Goal: Task Accomplishment & Management: Use online tool/utility

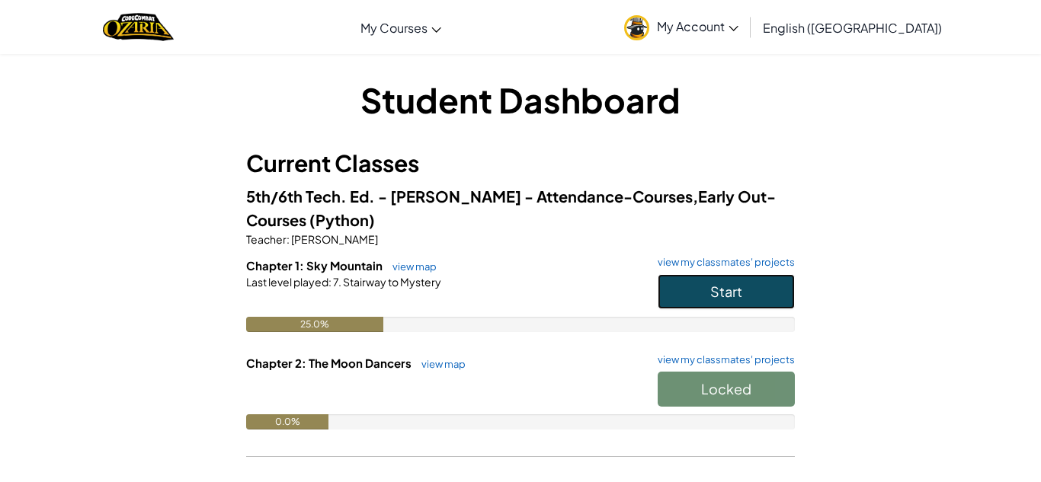
click at [692, 282] on button "Start" at bounding box center [725, 291] width 137 height 35
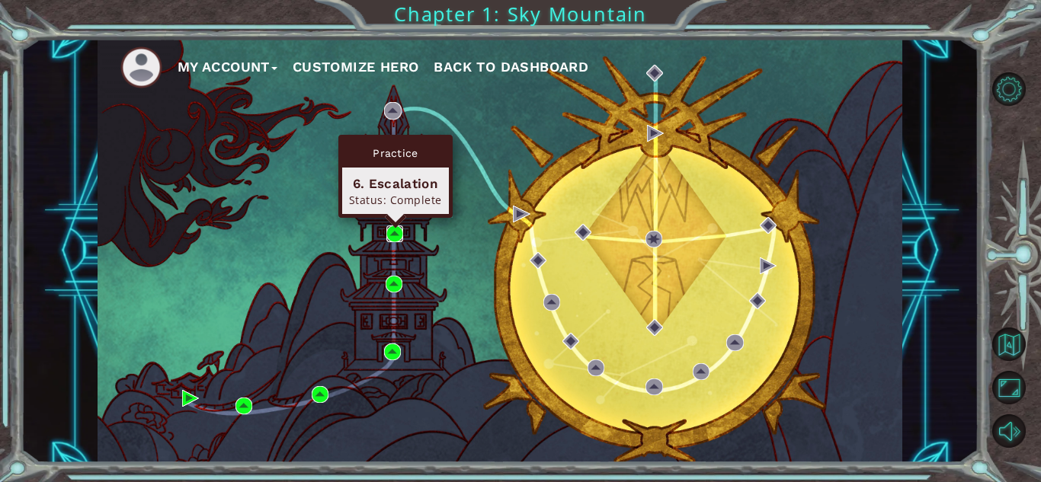
click at [398, 231] on img at bounding box center [394, 234] width 17 height 17
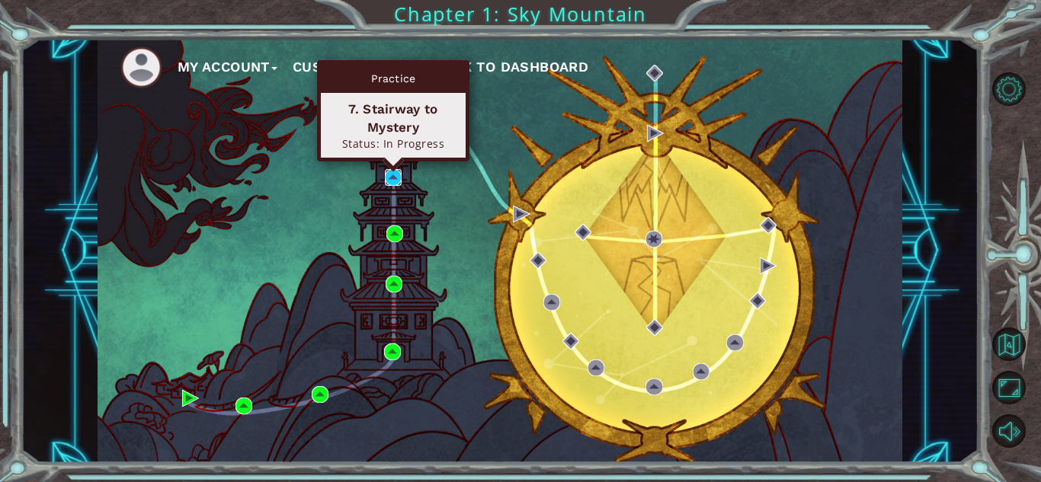
click at [396, 176] on img at bounding box center [393, 177] width 17 height 17
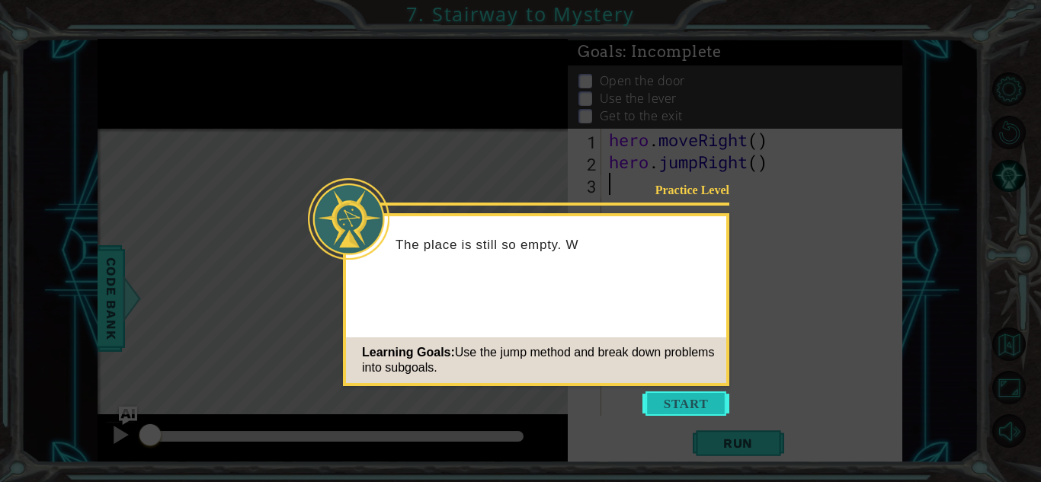
click at [661, 401] on button "Start" at bounding box center [685, 404] width 87 height 24
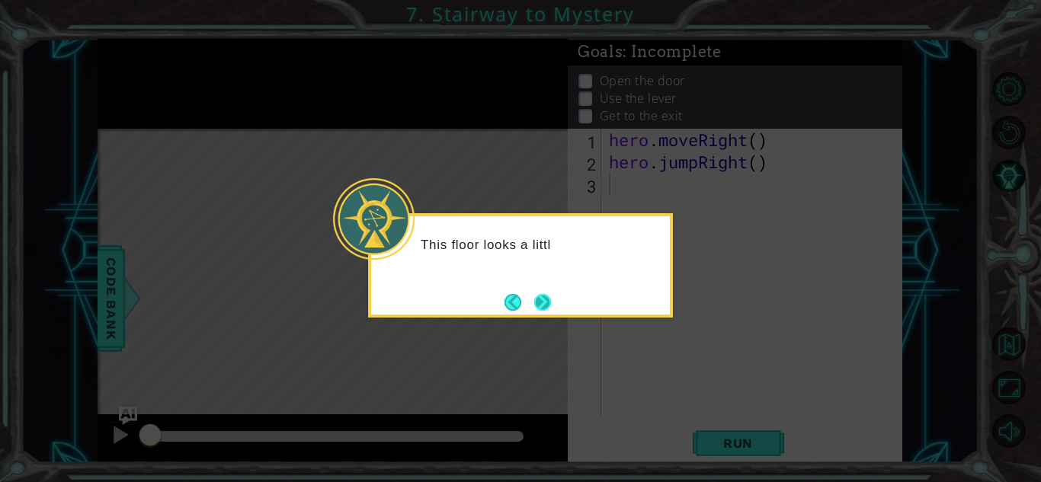
click at [550, 303] on button "Next" at bounding box center [542, 302] width 18 height 18
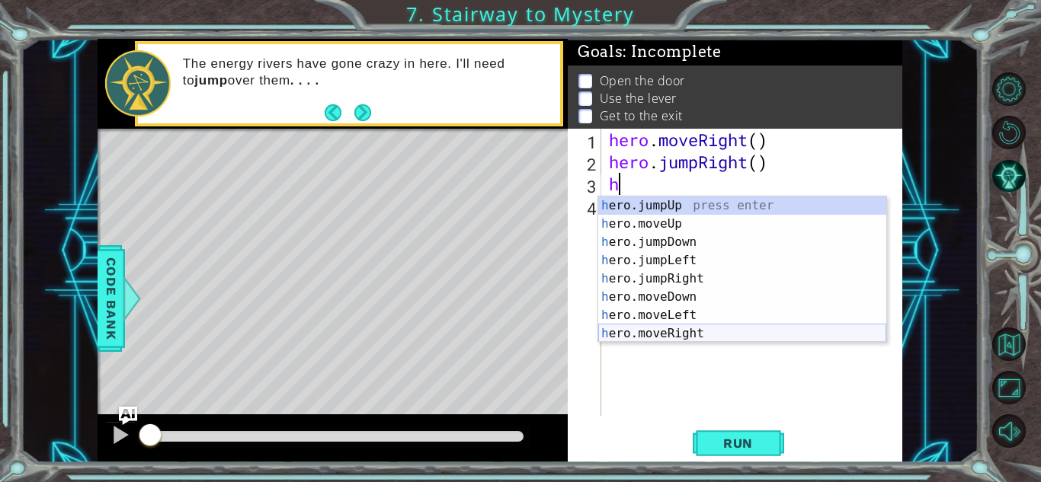
click at [641, 336] on div "h ero.jumpUp press enter h ero.moveUp press enter h ero.jumpDown press enter h …" at bounding box center [742, 288] width 288 height 183
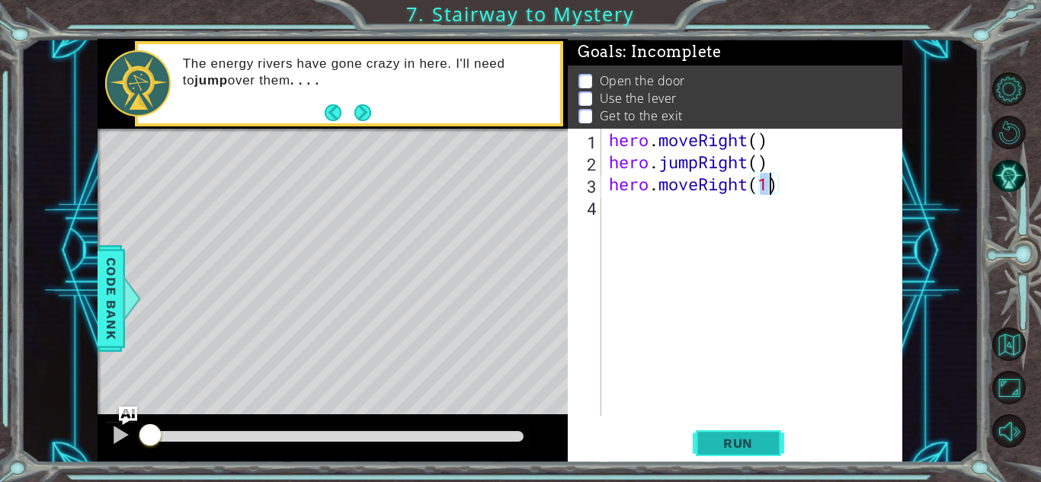
type textarea "hero.moveRight(1)"
click at [737, 446] on span "Run" at bounding box center [738, 443] width 60 height 15
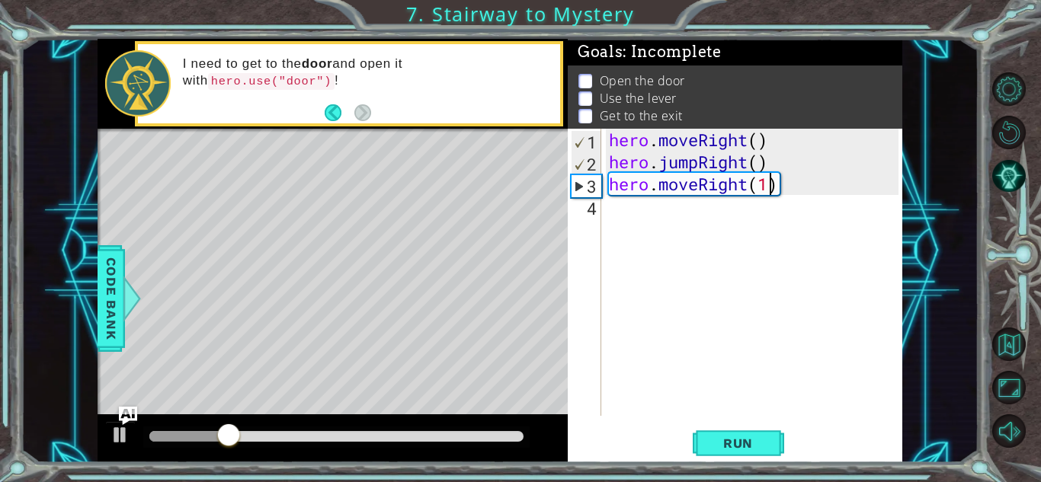
click at [613, 213] on div "hero . moveRight ( ) hero . jumpRight ( ) hero . moveRight ( 1 )" at bounding box center [756, 294] width 300 height 331
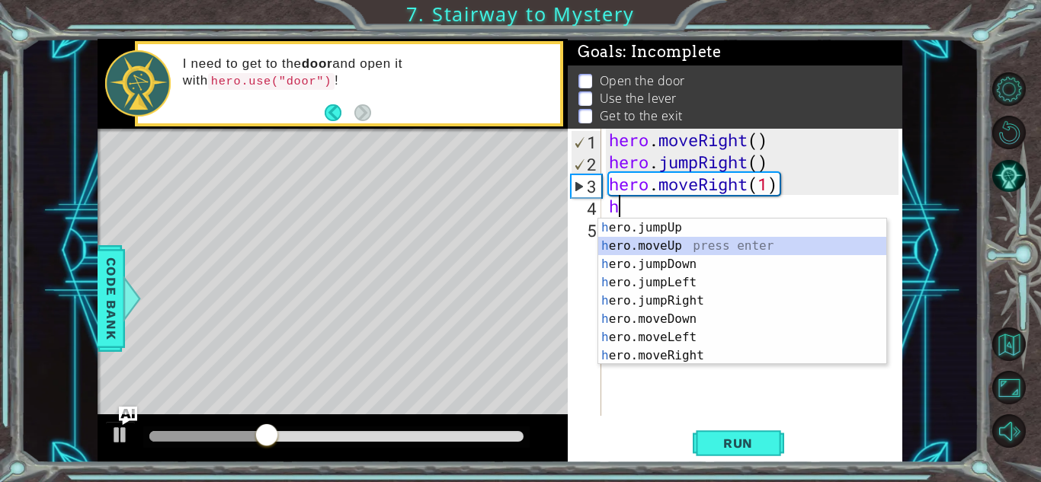
click at [638, 247] on div "h ero.jumpUp press enter h ero.moveUp press enter h ero.jumpDown press enter h …" at bounding box center [742, 310] width 288 height 183
type textarea "hero.moveUp(1)"
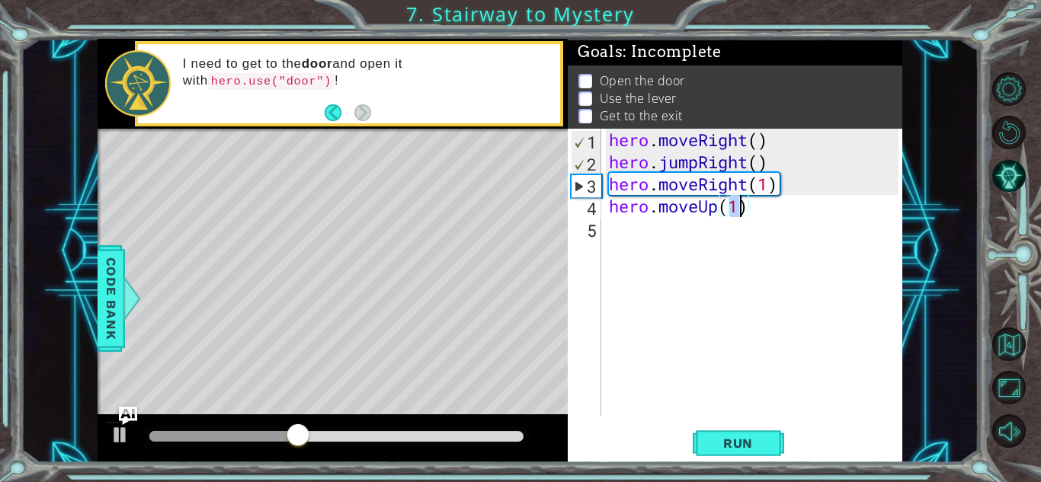
click at [638, 242] on div "hero . moveRight ( ) hero . jumpRight ( ) hero . moveRight ( 1 ) hero . moveUp …" at bounding box center [756, 294] width 300 height 331
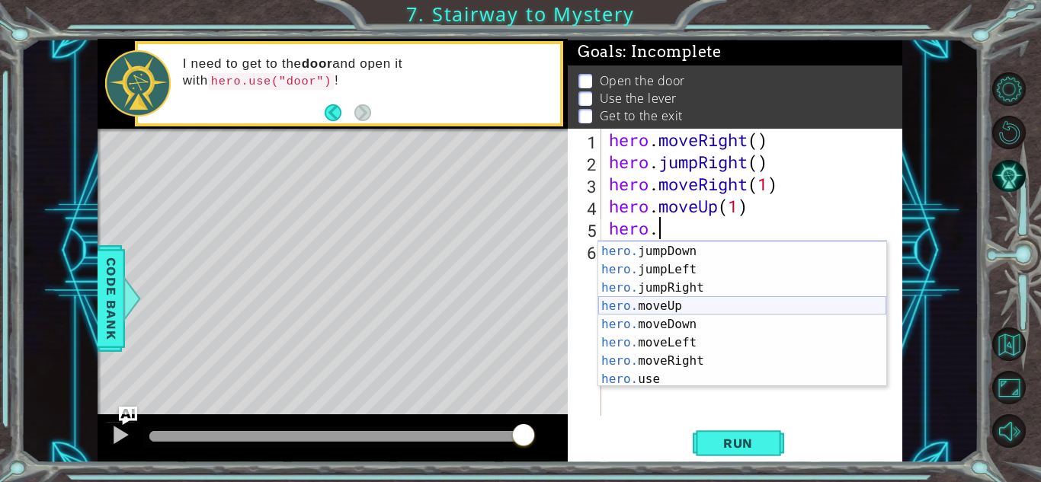
scroll to position [18, 0]
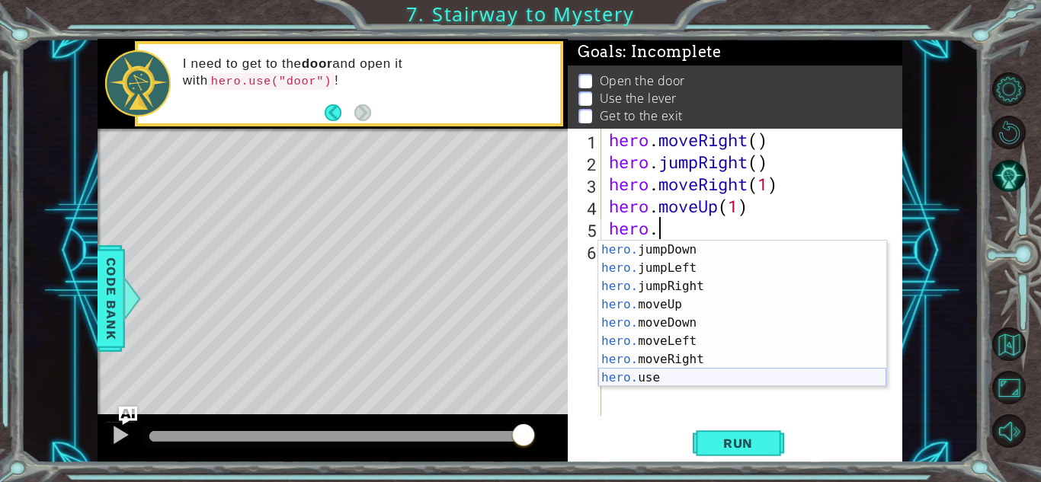
click at [664, 376] on div "hero. jumpDown press enter hero. jumpLeft press enter hero. jumpRight press ent…" at bounding box center [742, 332] width 288 height 183
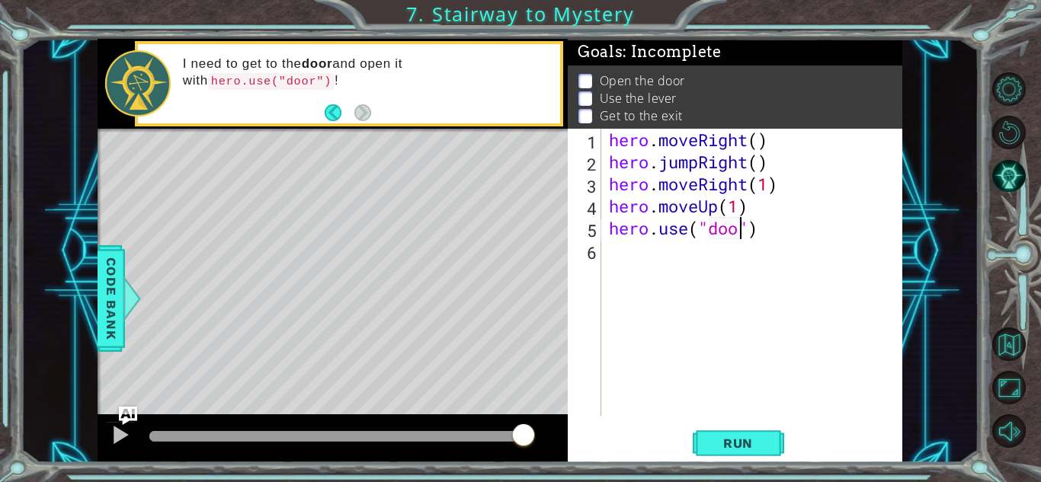
scroll to position [0, 6]
type textarea "hero.use("door")"
click at [765, 446] on span "Run" at bounding box center [738, 443] width 60 height 15
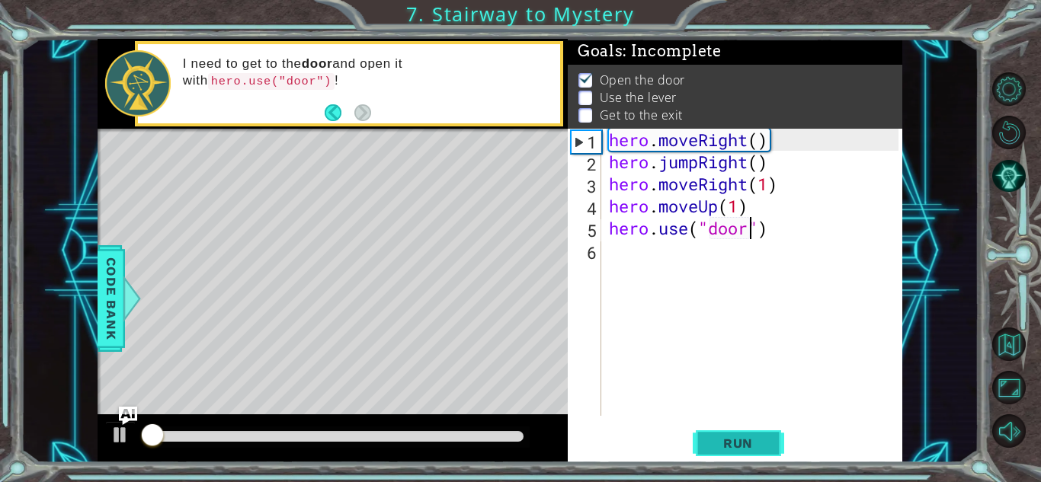
scroll to position [2, 0]
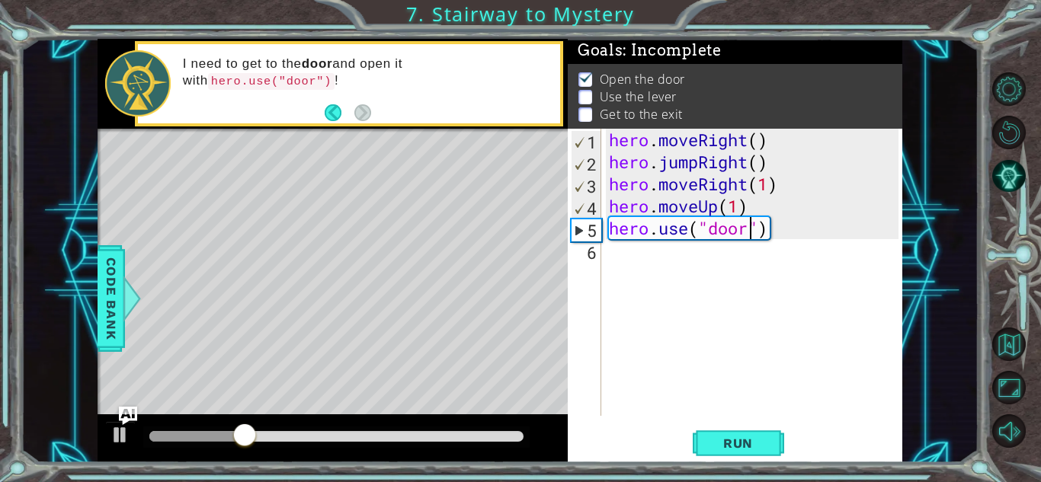
click at [647, 277] on div "hero . moveRight ( ) hero . jumpRight ( ) hero . moveRight ( 1 ) hero . moveUp …" at bounding box center [756, 294] width 300 height 331
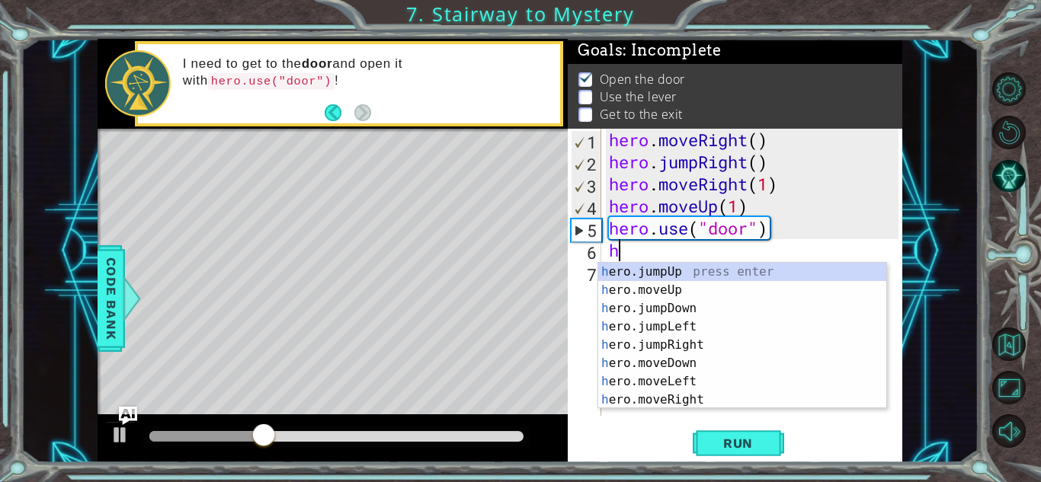
scroll to position [0, 0]
click at [643, 290] on div "h ero.jumpUp press enter h ero.moveUp press enter h ero.jumpDown press enter h …" at bounding box center [742, 354] width 288 height 183
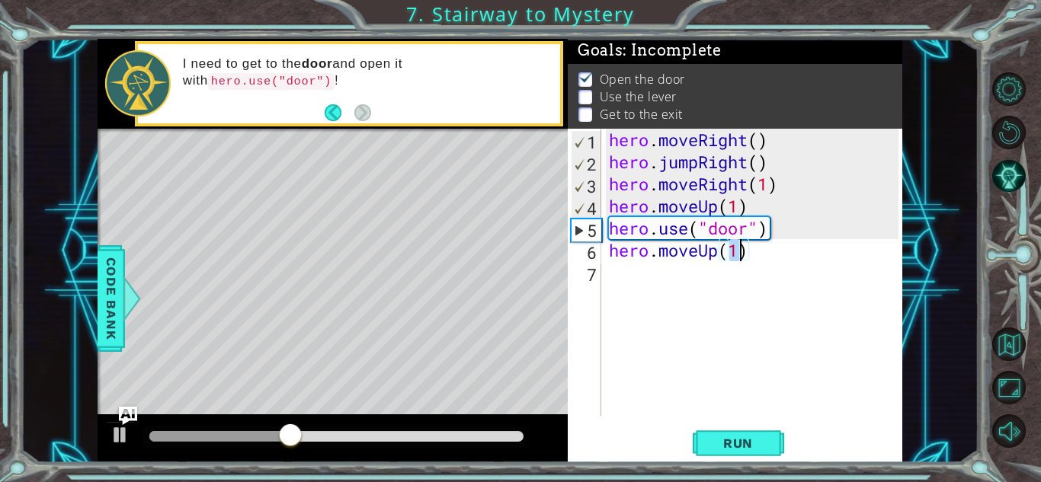
scroll to position [0, 5]
type textarea "hero.moveUp(2)"
click at [747, 441] on span "Run" at bounding box center [738, 443] width 60 height 15
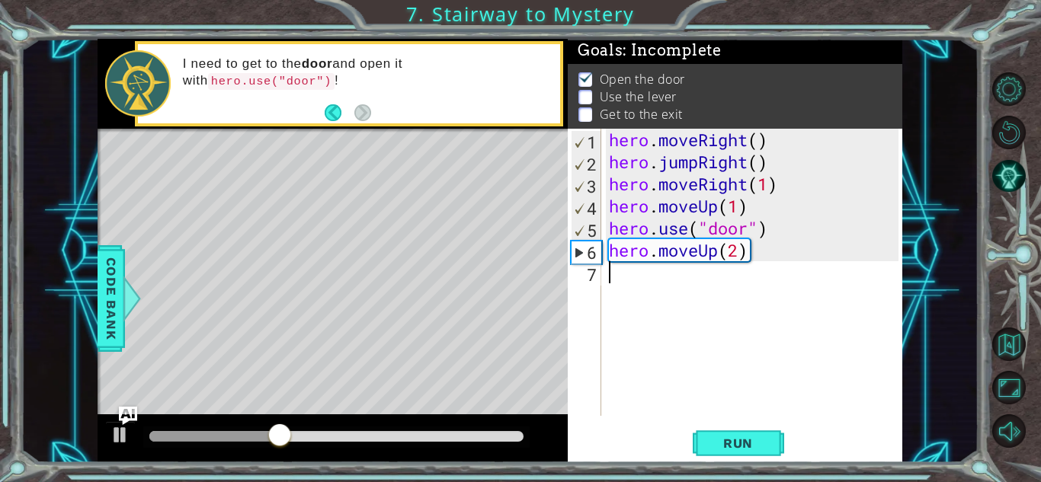
click at [680, 313] on div "hero . moveRight ( ) hero . jumpRight ( ) hero . moveRight ( 1 ) hero . moveUp …" at bounding box center [756, 294] width 300 height 331
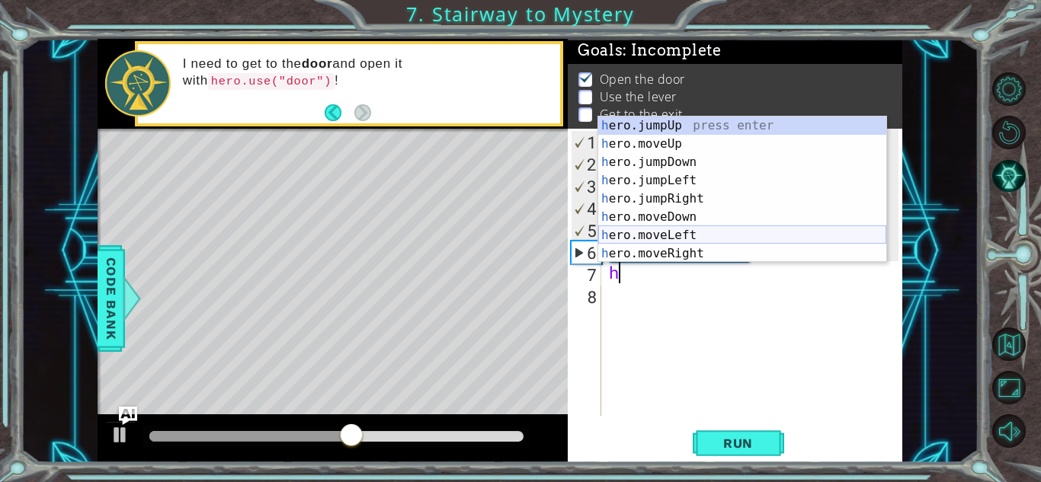
click at [683, 232] on div "h ero.jumpUp press enter h ero.moveUp press enter h ero.jumpDown press enter h …" at bounding box center [742, 208] width 288 height 183
type textarea "hero.moveLeft(1)"
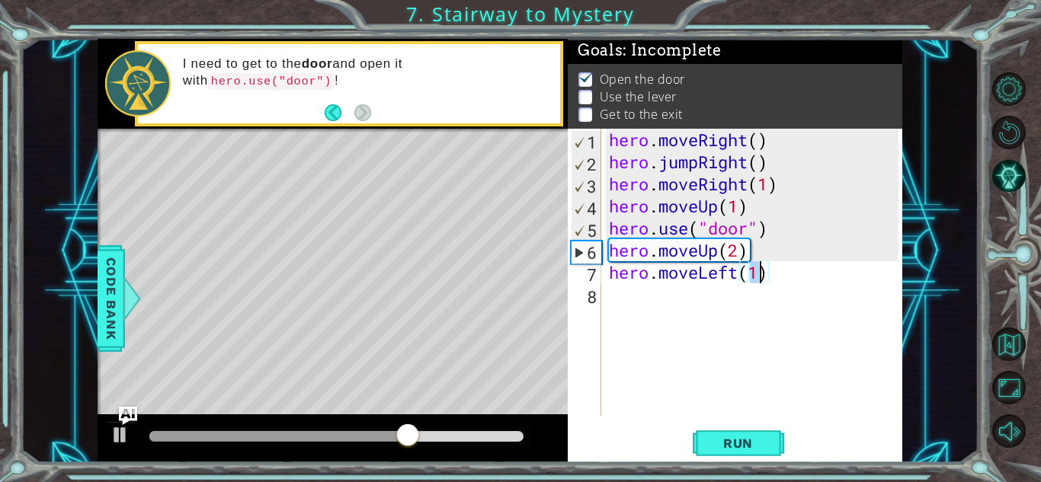
click at [665, 299] on div "hero . moveRight ( ) hero . jumpRight ( ) hero . moveRight ( 1 ) hero . moveUp …" at bounding box center [756, 294] width 300 height 331
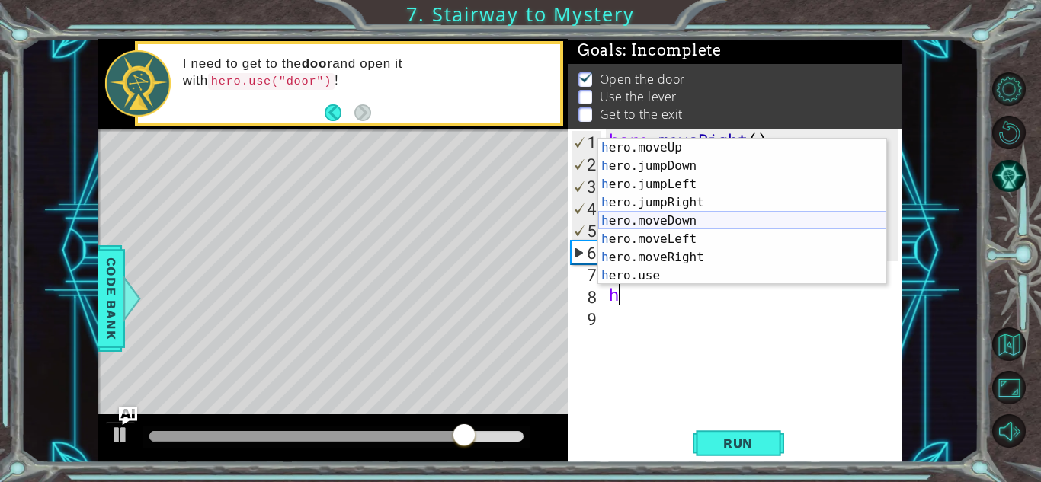
scroll to position [17, 0]
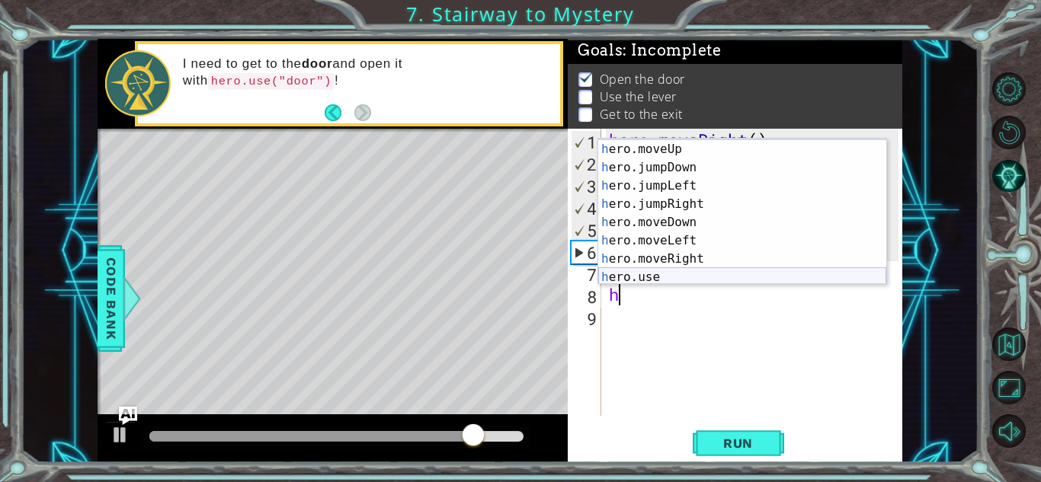
click at [650, 273] on div "h ero.jumpUp press enter h ero.moveUp press enter h ero.jumpDown press enter h …" at bounding box center [742, 213] width 288 height 183
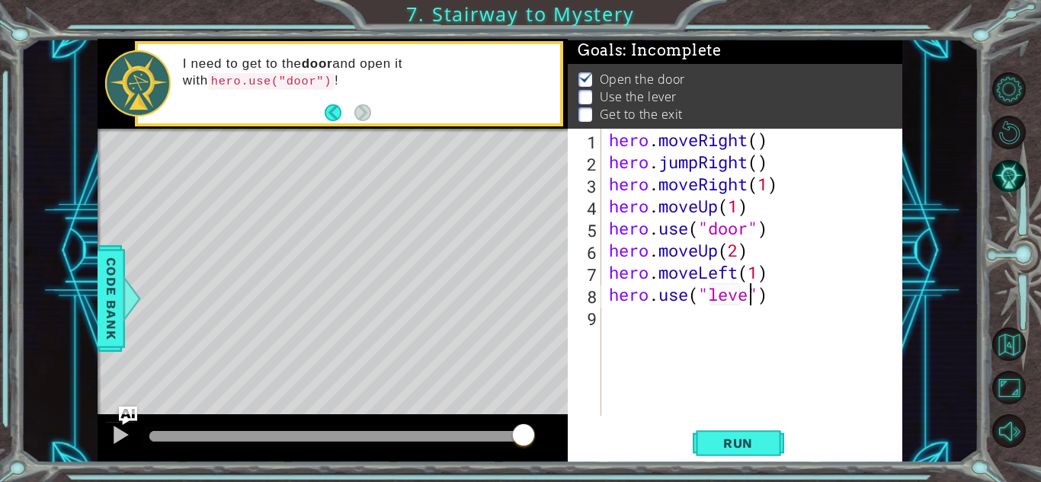
scroll to position [0, 7]
type textarea "hero.use("lever")"
click at [729, 440] on span "Run" at bounding box center [738, 443] width 60 height 15
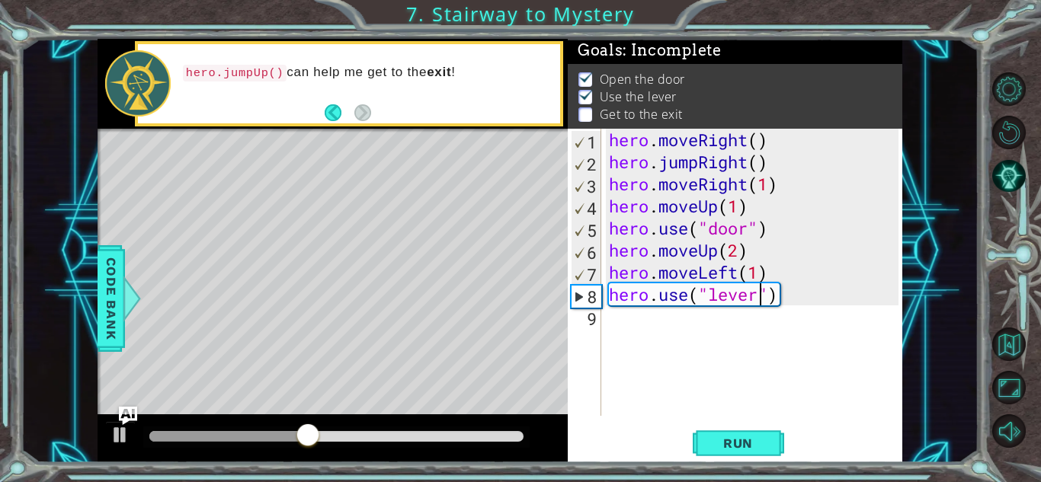
click at [652, 332] on div "hero . moveRight ( ) hero . jumpRight ( ) hero . moveRight ( 1 ) hero . moveUp …" at bounding box center [756, 294] width 300 height 331
click at [693, 434] on button "Run" at bounding box center [738, 444] width 91 height 34
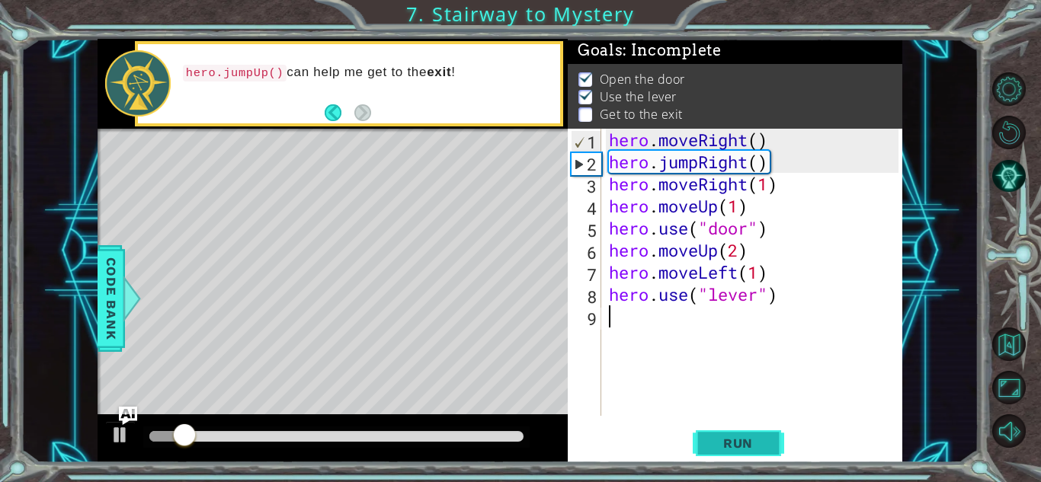
click at [693, 434] on button "Run" at bounding box center [738, 444] width 91 height 34
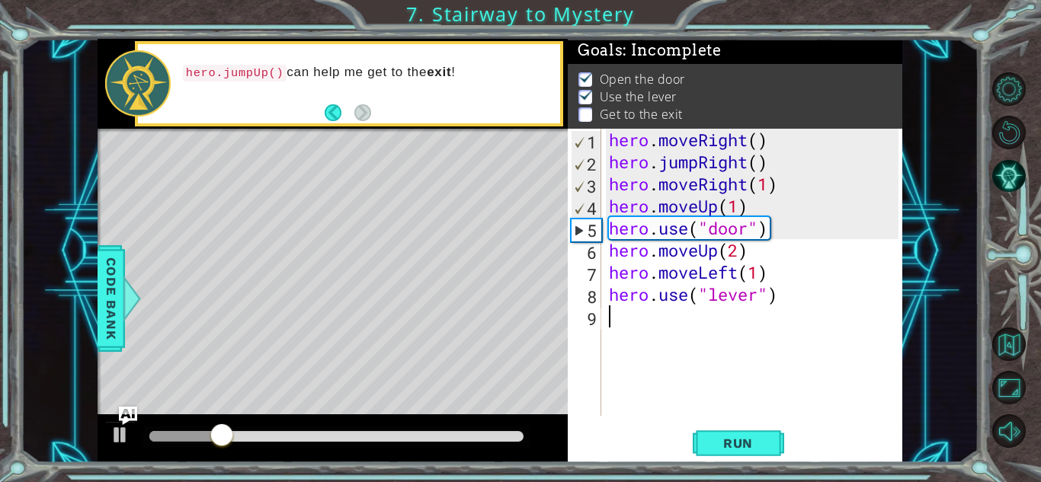
type textarea "h"
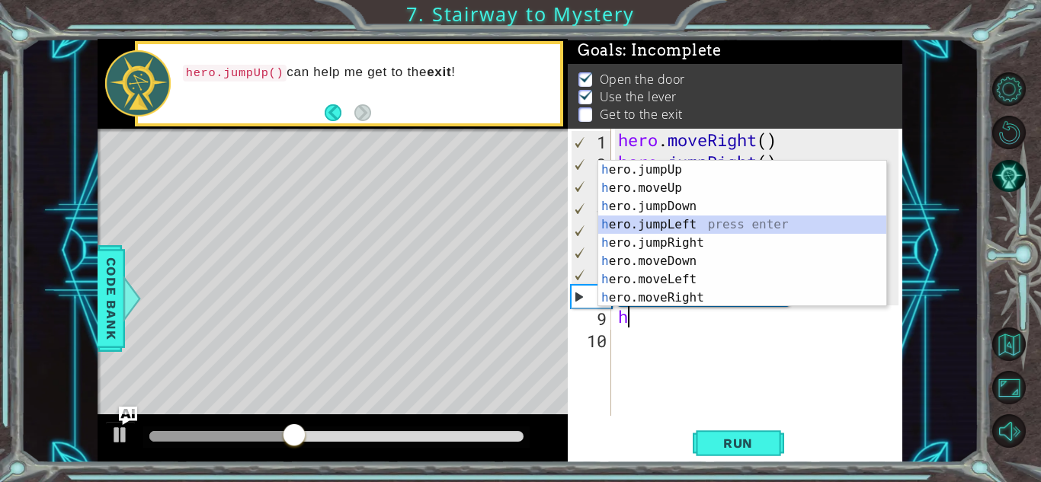
click at [700, 232] on div "h ero.jumpUp press enter h ero.moveUp press enter h ero.jumpDown press enter h …" at bounding box center [742, 252] width 288 height 183
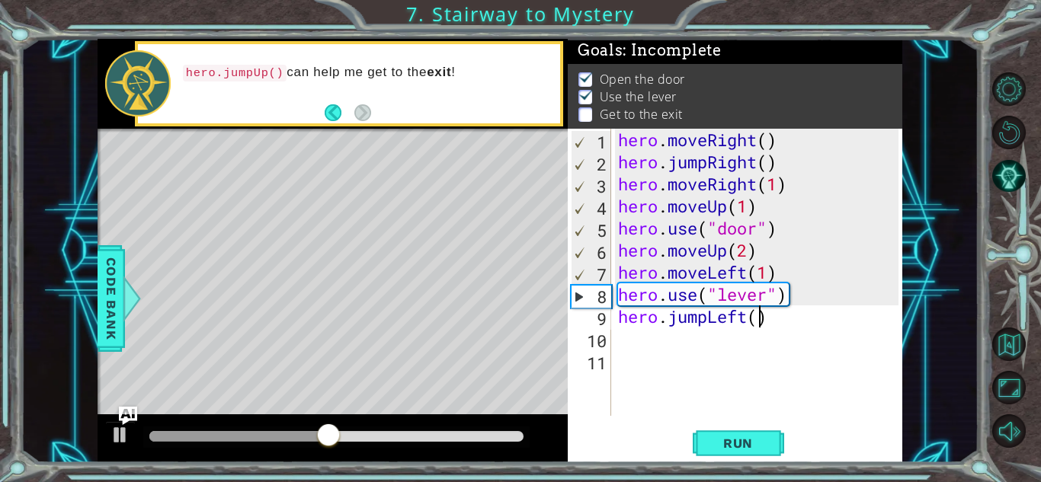
click at [759, 322] on div "hero . moveRight ( ) hero . jumpRight ( ) hero . moveRight ( 1 ) hero . moveUp …" at bounding box center [760, 294] width 291 height 331
type textarea "hero.jumpLeft(2)"
click at [634, 347] on div "hero . moveRight ( ) hero . jumpRight ( ) hero . moveRight ( 1 ) hero . moveUp …" at bounding box center [760, 294] width 291 height 331
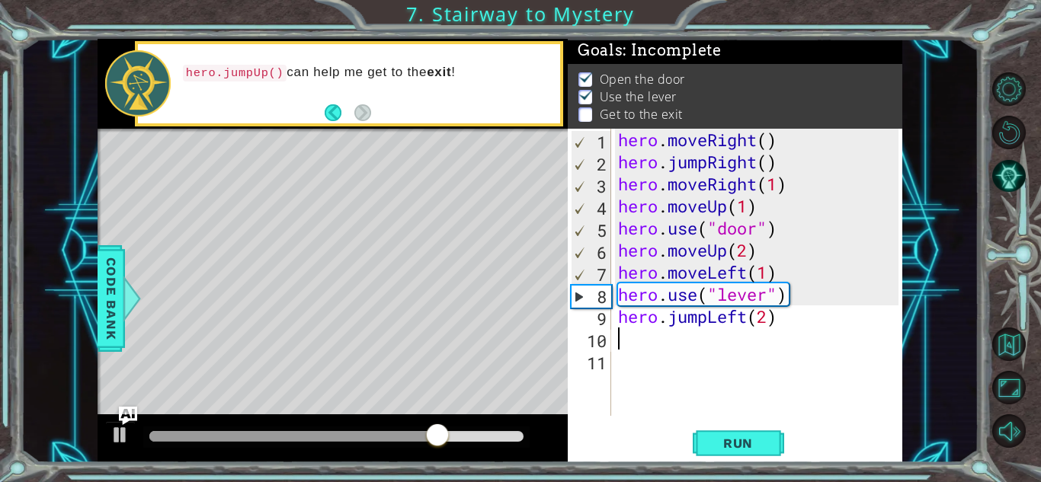
type textarea "h"
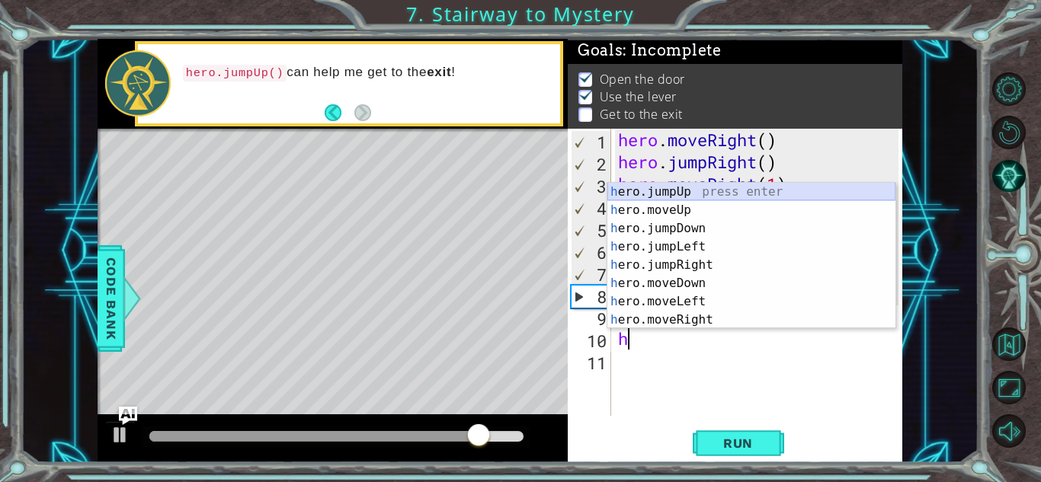
click at [699, 190] on div "h ero.jumpUp press enter h ero.moveUp press enter h ero.jumpDown press enter h …" at bounding box center [751, 274] width 288 height 183
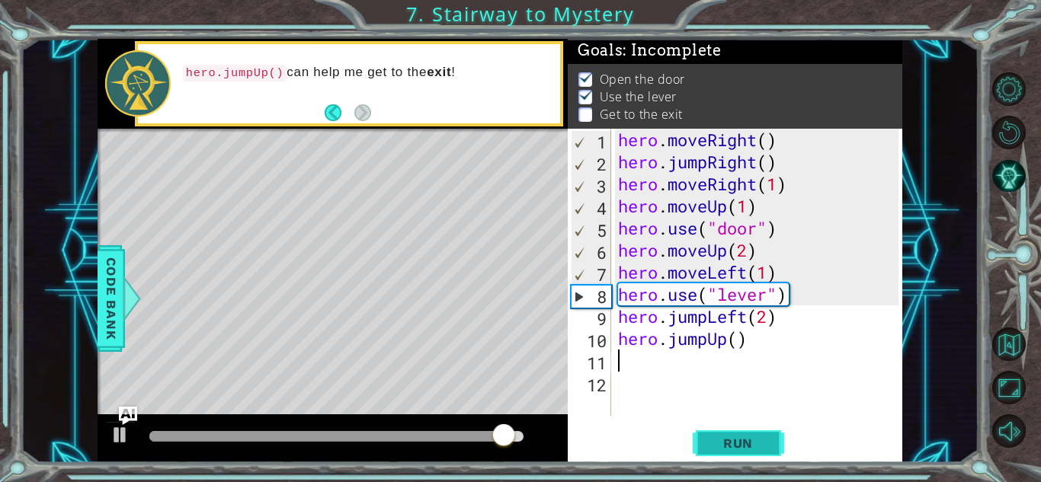
click at [745, 449] on span "Run" at bounding box center [738, 443] width 60 height 15
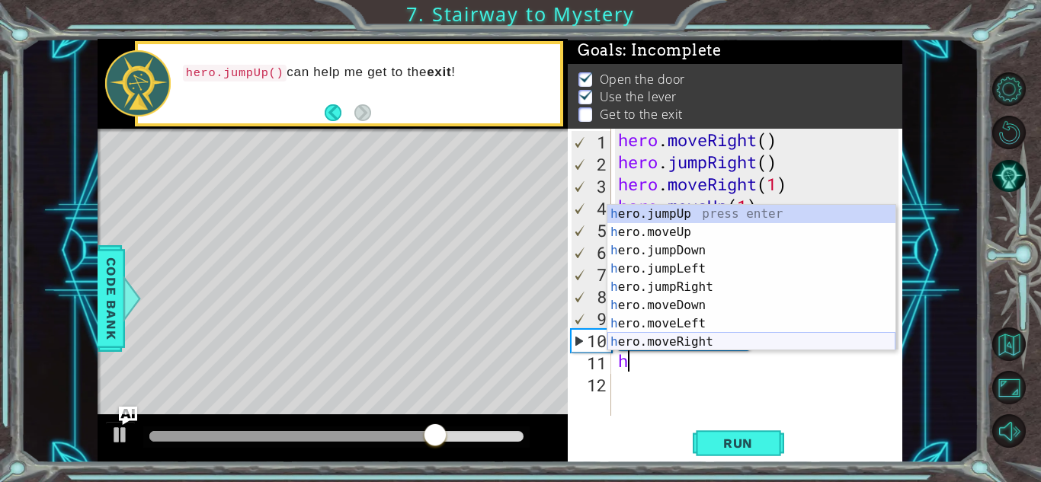
click at [684, 341] on div "h ero.jumpUp press enter h ero.moveUp press enter h ero.jumpDown press enter h …" at bounding box center [751, 296] width 288 height 183
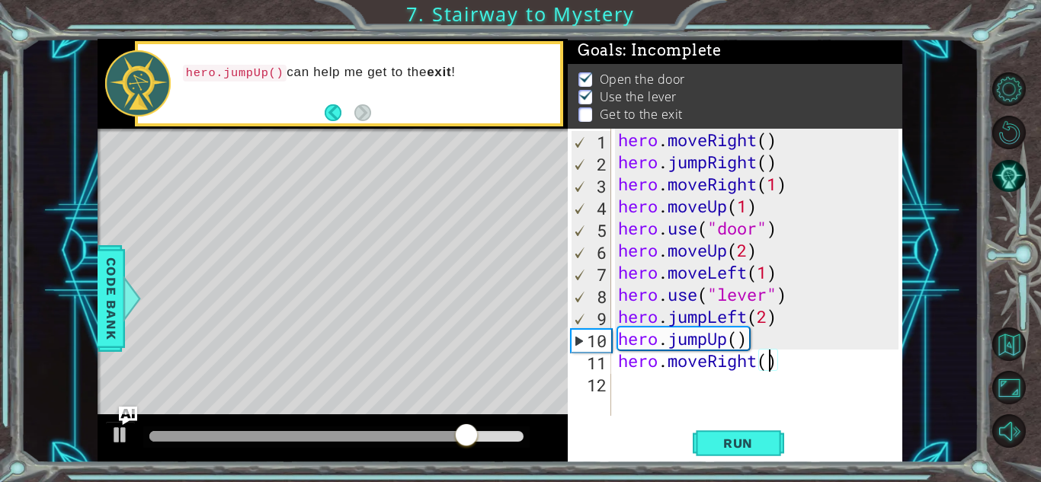
type textarea "hero.moveRight(2)"
click at [766, 432] on button "Run" at bounding box center [738, 444] width 91 height 34
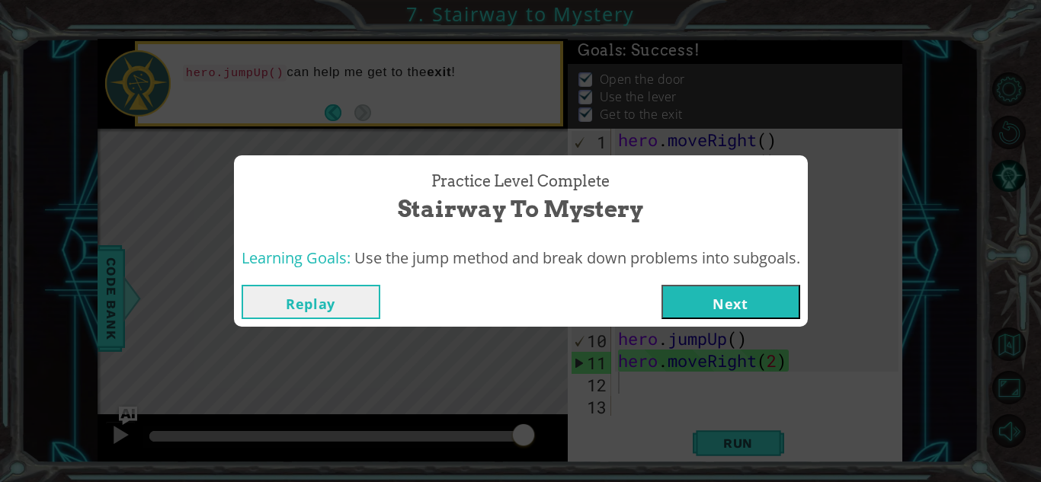
click at [734, 302] on button "Next" at bounding box center [730, 302] width 139 height 34
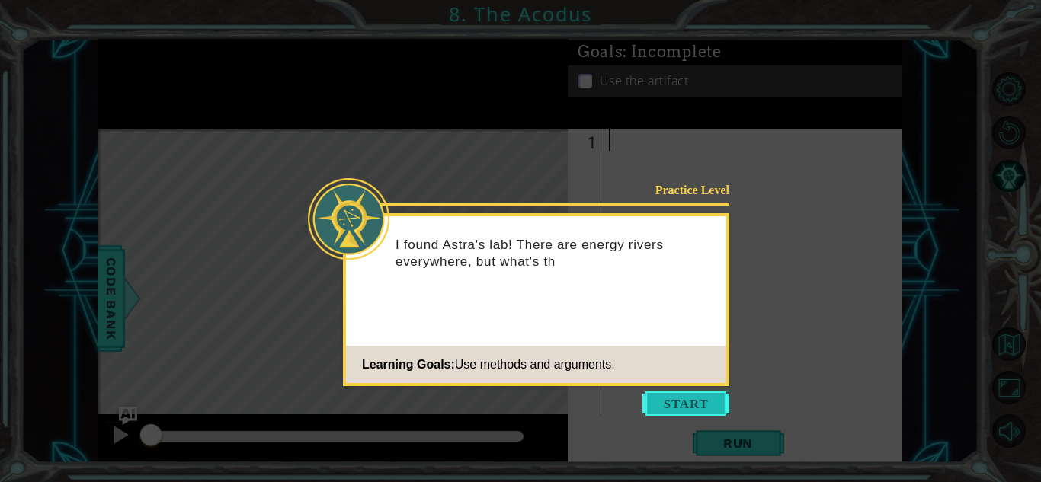
click at [706, 407] on button "Start" at bounding box center [685, 404] width 87 height 24
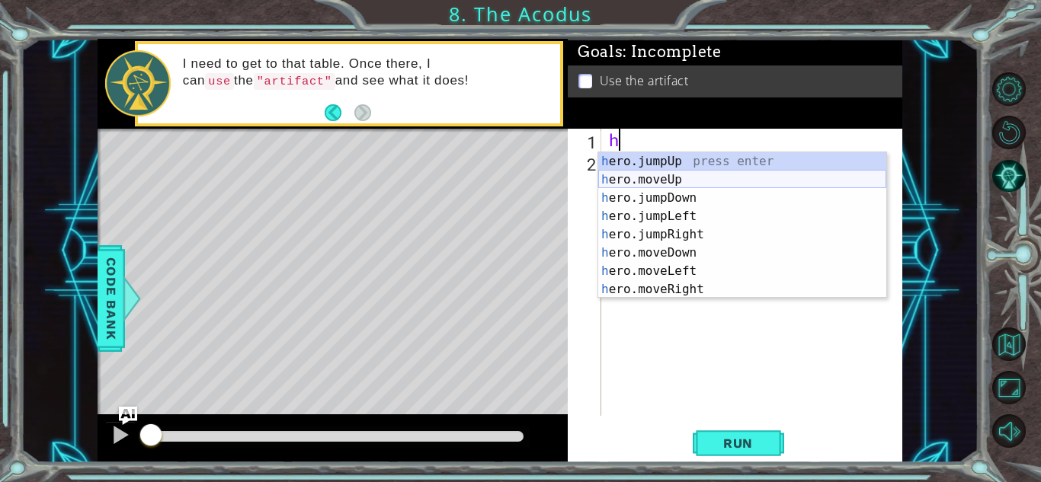
click at [692, 178] on div "h ero.jumpUp press enter h ero.moveUp press enter h ero.jumpDown press enter h …" at bounding box center [742, 243] width 288 height 183
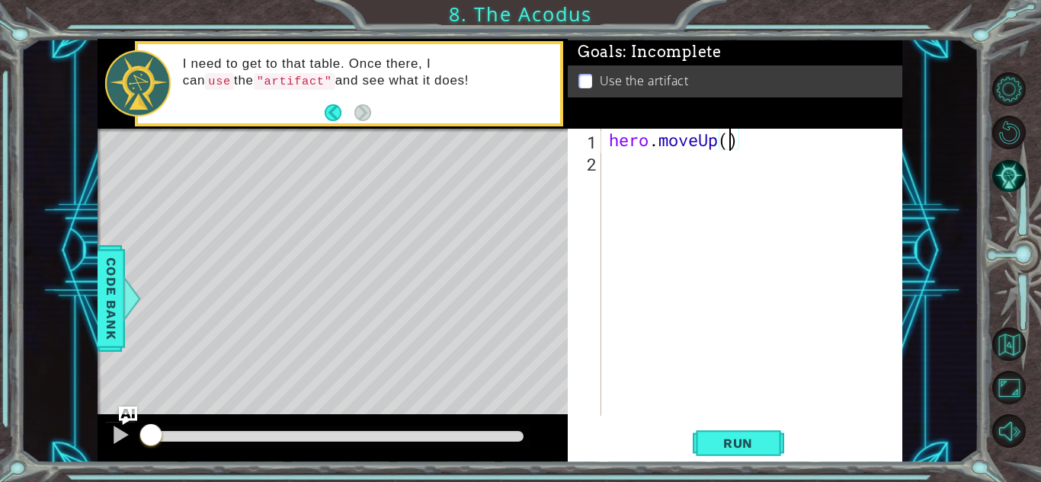
type textarea "hero.moveUp(2)"
click at [614, 172] on div "hero . moveUp ( 2 )" at bounding box center [756, 294] width 300 height 331
type textarea "h"
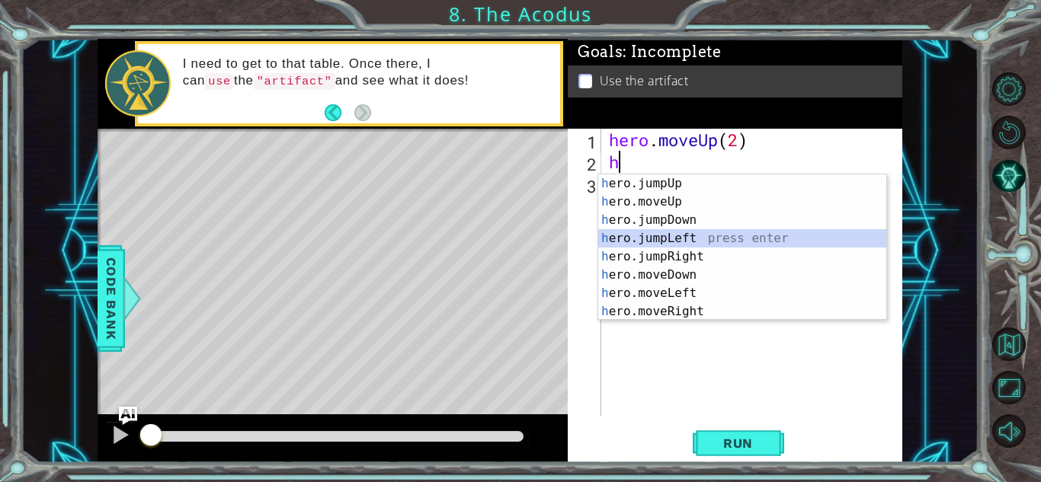
click at [641, 245] on div "h ero.jumpUp press enter h ero.moveUp press enter h ero.jumpDown press enter h …" at bounding box center [742, 265] width 288 height 183
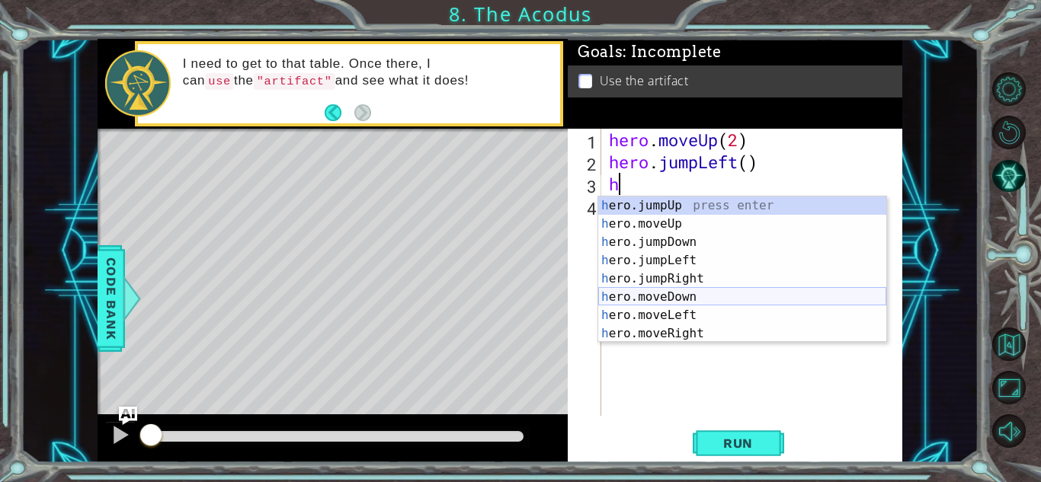
click at [689, 294] on div "h ero.jumpUp press enter h ero.moveUp press enter h ero.jumpDown press enter h …" at bounding box center [742, 288] width 288 height 183
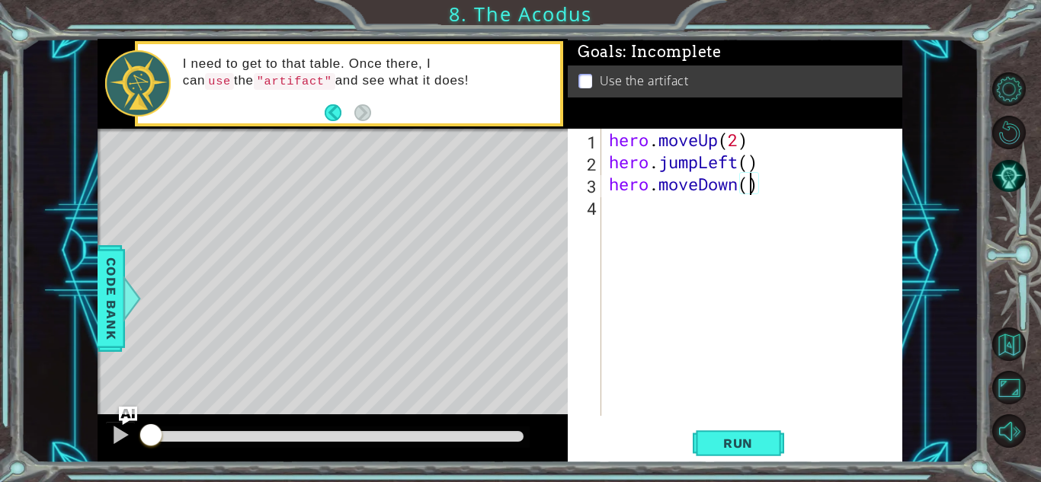
scroll to position [0, 6]
click at [758, 438] on span "Run" at bounding box center [738, 443] width 60 height 15
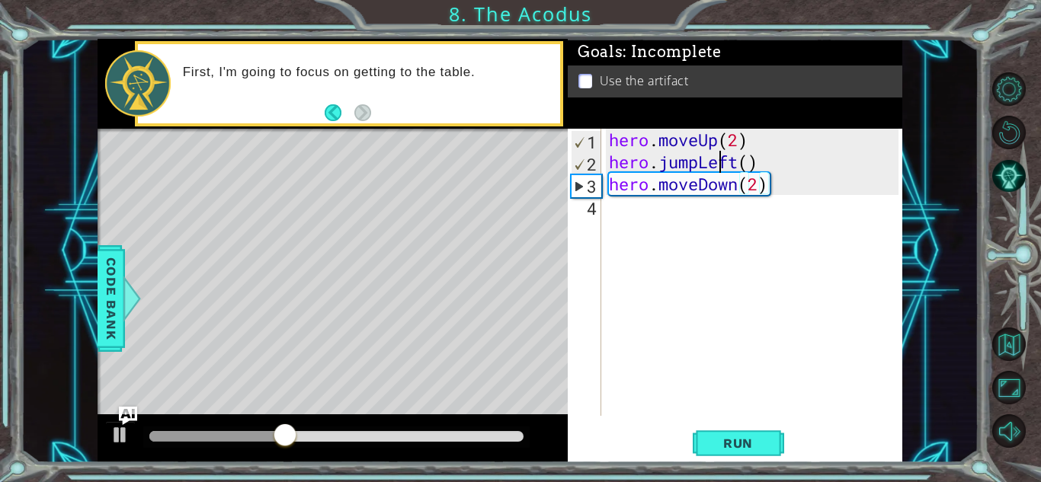
click at [722, 163] on div "hero . moveUp ( 2 ) hero . jumpLeft ( ) hero . moveDown ( 2 )" at bounding box center [756, 294] width 300 height 331
click at [737, 160] on div "hero . moveUp ( 2 ) hero . jumpLeft ( ) hero . moveDown ( 2 )" at bounding box center [756, 294] width 300 height 331
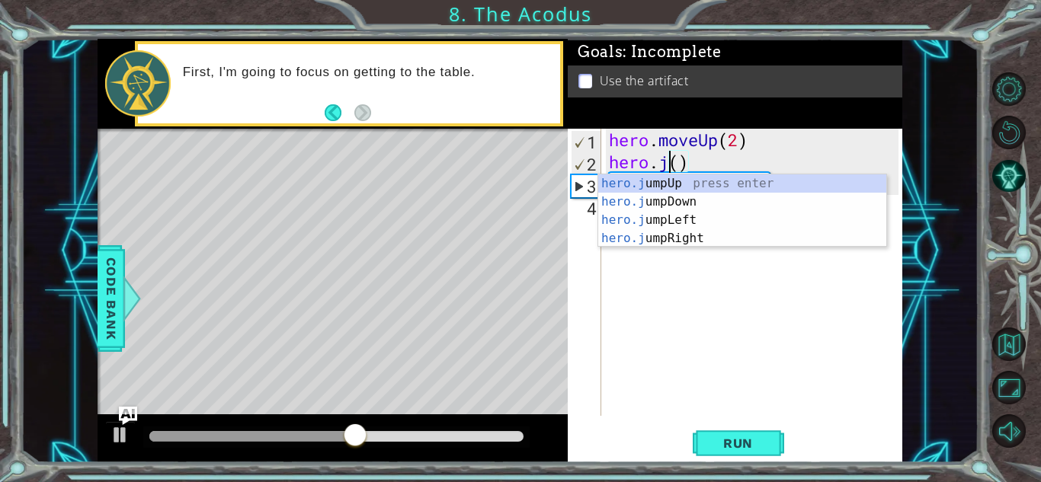
scroll to position [0, 2]
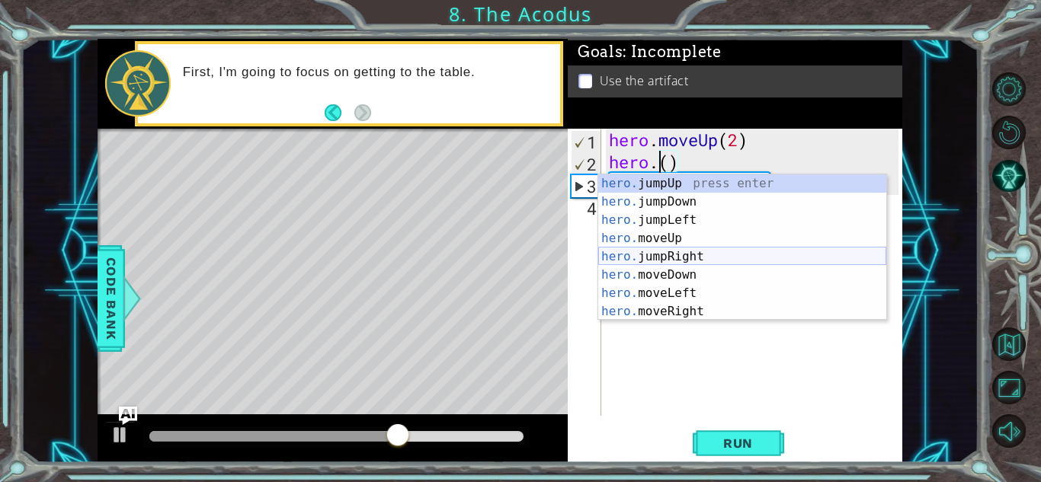
click at [704, 254] on div "hero. jumpUp press enter hero. jumpDown press enter hero. jumpLeft press enter …" at bounding box center [742, 265] width 288 height 183
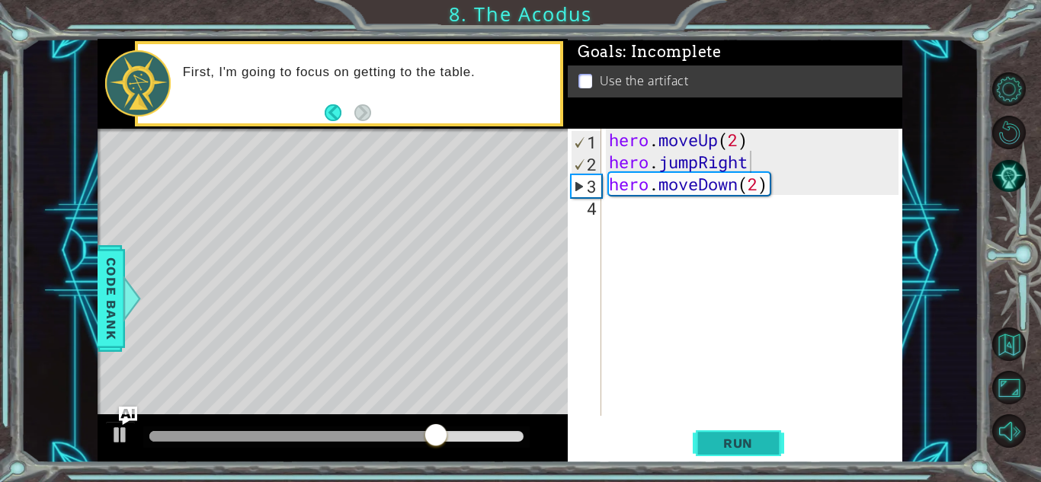
click at [723, 431] on button "Run" at bounding box center [738, 444] width 91 height 34
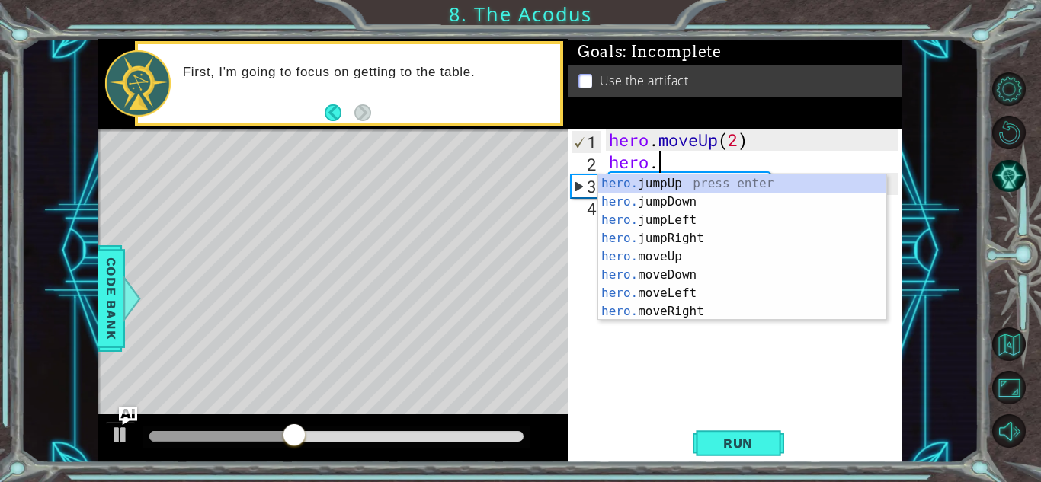
scroll to position [0, 2]
click at [696, 311] on div "hero. jumpUp press enter hero. jumpDown press enter hero. jumpLeft press enter …" at bounding box center [742, 265] width 288 height 183
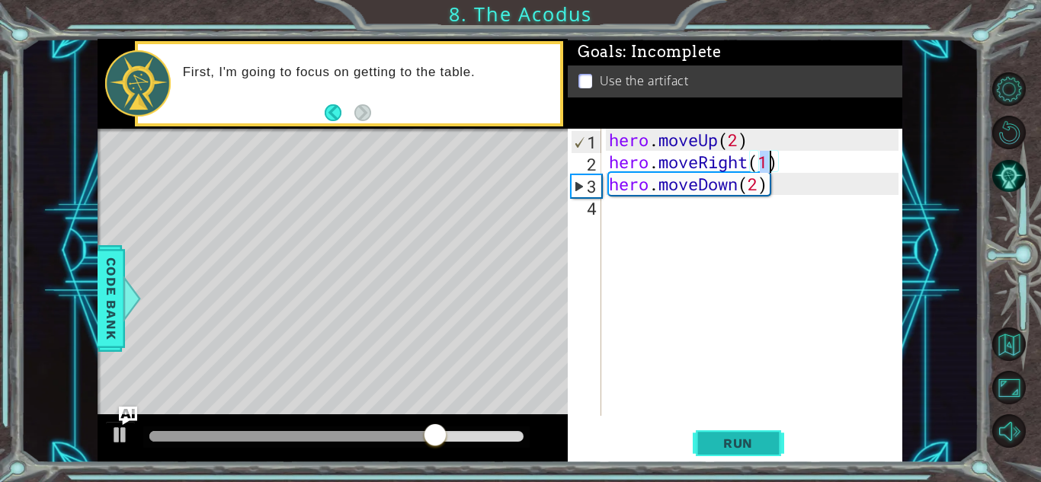
click at [726, 441] on span "Run" at bounding box center [738, 443] width 60 height 15
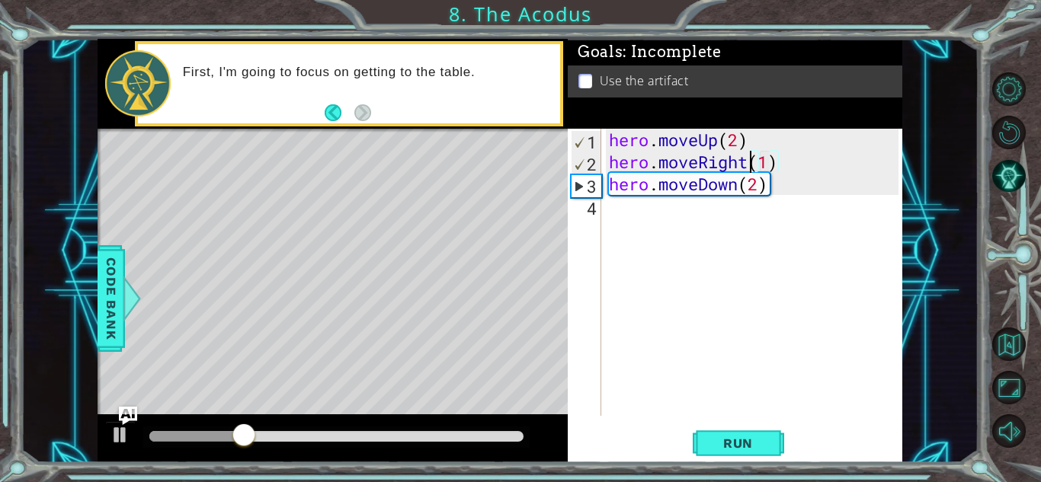
click at [750, 156] on div "hero . moveUp ( 2 ) hero . moveRight ( 1 ) hero . moveDown ( 2 )" at bounding box center [756, 294] width 300 height 331
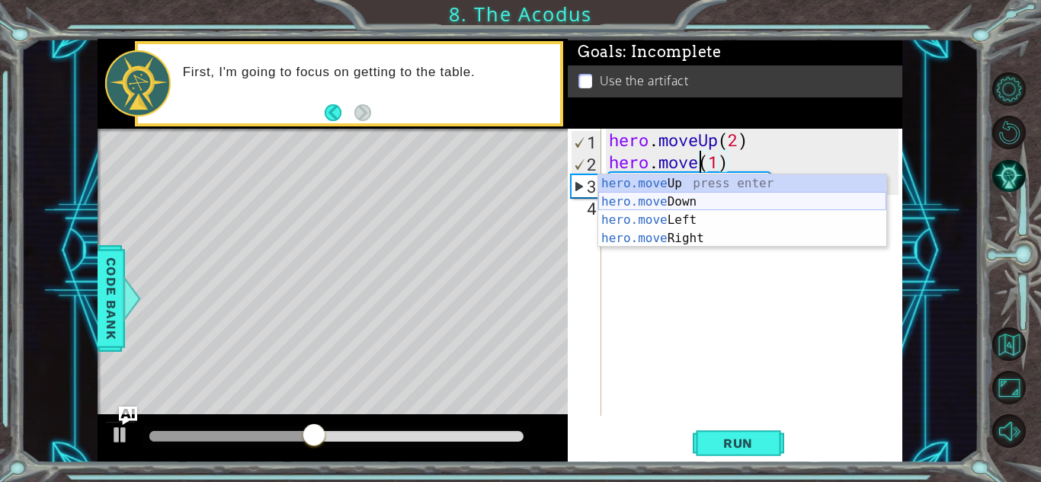
click at [684, 210] on div "hero.move Up press enter hero.move Down press enter hero.move Left press enter …" at bounding box center [742, 229] width 288 height 110
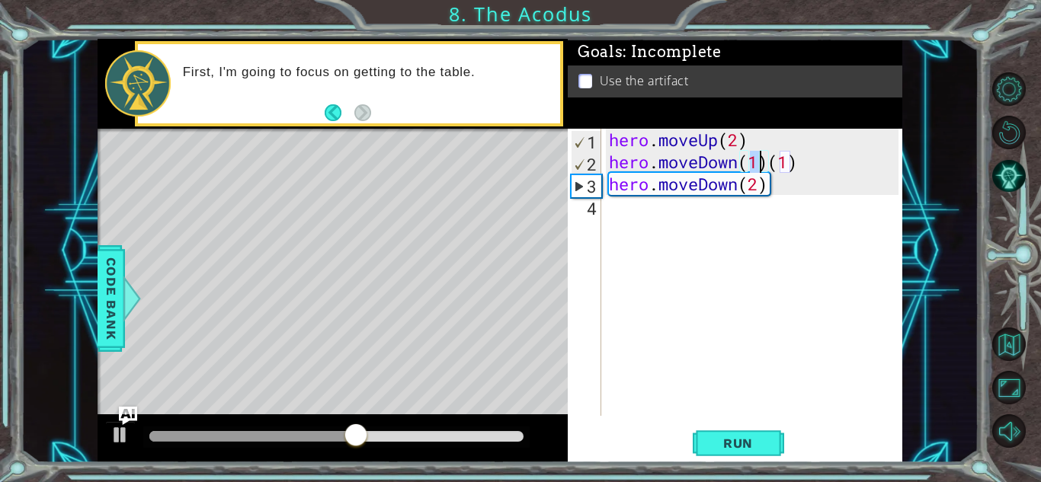
click at [737, 161] on div "hero . moveUp ( 2 ) hero . moveDown ( 1 ) ( 1 ) hero . moveDown ( 2 )" at bounding box center [756, 294] width 300 height 331
click at [805, 164] on div "hero . moveUp ( 2 ) hero . moveDown ( 1 ) ( 1 ) hero . moveDown ( 2 )" at bounding box center [756, 294] width 300 height 331
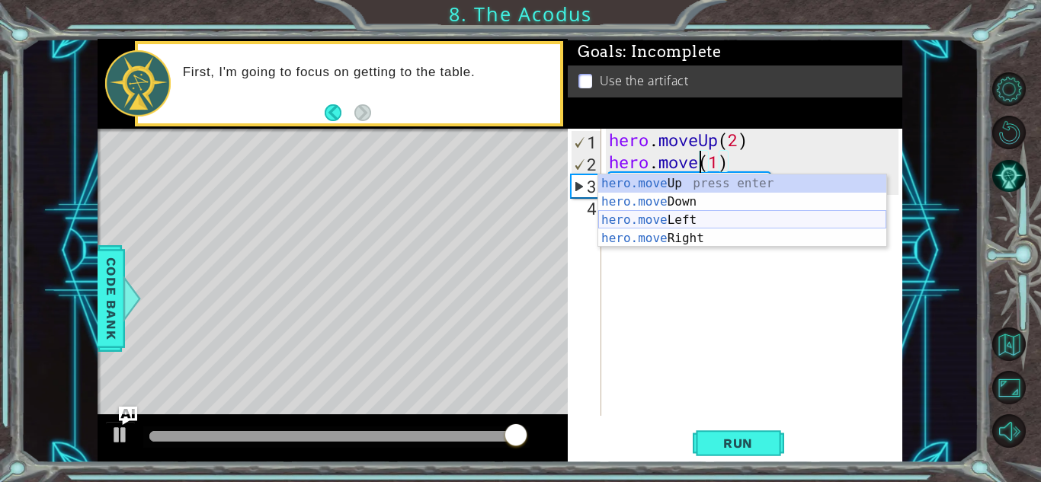
click at [728, 219] on div "hero.move Up press enter hero.move Down press enter hero.move Left press enter …" at bounding box center [742, 229] width 288 height 110
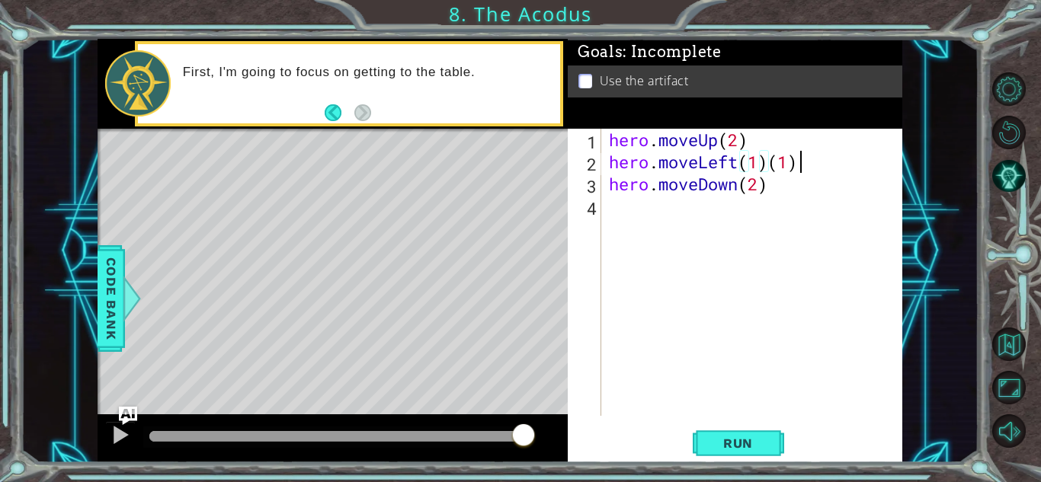
click at [841, 169] on div "hero . moveUp ( 2 ) hero . moveLeft ( 1 ) ( 1 ) hero . moveDown ( 2 )" at bounding box center [756, 294] width 300 height 331
type textarea "hero.moveLeft(1)"
click at [750, 447] on span "Run" at bounding box center [738, 443] width 60 height 15
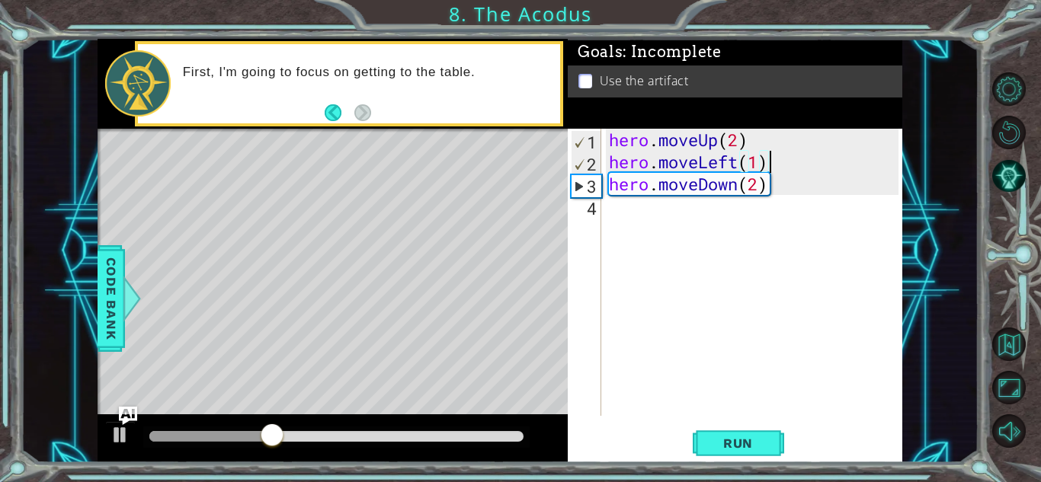
click at [625, 213] on div "hero . moveUp ( 2 ) hero . moveLeft ( 1 ) hero . moveDown ( 2 )" at bounding box center [756, 294] width 300 height 331
type textarea "h"
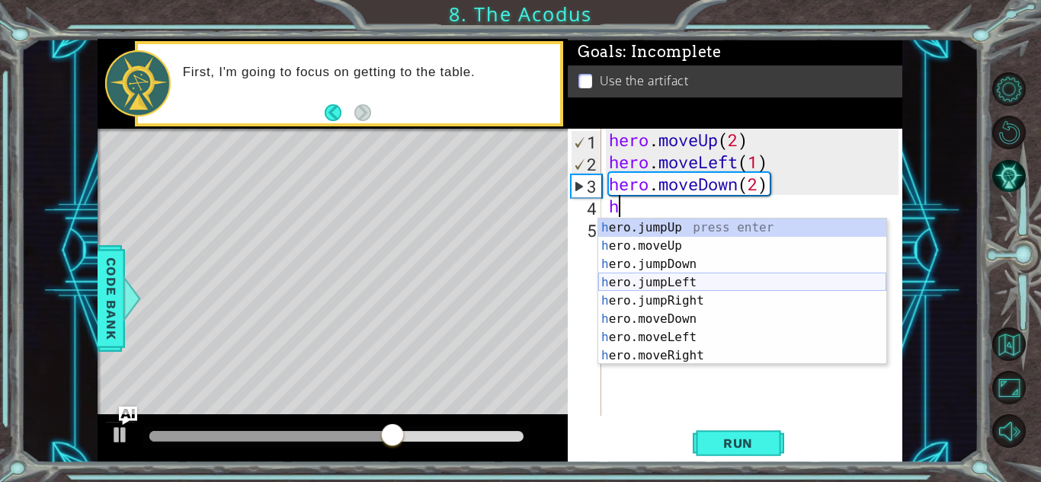
click at [678, 282] on div "h ero.jumpUp press enter h ero.moveUp press enter h ero.jumpDown press enter h …" at bounding box center [742, 310] width 288 height 183
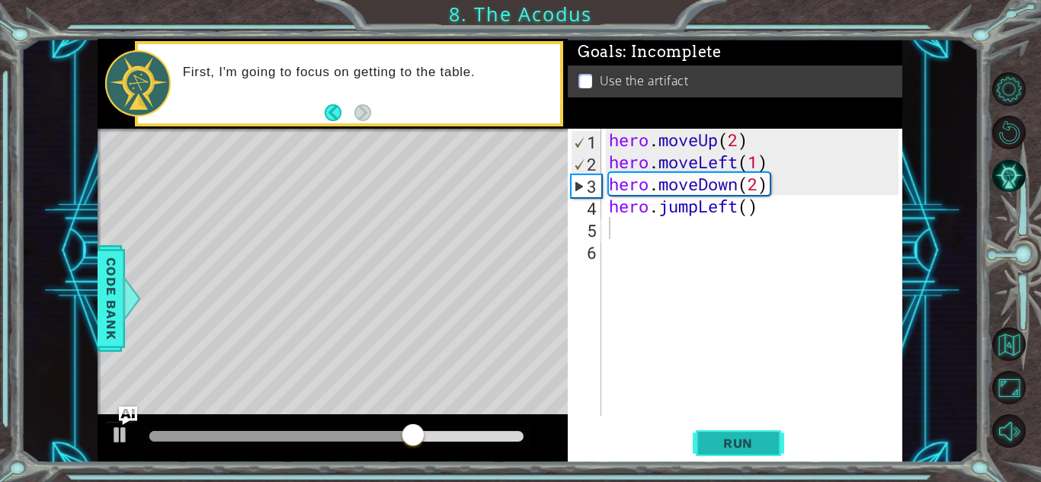
click at [730, 440] on span "Run" at bounding box center [738, 443] width 60 height 15
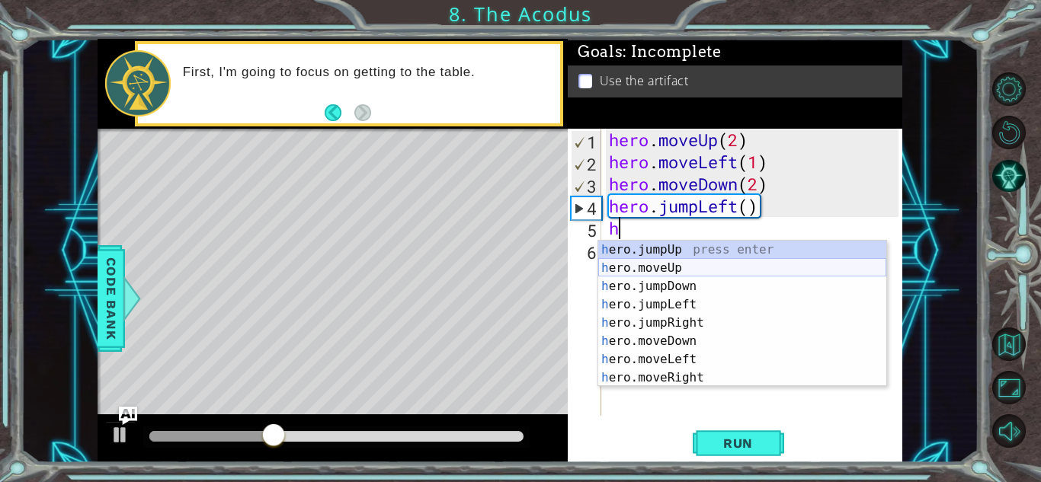
click at [686, 262] on div "h ero.jumpUp press enter h ero.moveUp press enter h ero.jumpDown press enter h …" at bounding box center [742, 332] width 288 height 183
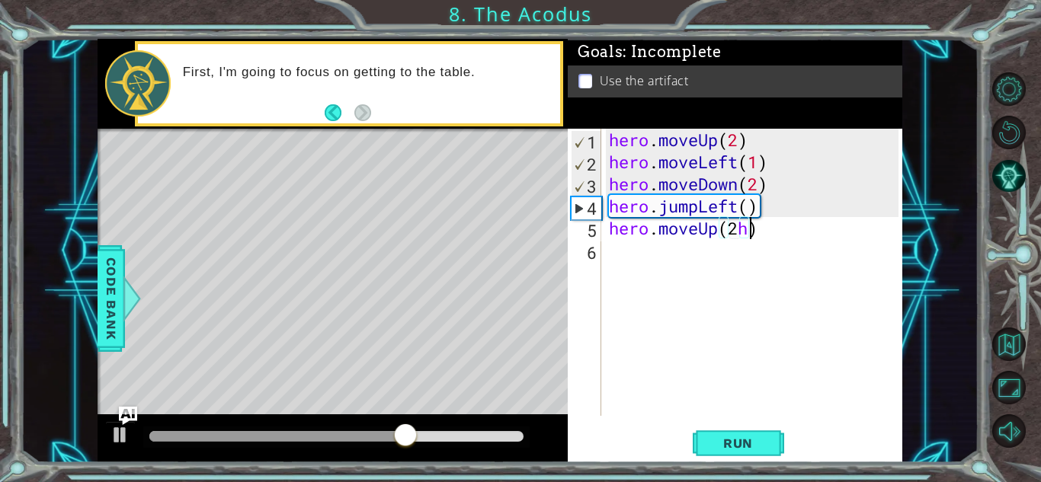
scroll to position [0, 6]
type textarea "hero.moveUp(2)"
type textarea "h"
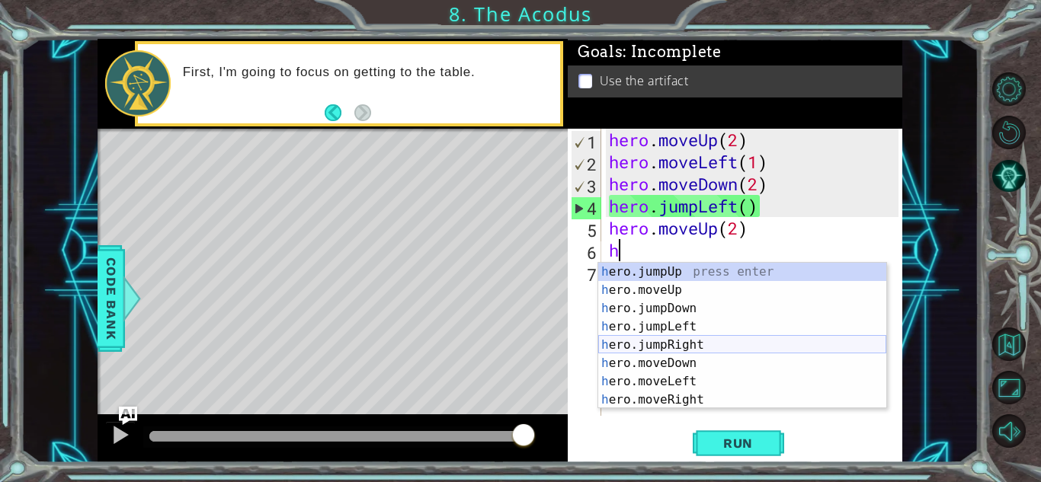
click at [659, 347] on div "h ero.jumpUp press enter h ero.moveUp press enter h ero.jumpDown press enter h …" at bounding box center [742, 354] width 288 height 183
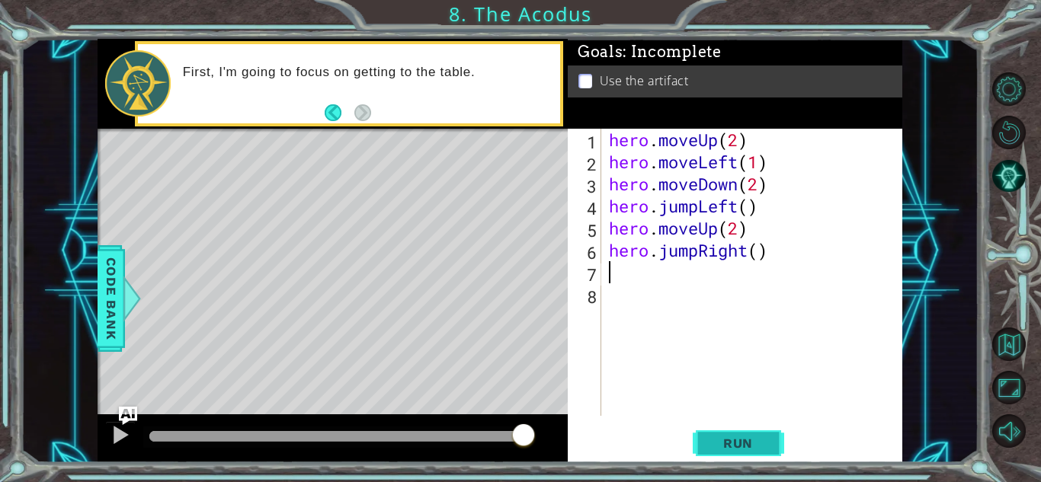
click at [722, 438] on span "Run" at bounding box center [738, 443] width 60 height 15
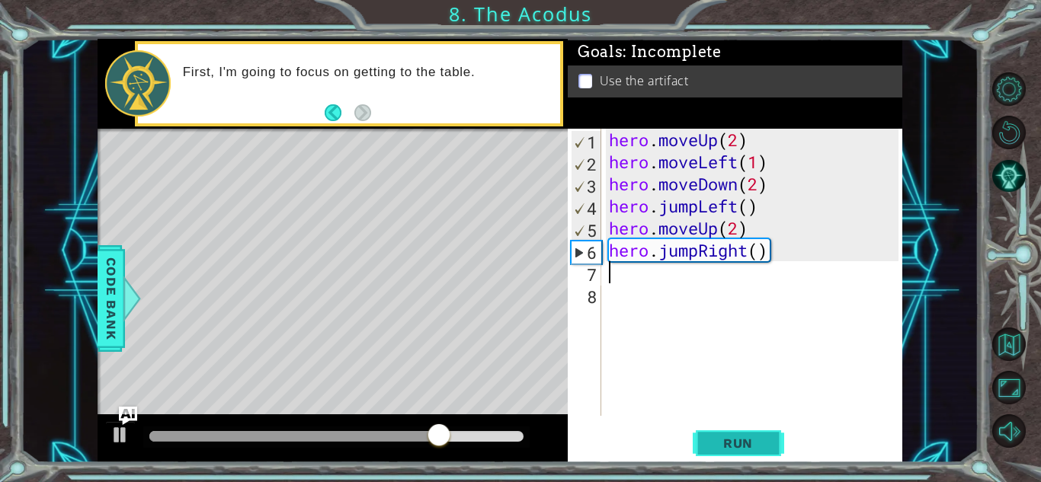
click at [739, 430] on button "Run" at bounding box center [738, 444] width 91 height 34
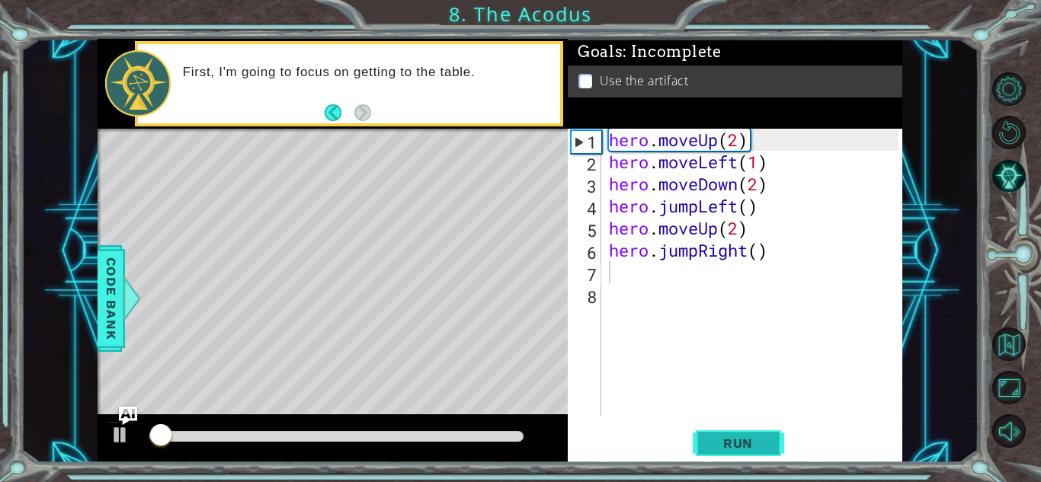
click at [739, 430] on button "Run" at bounding box center [738, 444] width 91 height 34
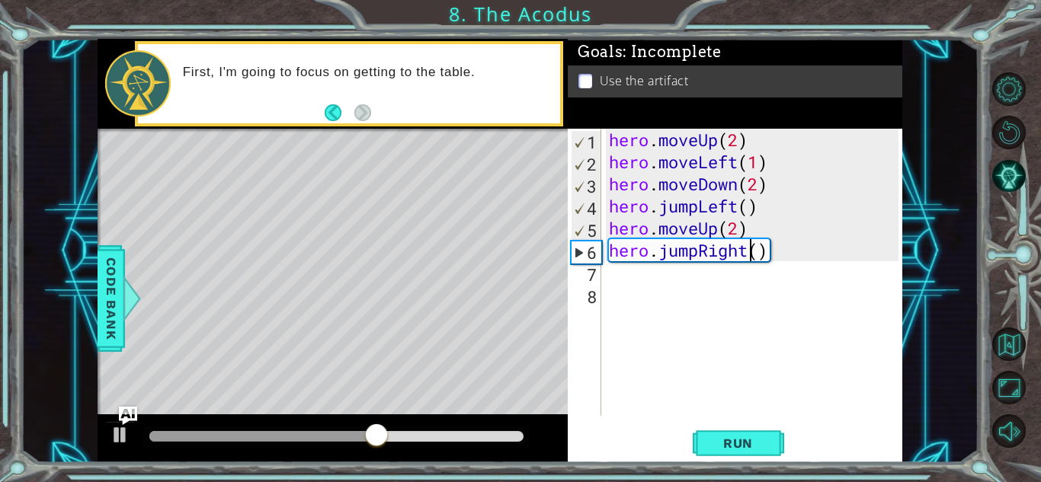
click at [746, 248] on div "hero . moveUp ( 2 ) hero . moveLeft ( 1 ) hero . moveDown ( 2 ) hero . jumpLeft…" at bounding box center [756, 294] width 300 height 331
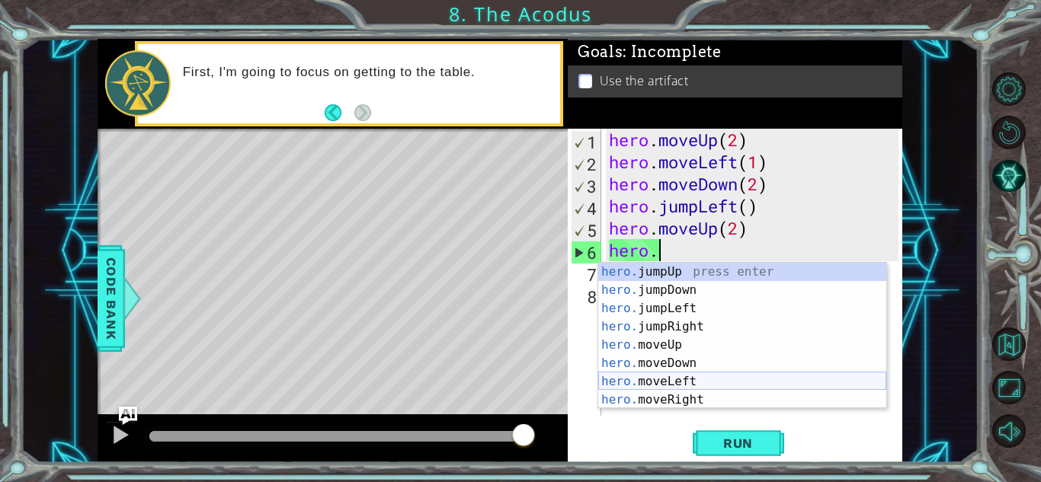
click at [704, 377] on div "hero. jumpUp press enter hero. jumpDown press enter hero. jumpLeft press enter …" at bounding box center [742, 354] width 288 height 183
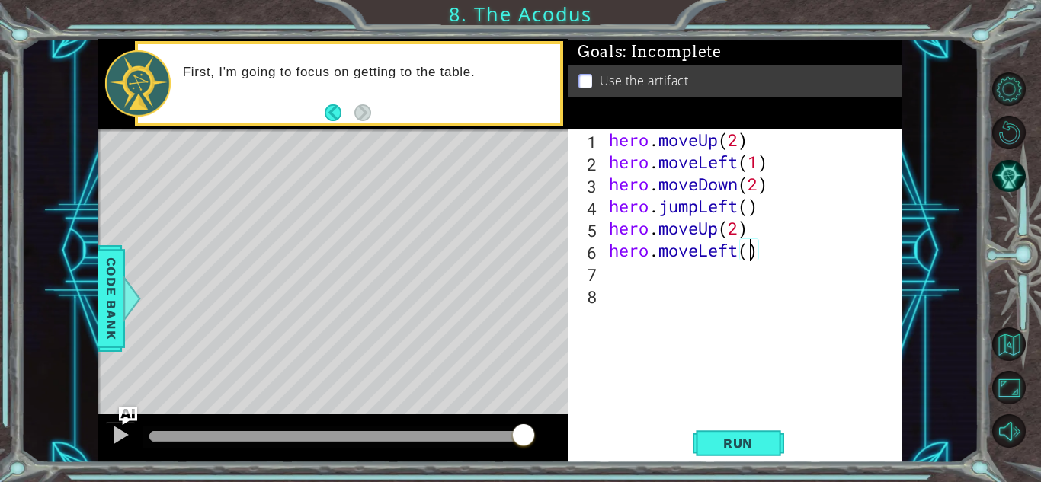
scroll to position [0, 6]
click at [752, 444] on span "Run" at bounding box center [738, 443] width 60 height 15
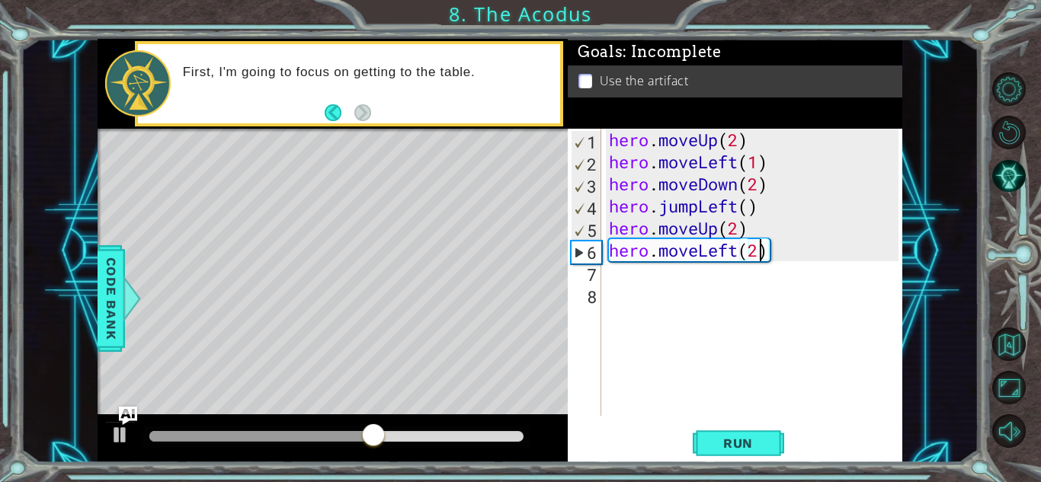
click at [735, 259] on div "hero . moveUp ( 2 ) hero . moveLeft ( 1 ) hero . moveDown ( 2 ) hero . jumpLeft…" at bounding box center [756, 294] width 300 height 331
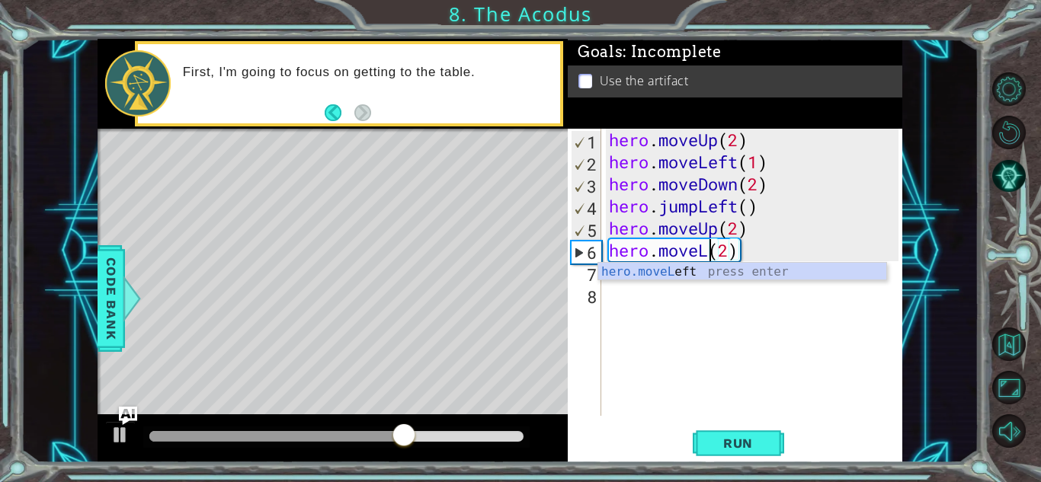
scroll to position [0, 5]
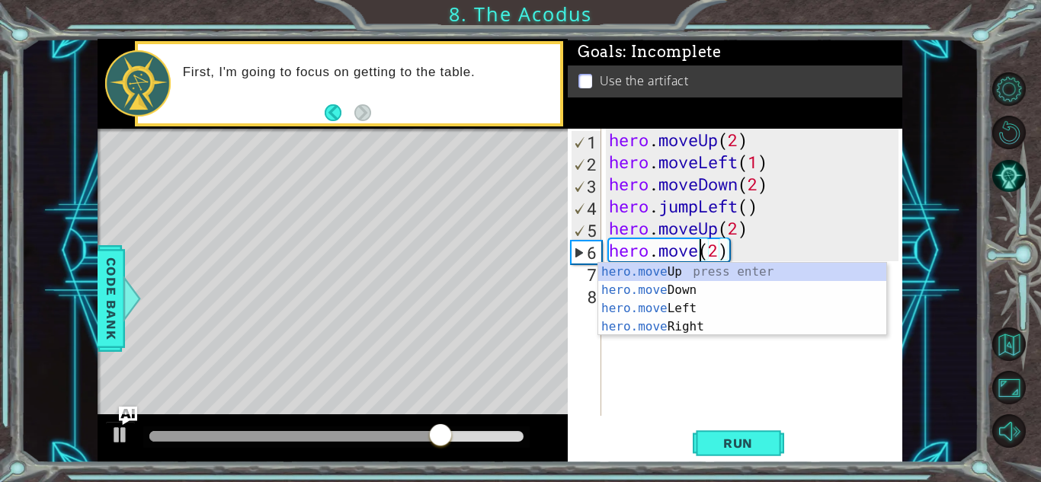
click at [690, 334] on body "1 ההההההההההההההההההההההההההההההההההההההההההההההההההההההההההההההההההההההההההההה…" at bounding box center [520, 241] width 1041 height 482
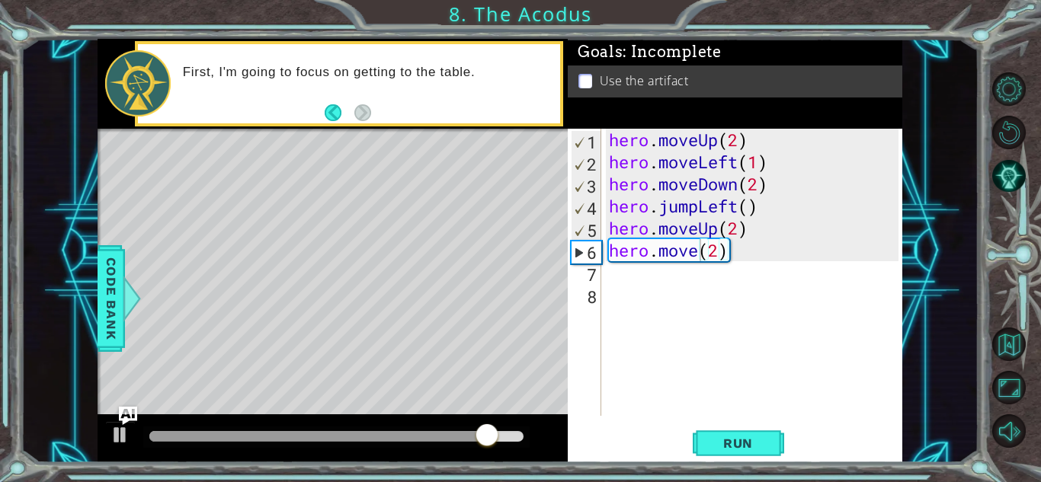
click at [696, 250] on div "hero . moveUp ( 2 ) hero . moveLeft ( 1 ) hero . moveDown ( 2 ) hero . jumpLeft…" at bounding box center [756, 294] width 300 height 331
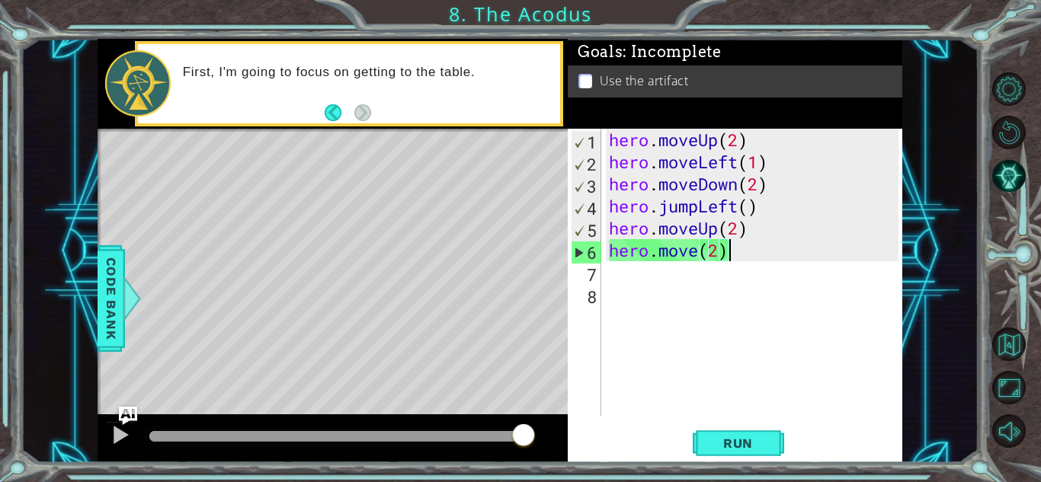
click at [750, 250] on div "hero . moveUp ( 2 ) hero . moveLeft ( 1 ) hero . moveDown ( 2 ) hero . jumpLeft…" at bounding box center [756, 294] width 300 height 331
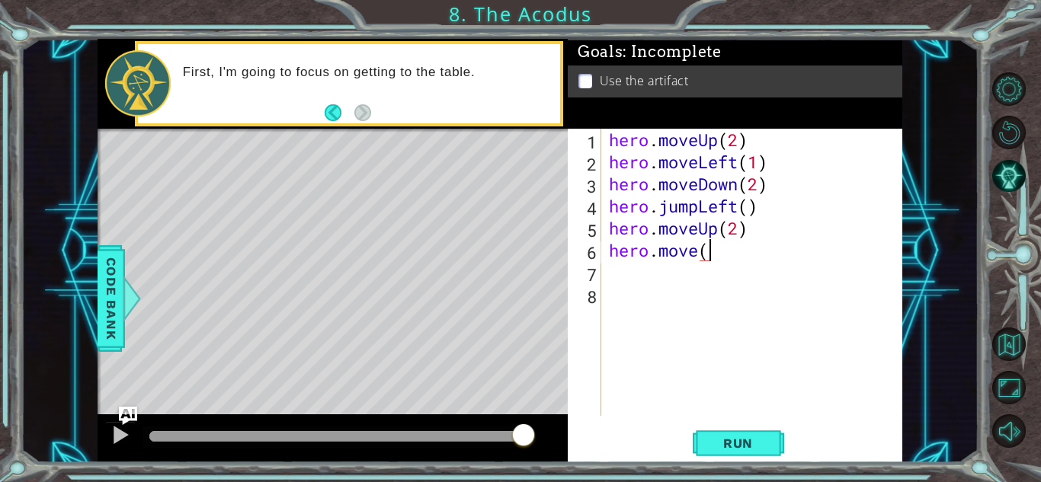
scroll to position [0, 3]
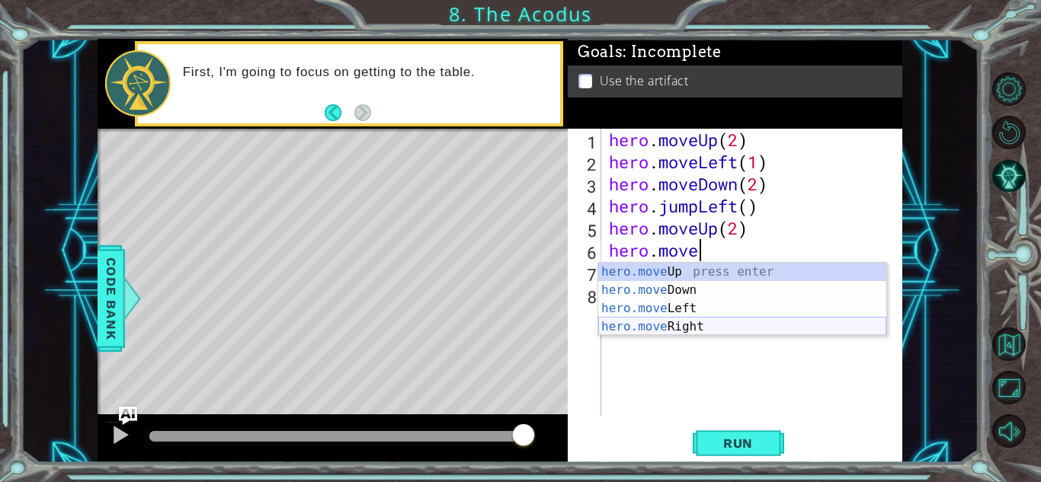
click at [702, 321] on div "hero.move Up press enter hero.move Down press enter hero.move Left press enter …" at bounding box center [742, 318] width 288 height 110
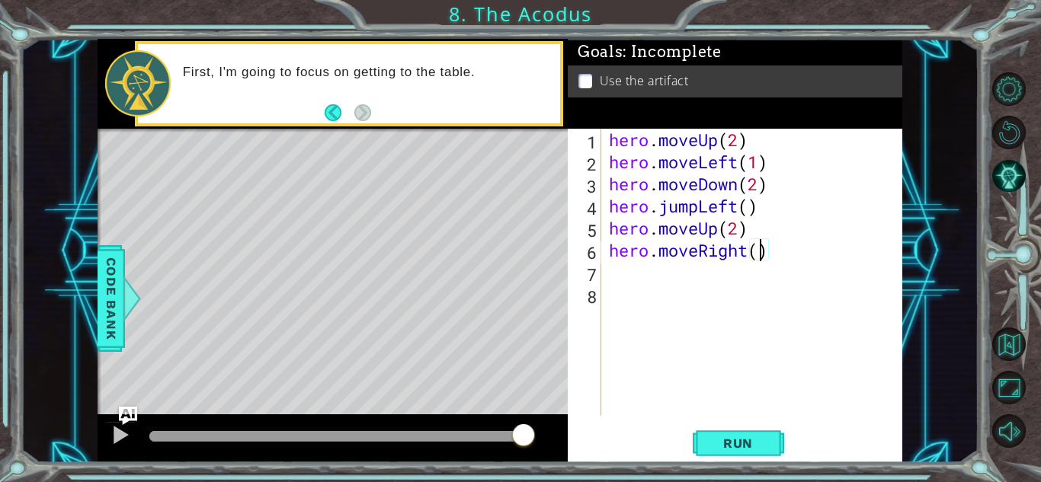
scroll to position [0, 7]
type textarea "hero.moveRight(2)"
click at [752, 440] on span "Run" at bounding box center [738, 443] width 60 height 15
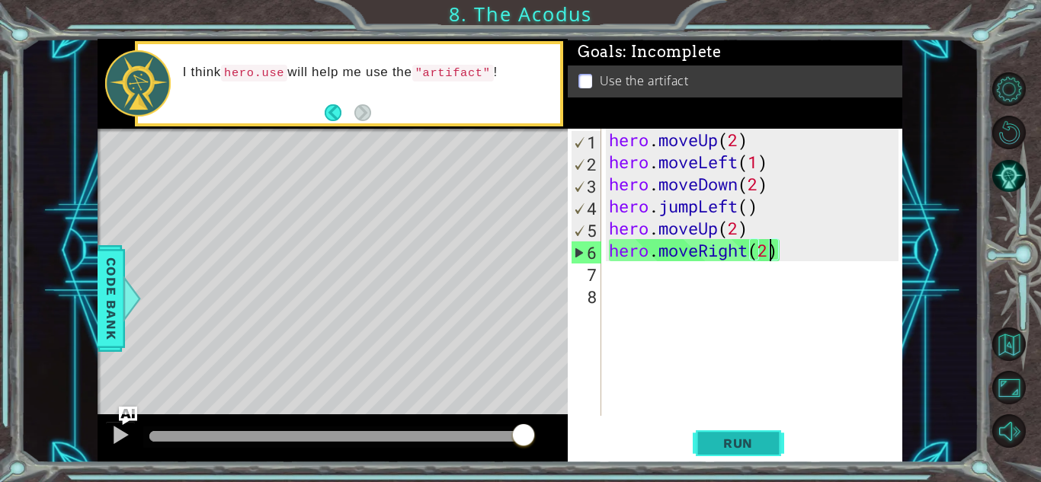
click at [747, 439] on span "Run" at bounding box center [738, 443] width 60 height 15
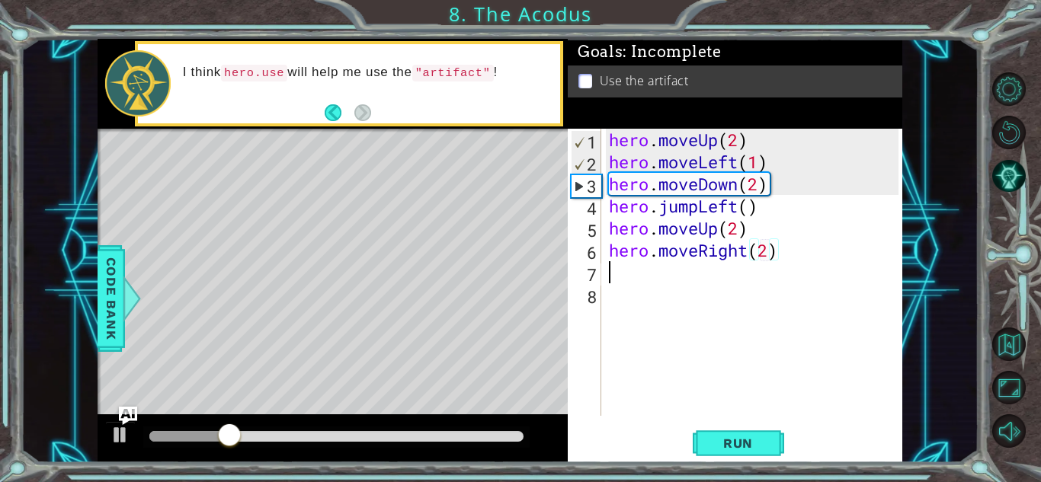
click at [638, 280] on div "hero . moveUp ( 2 ) hero . moveLeft ( 1 ) hero . moveDown ( 2 ) hero . jumpLeft…" at bounding box center [756, 294] width 300 height 331
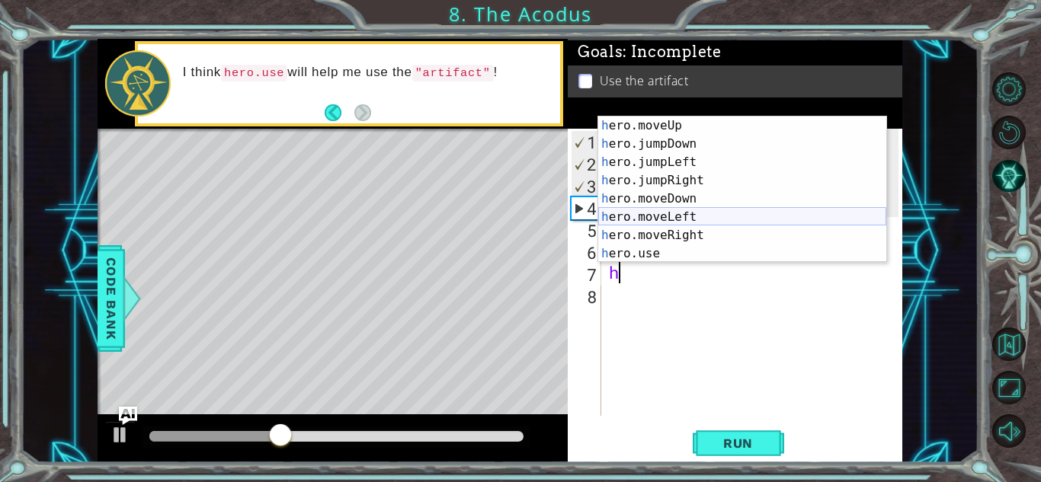
scroll to position [18, 0]
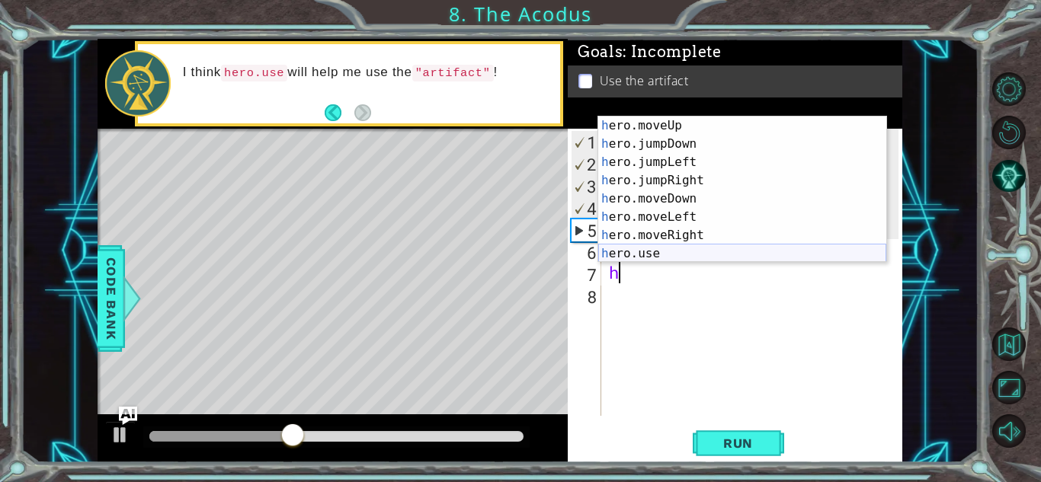
click at [663, 254] on div "h ero.moveUp press enter h ero.jumpDown press enter h ero.jumpLeft press enter …" at bounding box center [742, 208] width 288 height 183
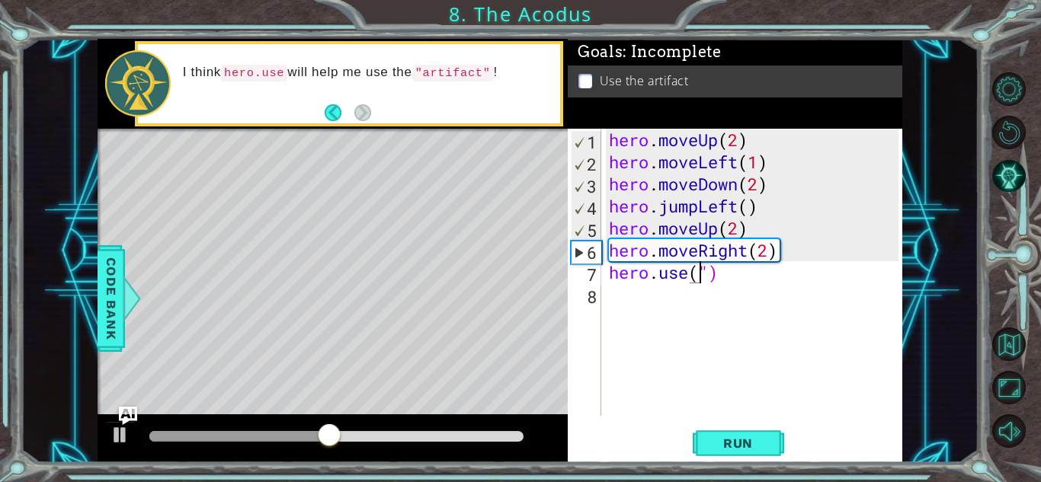
type textarea "hero.use")"
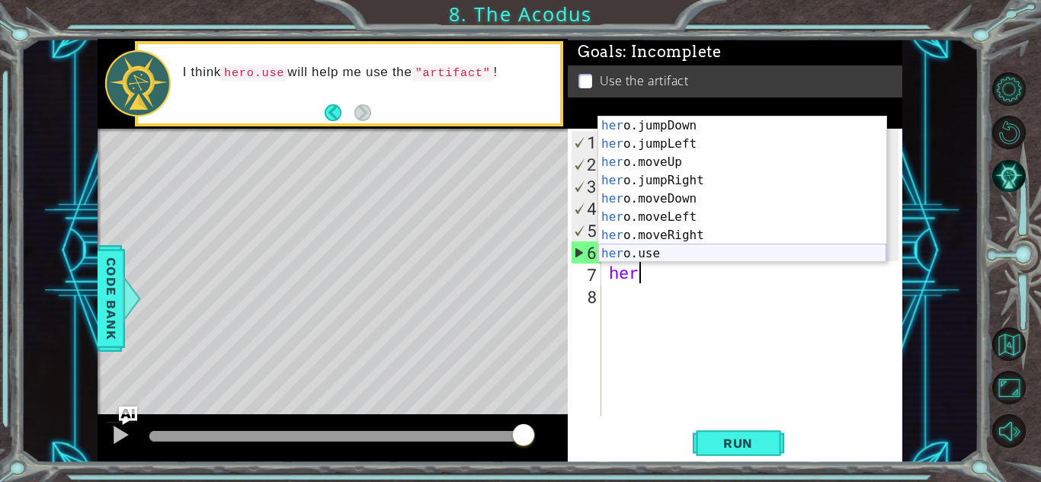
click at [676, 249] on div "her o.jumpDown press enter her o.jumpLeft press enter her o.moveUp press enter …" at bounding box center [742, 208] width 288 height 183
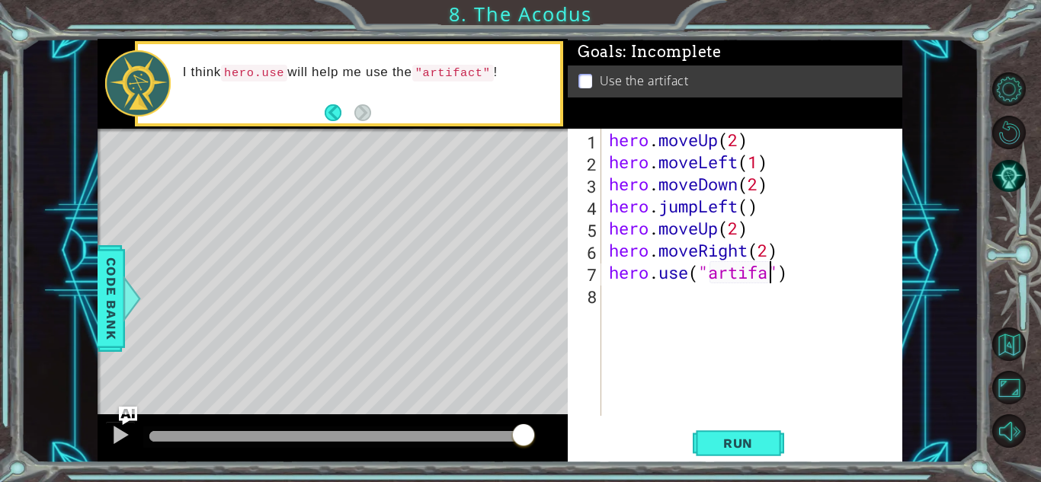
scroll to position [0, 8]
click at [751, 433] on button "Run" at bounding box center [738, 444] width 91 height 34
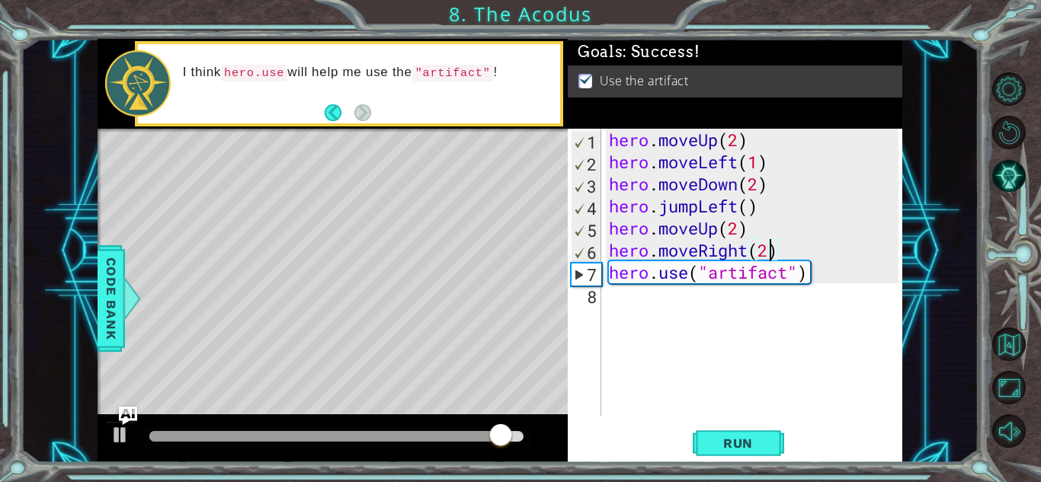
click at [773, 255] on div "hero . moveUp ( 2 ) hero . moveLeft ( 1 ) hero . moveDown ( 2 ) hero . jumpLeft…" at bounding box center [756, 294] width 300 height 331
type textarea "hero.moveRight()"
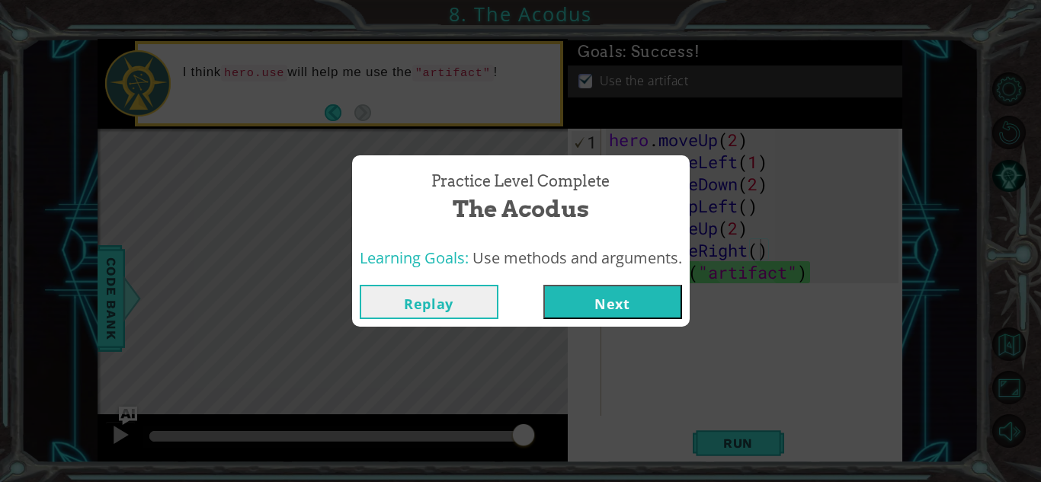
click at [667, 307] on button "Next" at bounding box center [612, 302] width 139 height 34
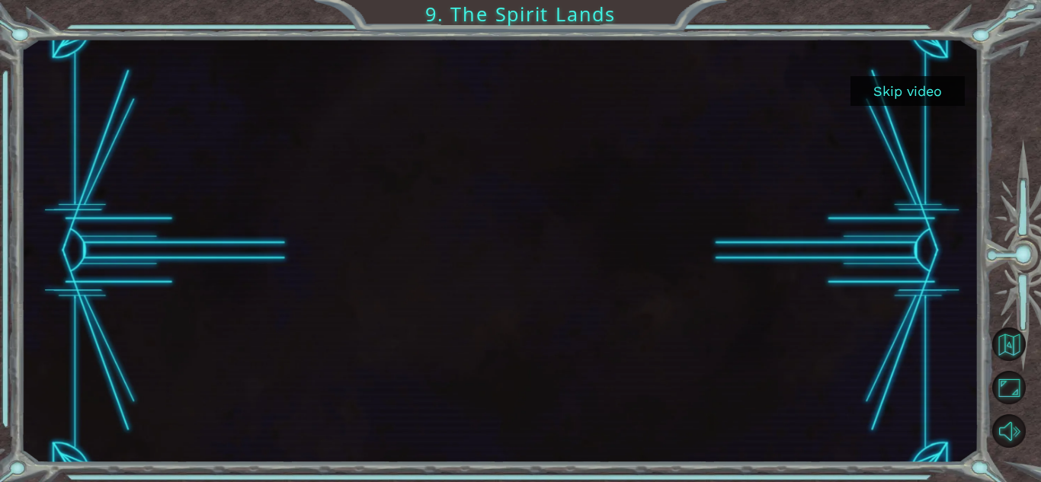
click at [904, 406] on div at bounding box center [500, 251] width 958 height 424
click at [911, 92] on button "Skip video" at bounding box center [907, 91] width 114 height 30
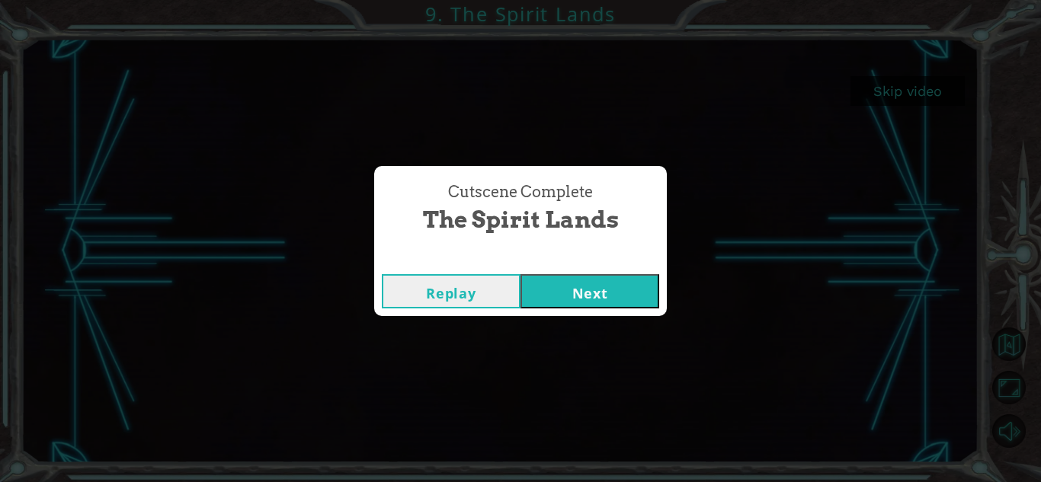
click at [561, 289] on button "Next" at bounding box center [589, 291] width 139 height 34
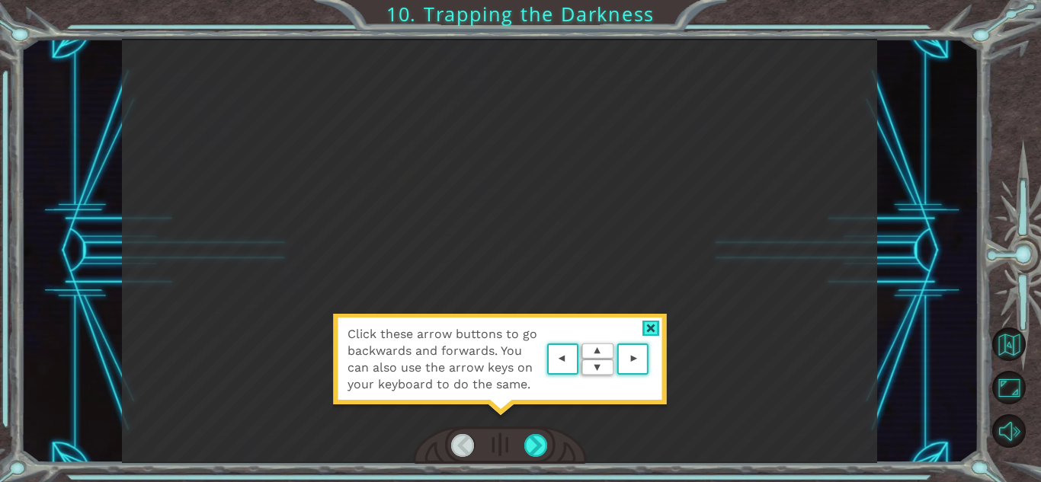
click at [653, 328] on div at bounding box center [651, 329] width 18 height 16
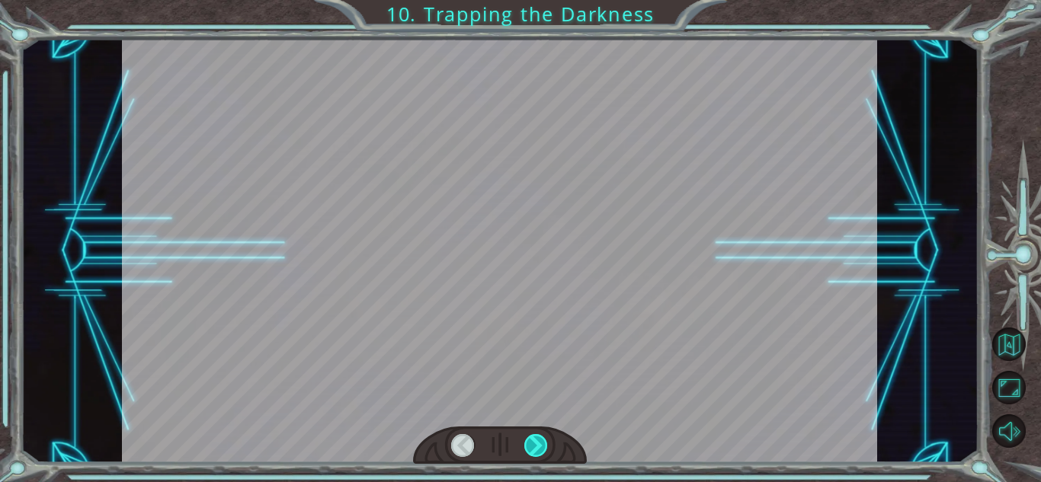
click at [541, 446] on div at bounding box center [536, 445] width 24 height 23
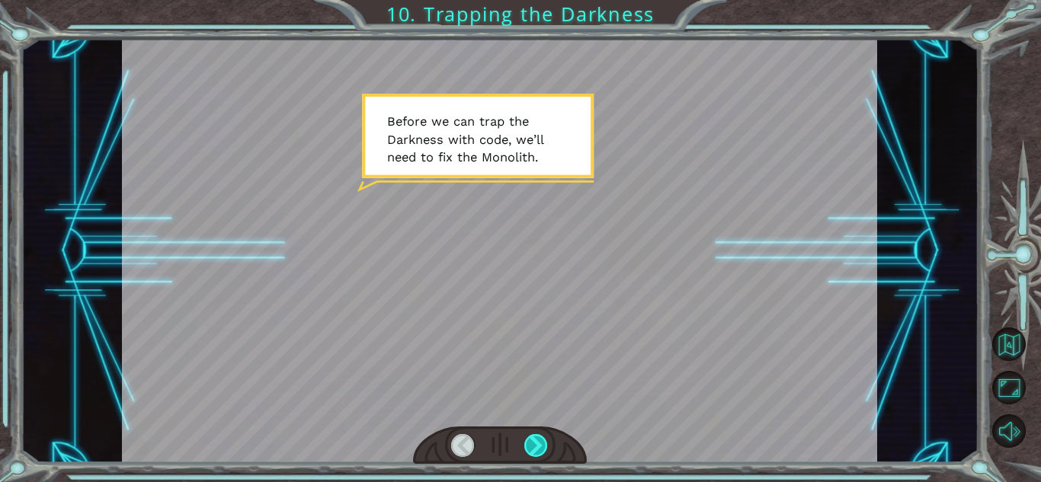
click at [543, 445] on div at bounding box center [536, 445] width 24 height 23
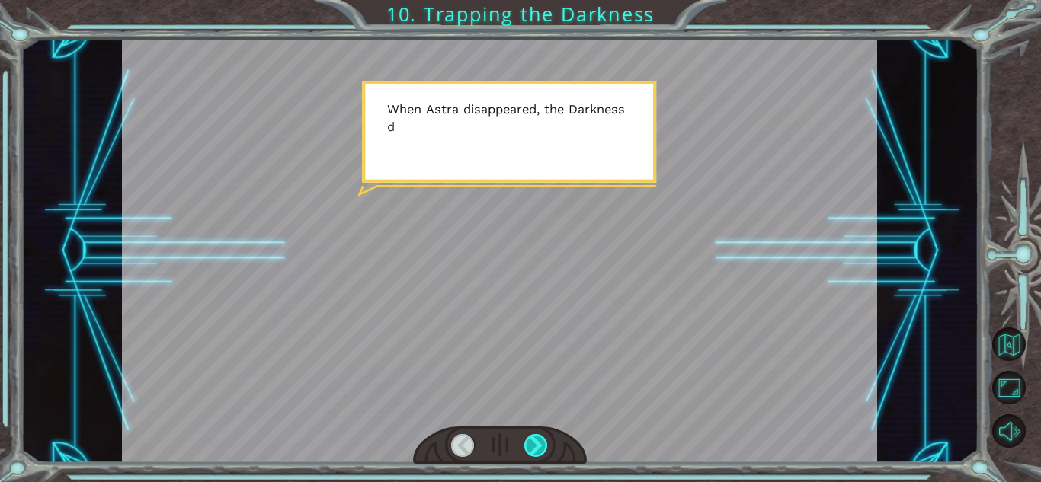
click at [543, 445] on div at bounding box center [536, 445] width 24 height 23
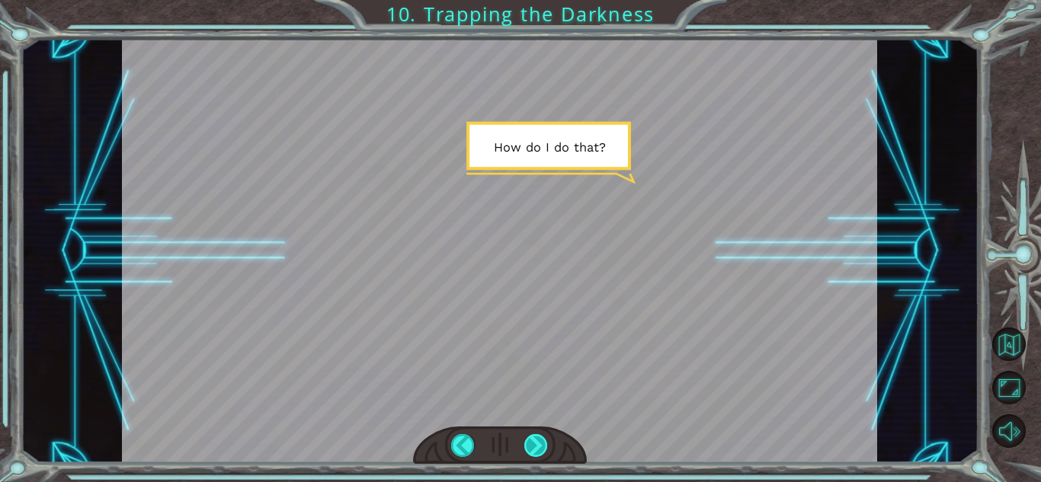
click at [543, 445] on div at bounding box center [536, 445] width 24 height 23
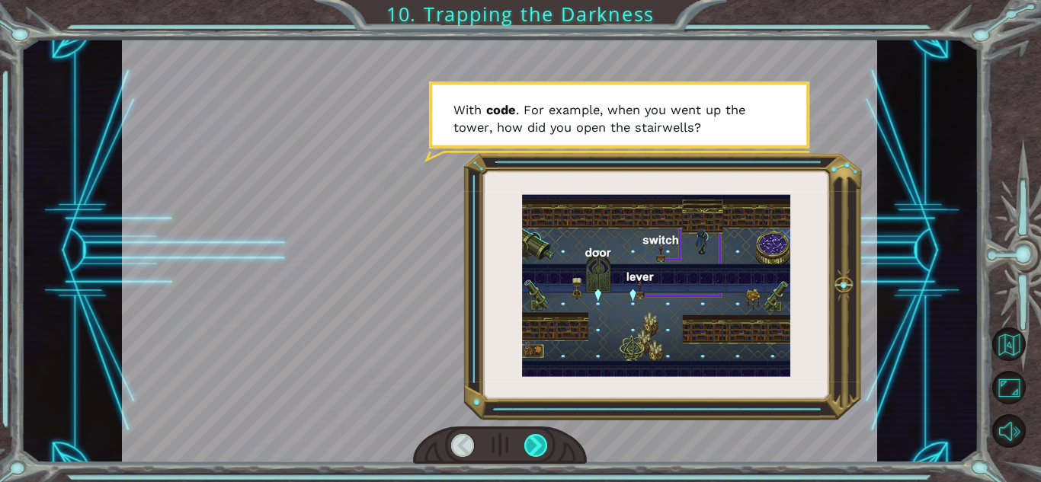
click at [539, 443] on div at bounding box center [536, 445] width 24 height 23
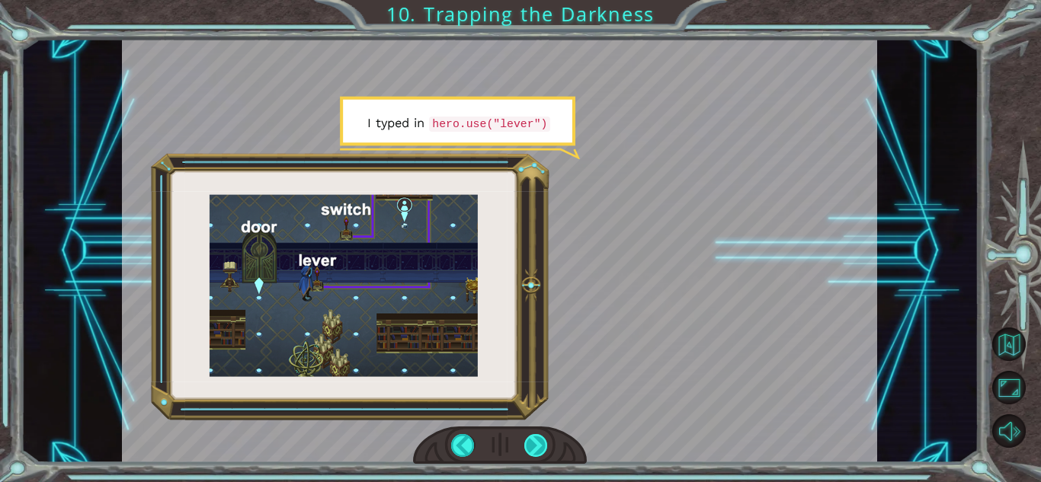
click at [539, 438] on div at bounding box center [536, 445] width 24 height 23
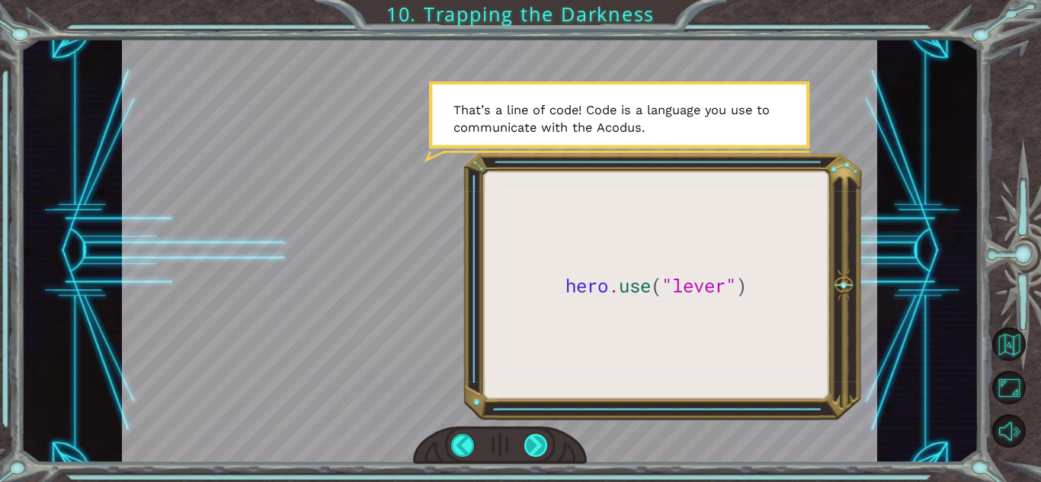
click at [541, 437] on div at bounding box center [536, 445] width 24 height 23
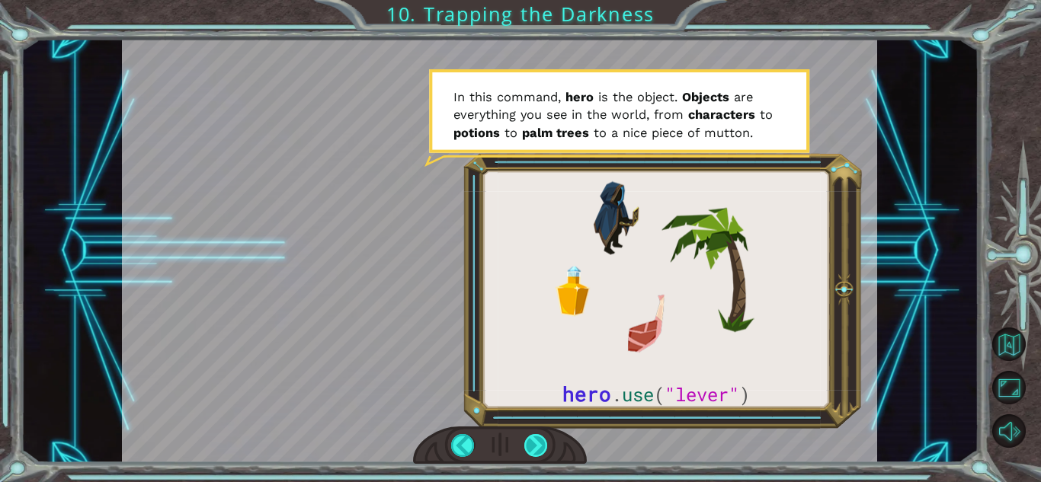
click at [542, 440] on div at bounding box center [536, 445] width 24 height 23
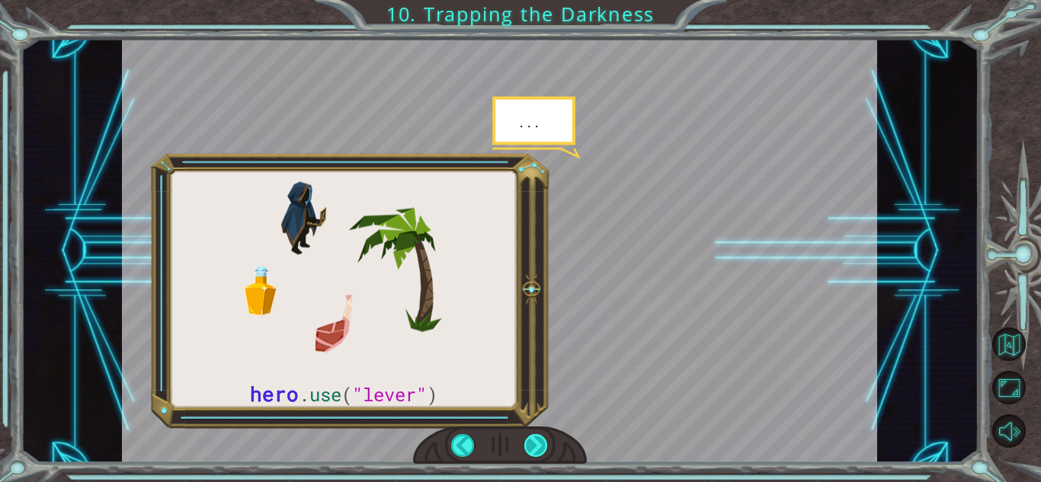
click at [542, 440] on div at bounding box center [536, 445] width 24 height 23
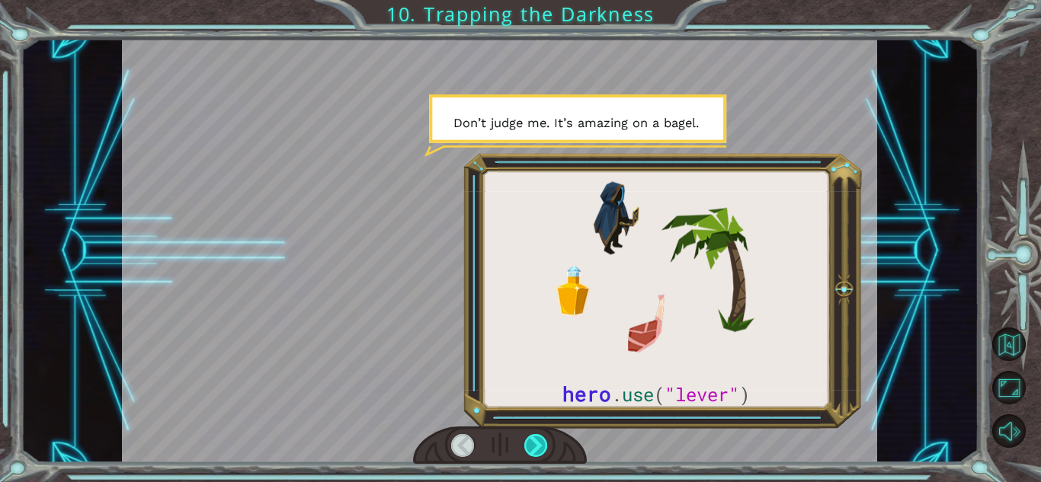
click at [542, 441] on div at bounding box center [536, 445] width 24 height 23
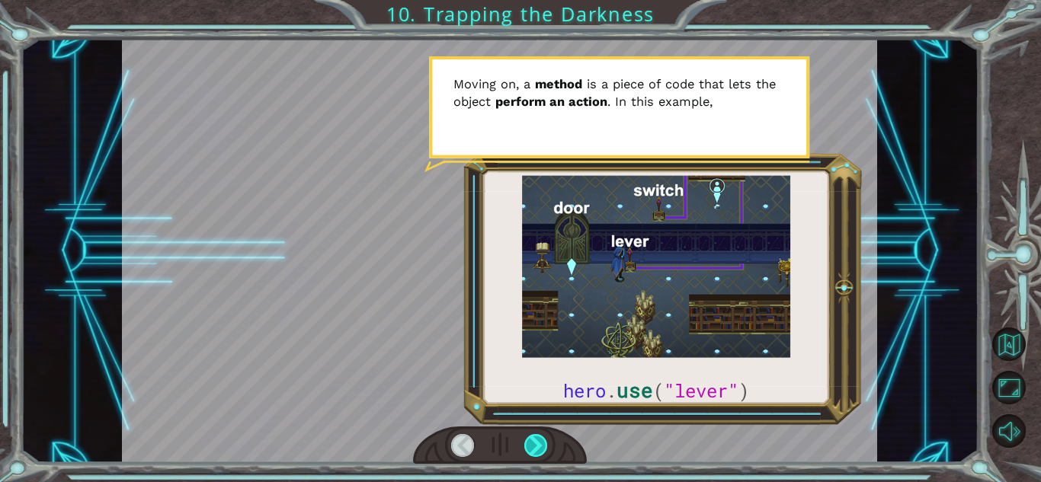
click at [543, 441] on div at bounding box center [536, 445] width 24 height 23
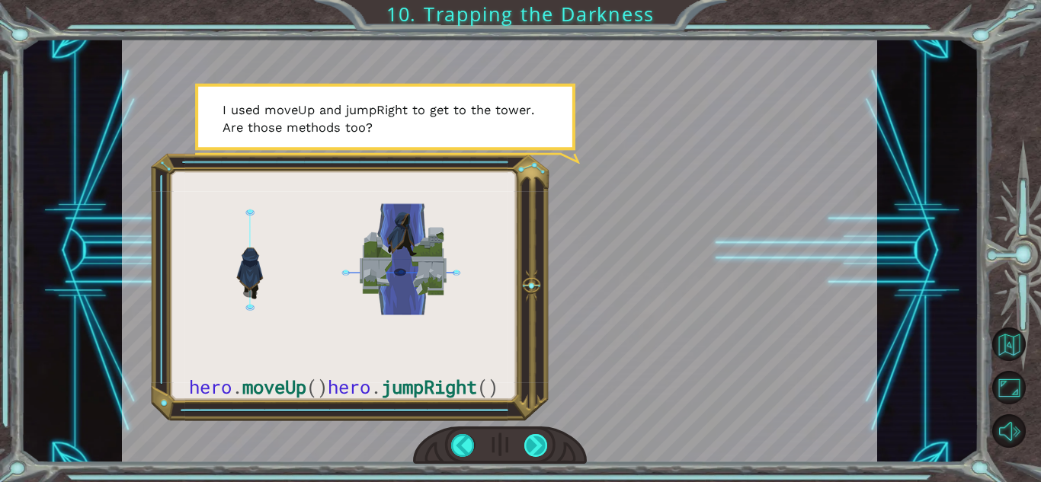
click at [543, 442] on div at bounding box center [536, 445] width 24 height 23
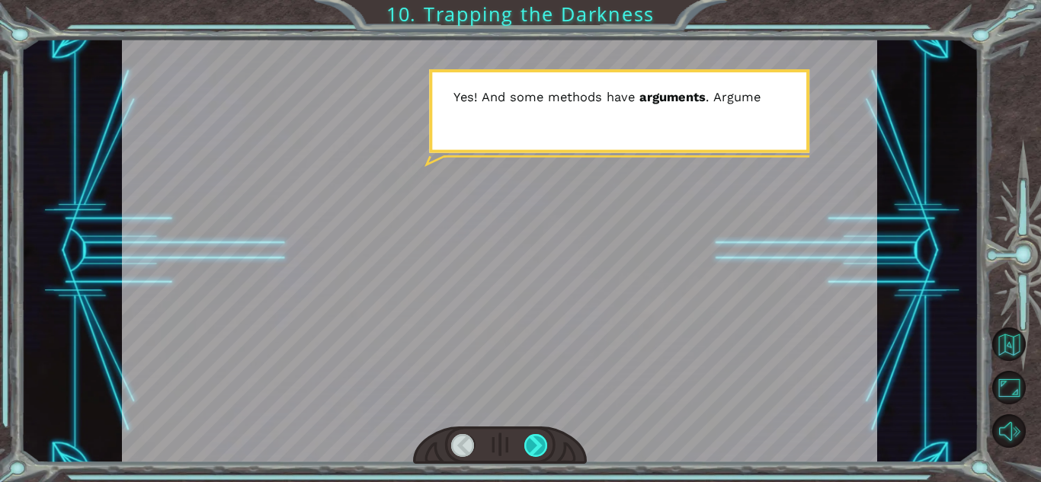
click at [543, 442] on div at bounding box center [536, 445] width 24 height 23
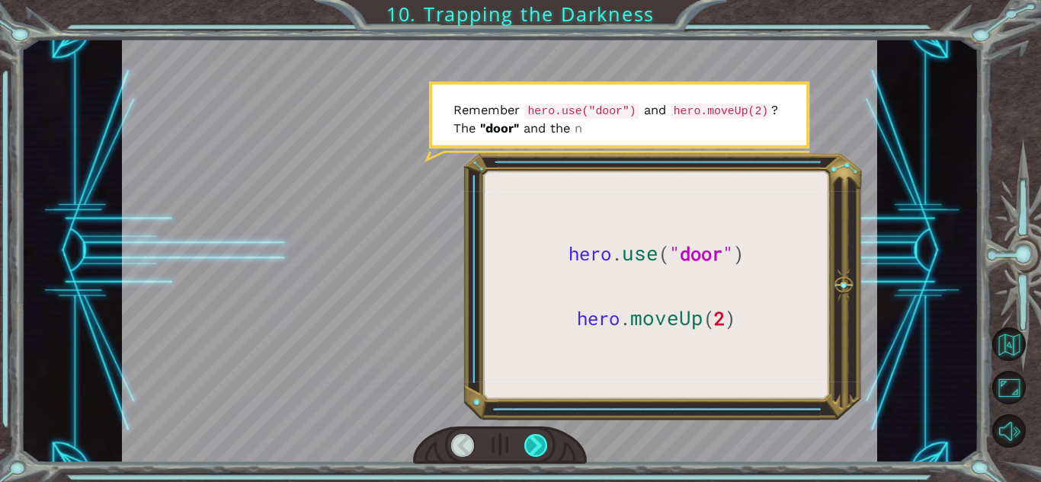
click at [543, 442] on div at bounding box center [536, 445] width 24 height 23
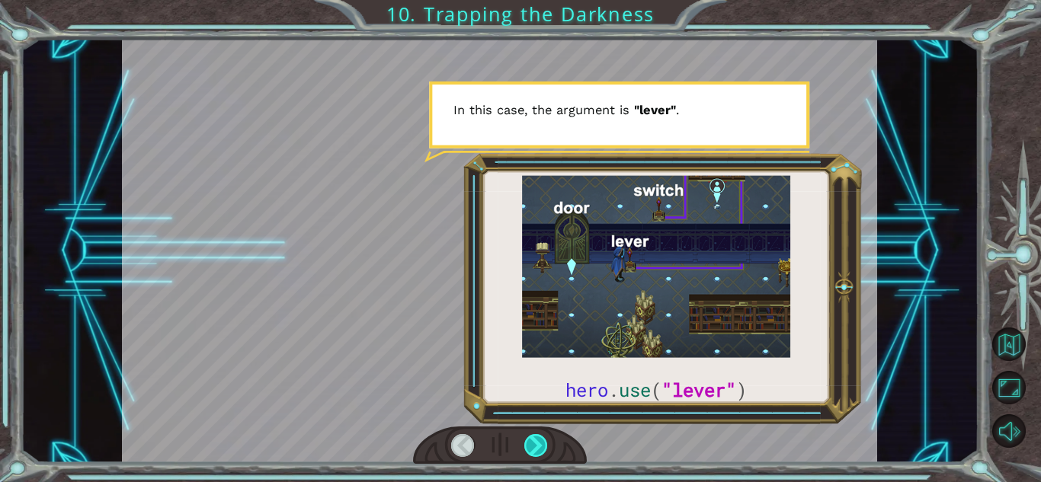
click at [543, 442] on div at bounding box center [536, 445] width 24 height 23
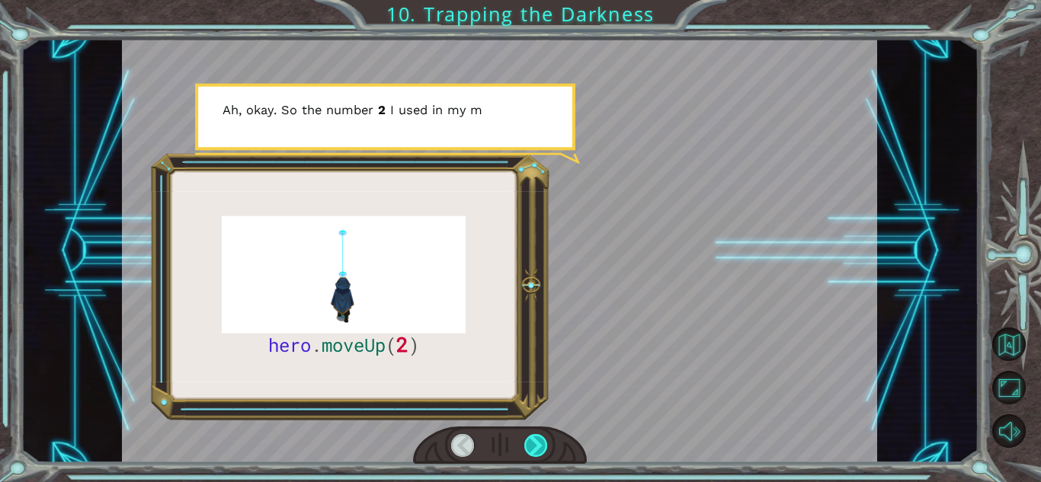
click at [537, 435] on div at bounding box center [536, 445] width 24 height 23
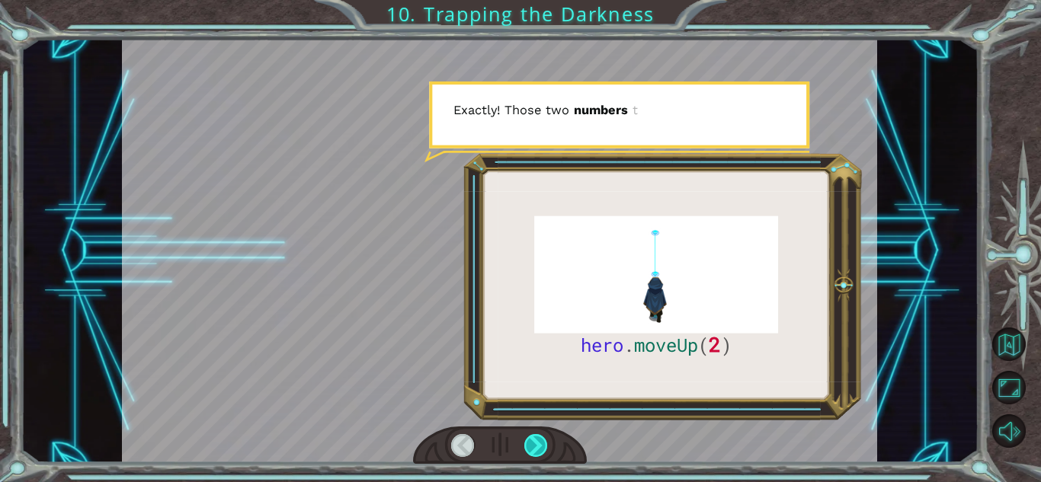
click at [536, 435] on div at bounding box center [536, 445] width 24 height 23
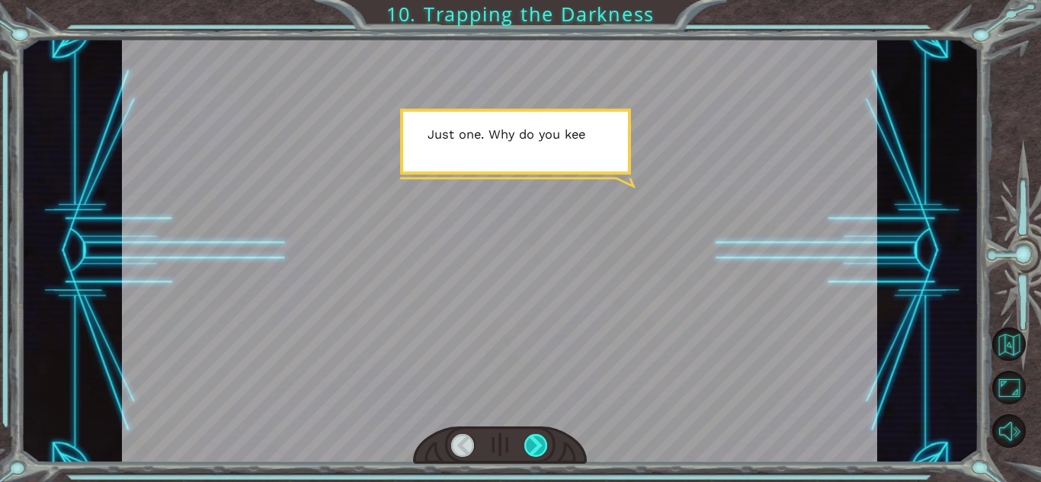
click at [536, 435] on div at bounding box center [536, 445] width 24 height 23
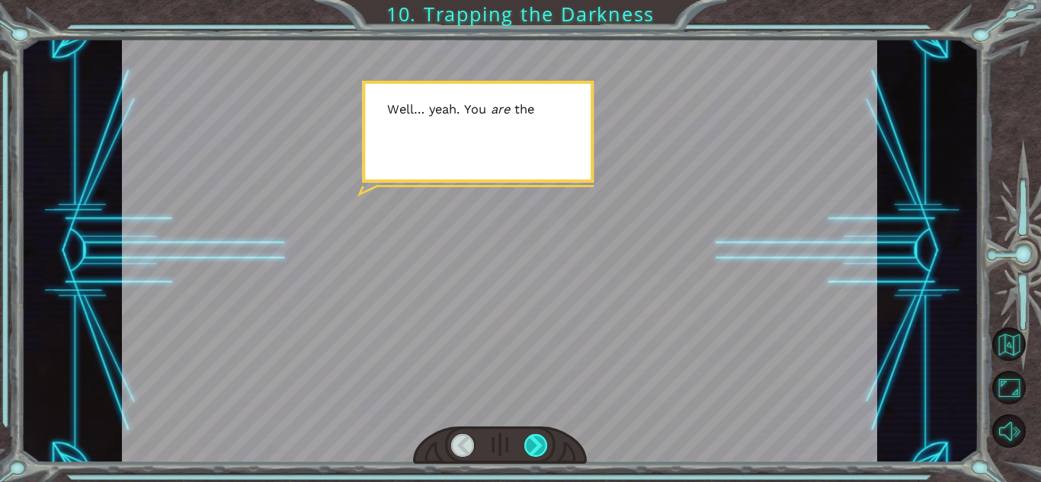
click at [536, 437] on div at bounding box center [536, 445] width 24 height 23
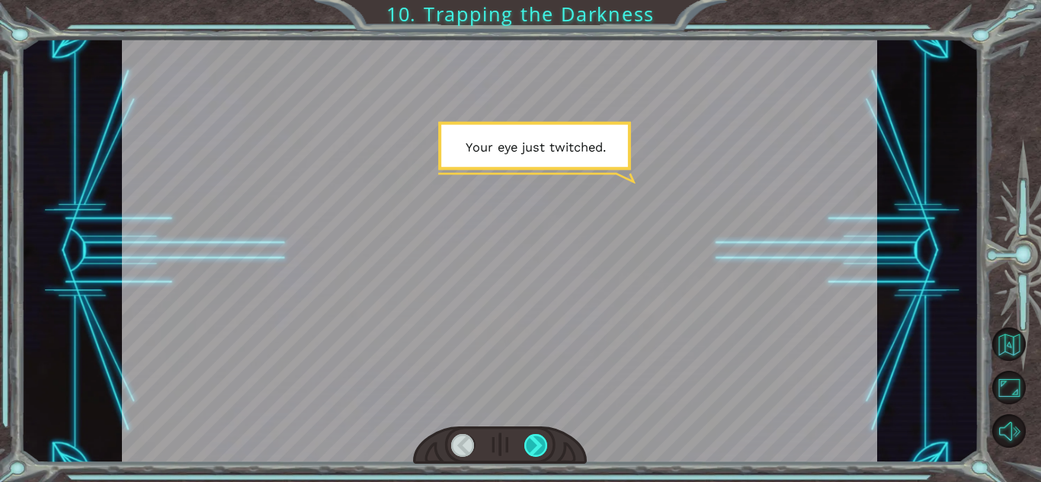
click at [536, 437] on div at bounding box center [536, 445] width 24 height 23
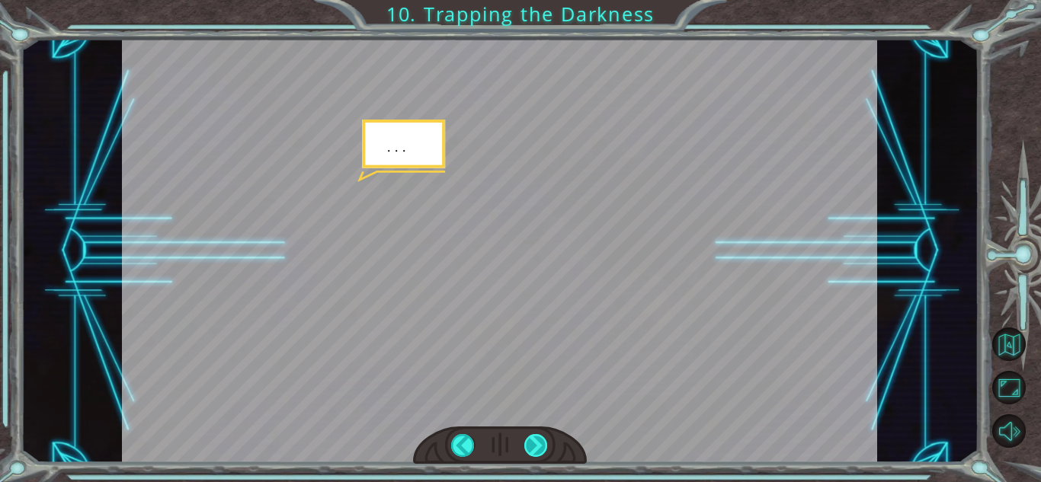
click at [537, 437] on div at bounding box center [536, 445] width 24 height 23
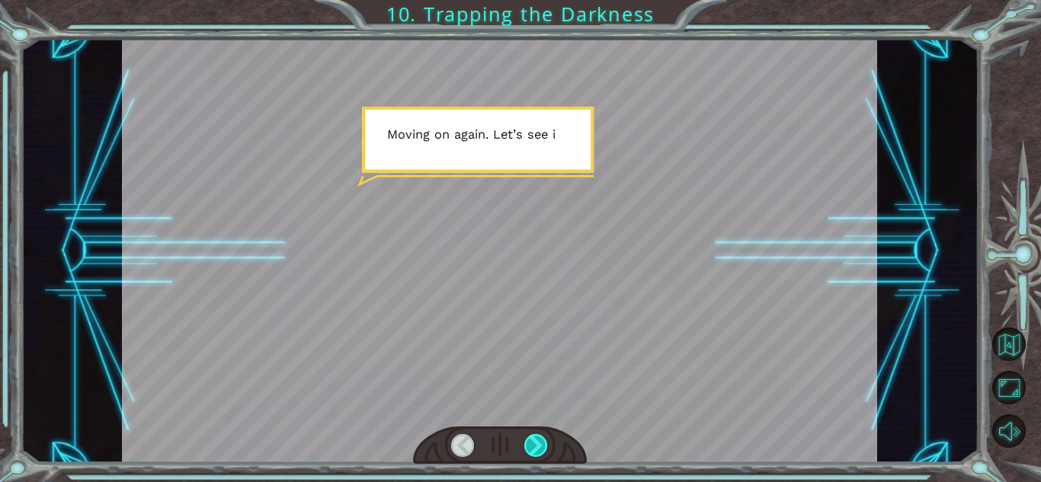
click at [537, 437] on div at bounding box center [536, 445] width 24 height 23
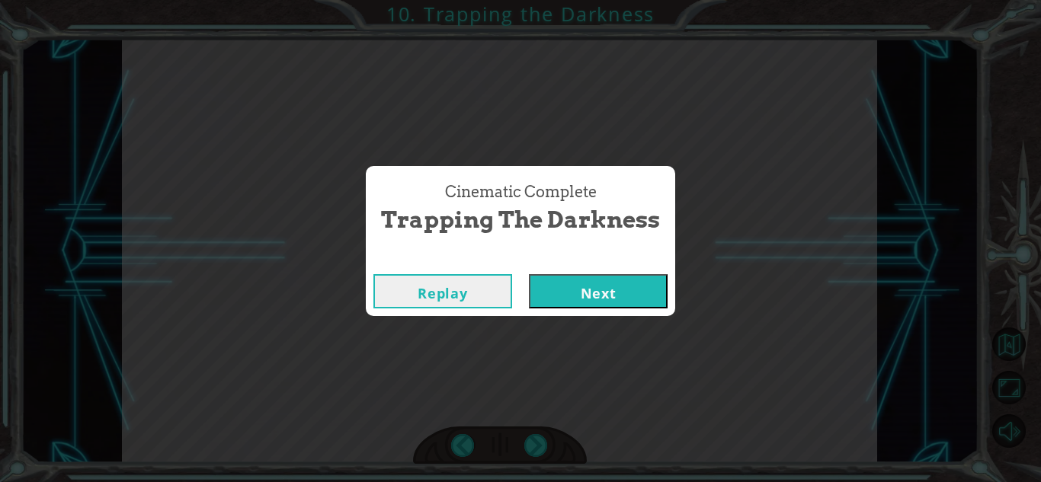
click at [597, 286] on button "Next" at bounding box center [598, 291] width 139 height 34
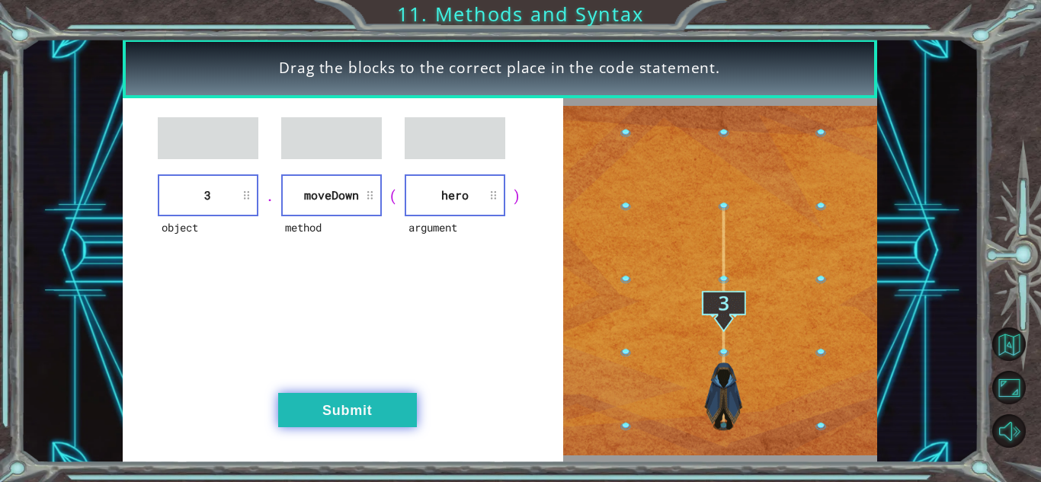
click at [358, 421] on button "Submit" at bounding box center [347, 410] width 139 height 34
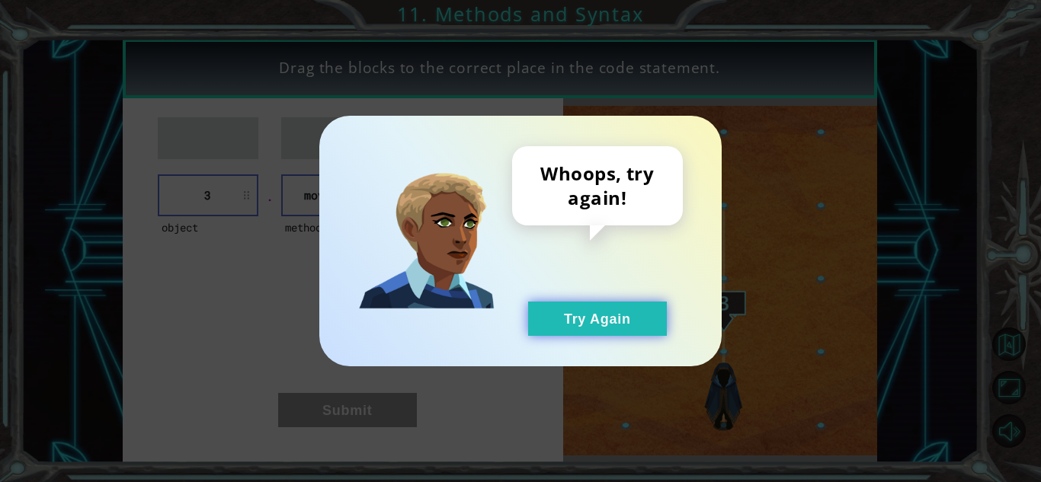
click at [593, 309] on button "Try Again" at bounding box center [597, 319] width 139 height 34
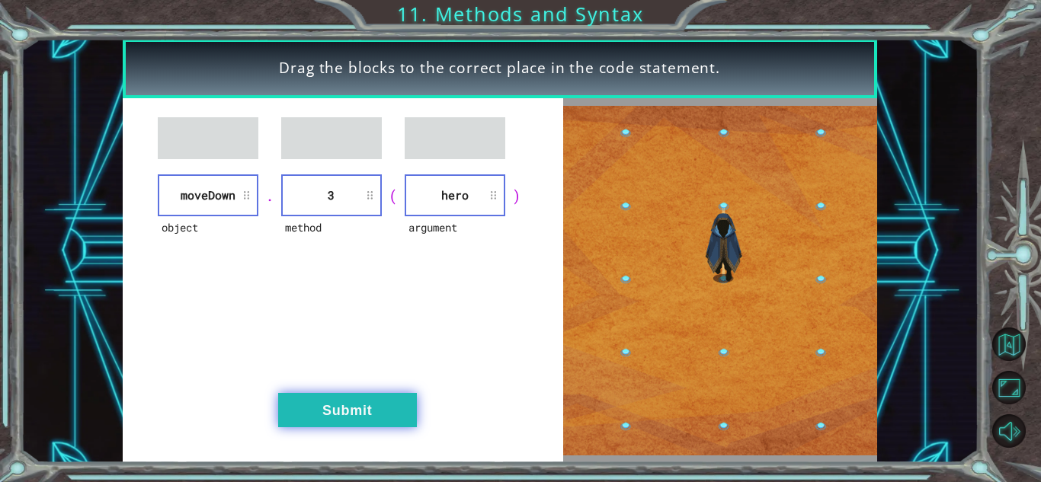
click at [396, 418] on button "Submit" at bounding box center [347, 410] width 139 height 34
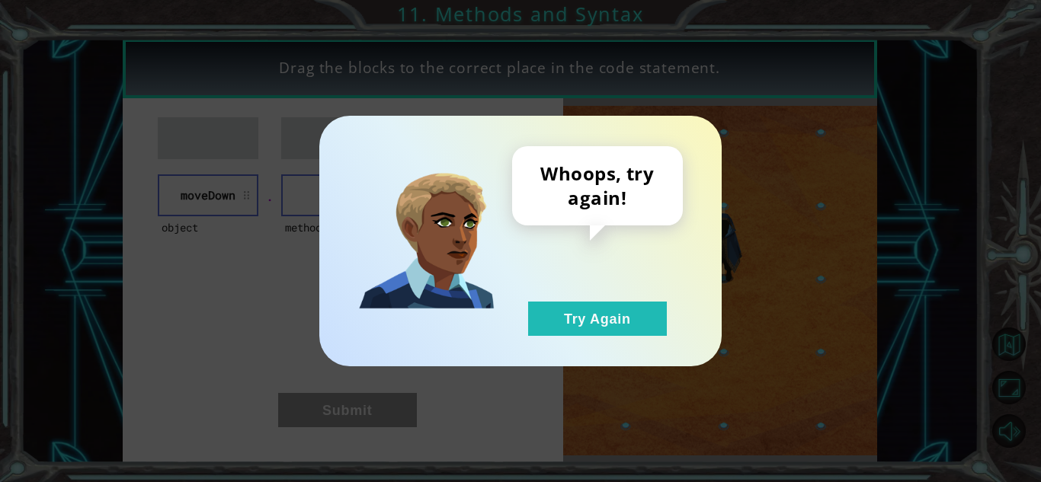
click at [567, 338] on div "Whoops, try again! Try Again" at bounding box center [520, 241] width 402 height 251
click at [585, 296] on div "Whoops, try again! Try Again" at bounding box center [597, 241] width 171 height 190
click at [581, 320] on button "Try Again" at bounding box center [597, 319] width 139 height 34
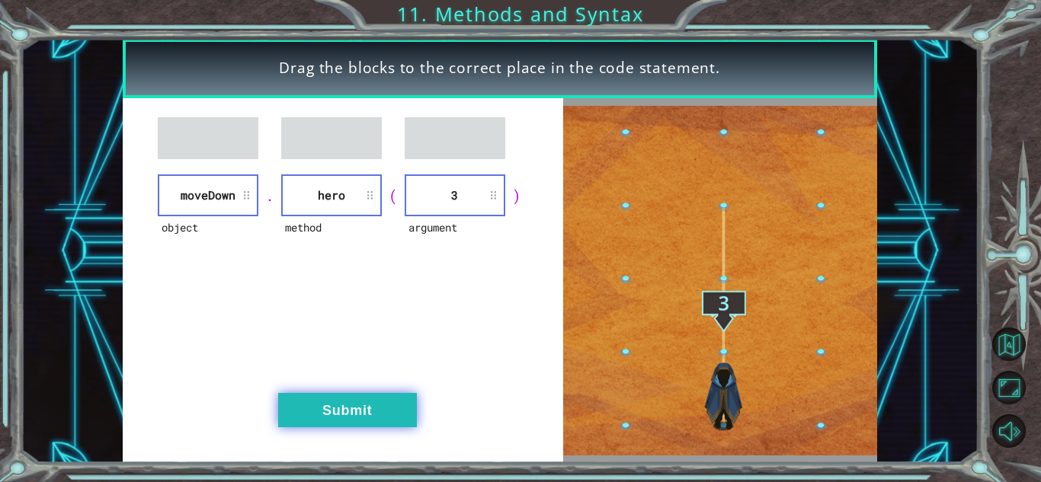
click at [357, 418] on button "Submit" at bounding box center [347, 410] width 139 height 34
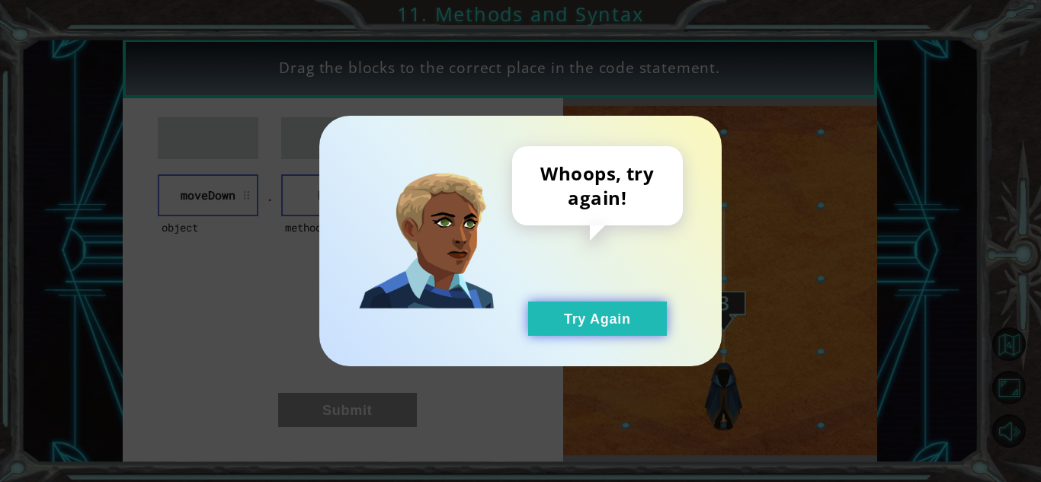
click at [607, 313] on button "Try Again" at bounding box center [597, 319] width 139 height 34
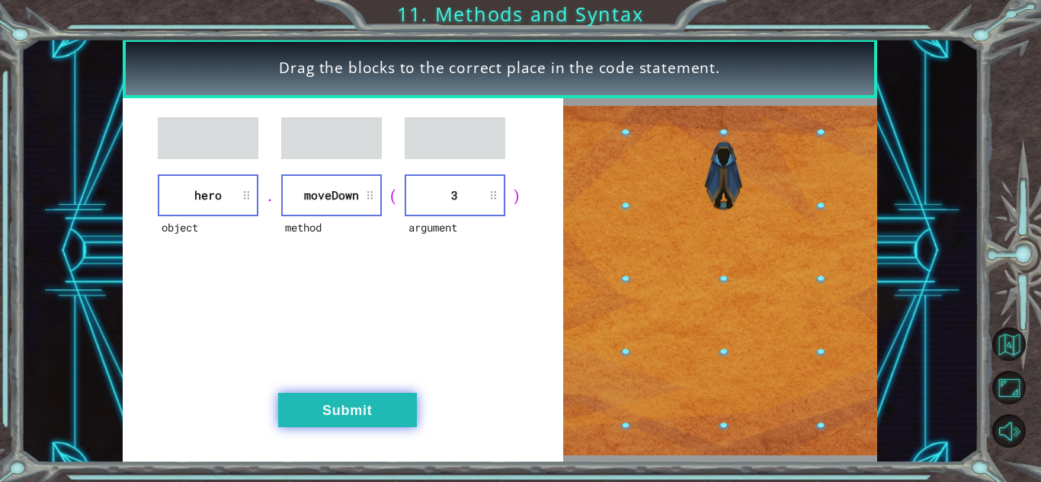
click at [342, 397] on button "Submit" at bounding box center [347, 410] width 139 height 34
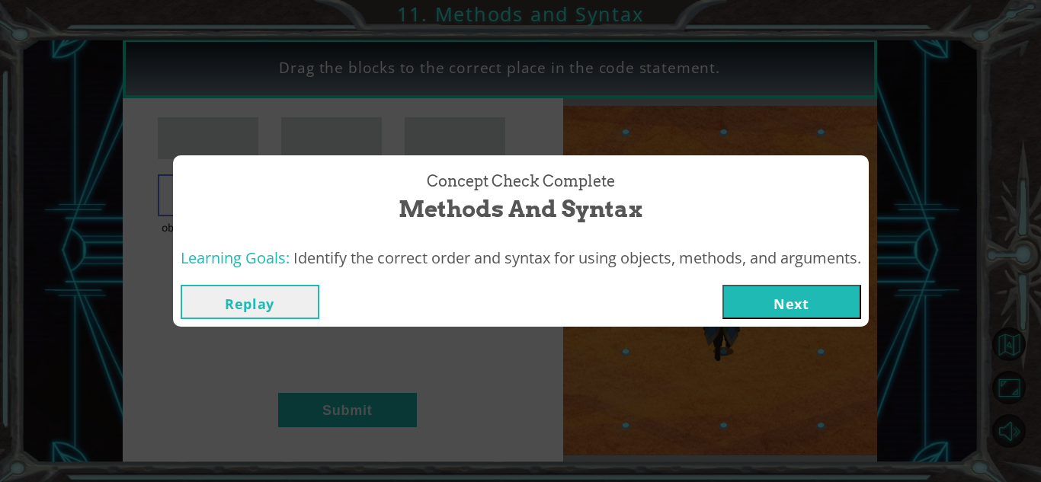
click at [774, 313] on button "Next" at bounding box center [791, 302] width 139 height 34
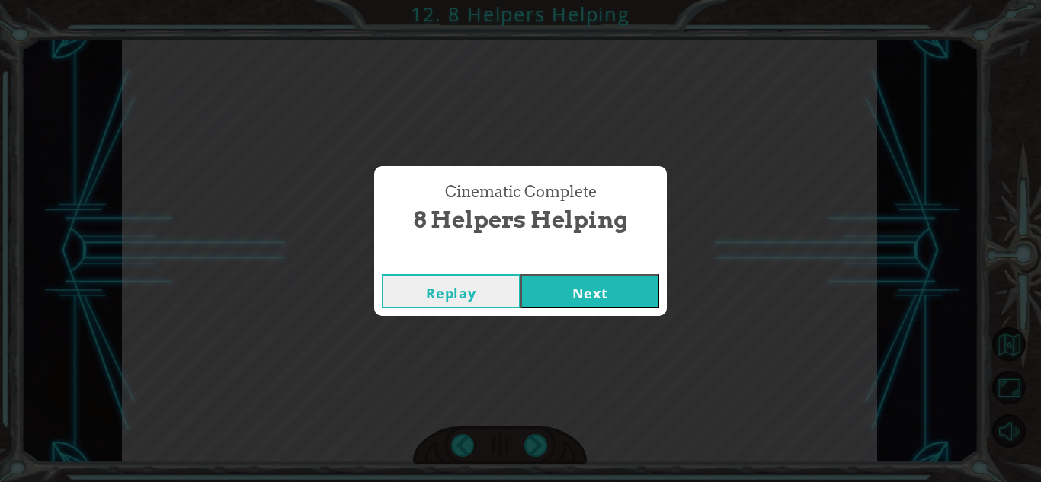
click at [617, 288] on button "Next" at bounding box center [589, 291] width 139 height 34
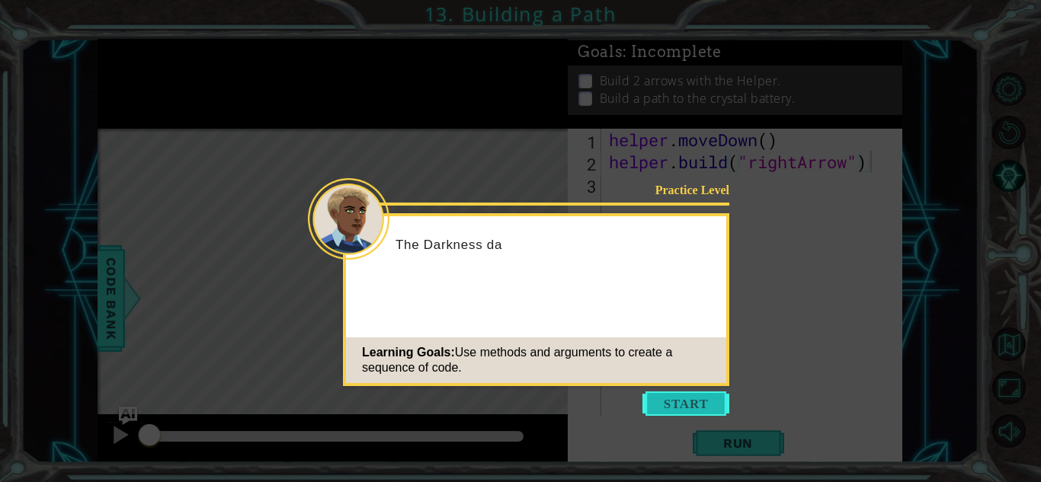
click at [714, 403] on button "Start" at bounding box center [685, 404] width 87 height 24
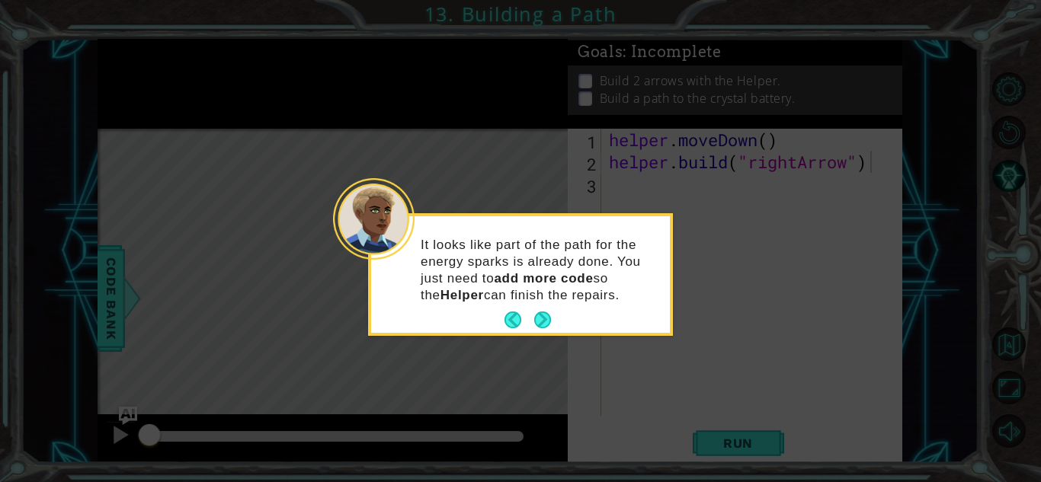
click at [542, 309] on footer at bounding box center [527, 320] width 46 height 23
click at [546, 318] on button "Next" at bounding box center [542, 320] width 27 height 27
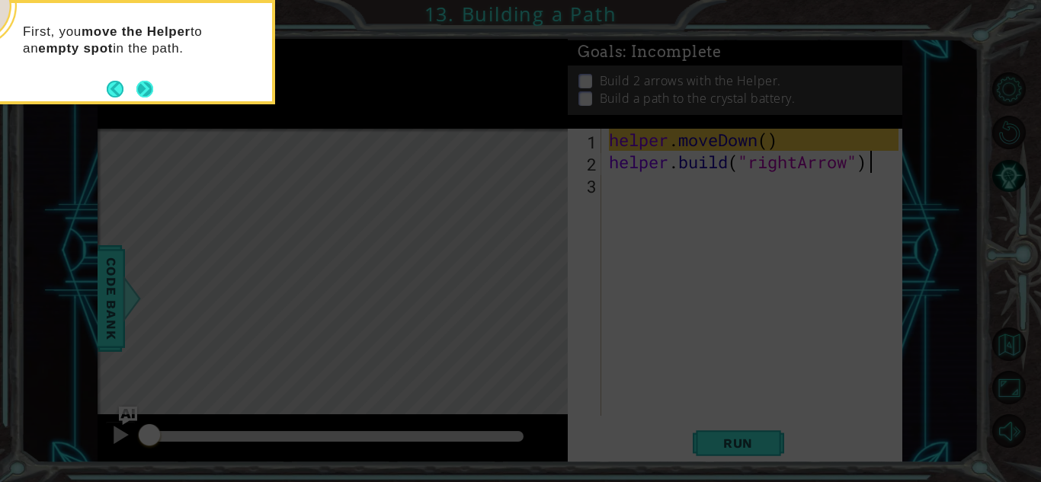
click at [153, 83] on button "Next" at bounding box center [145, 89] width 18 height 18
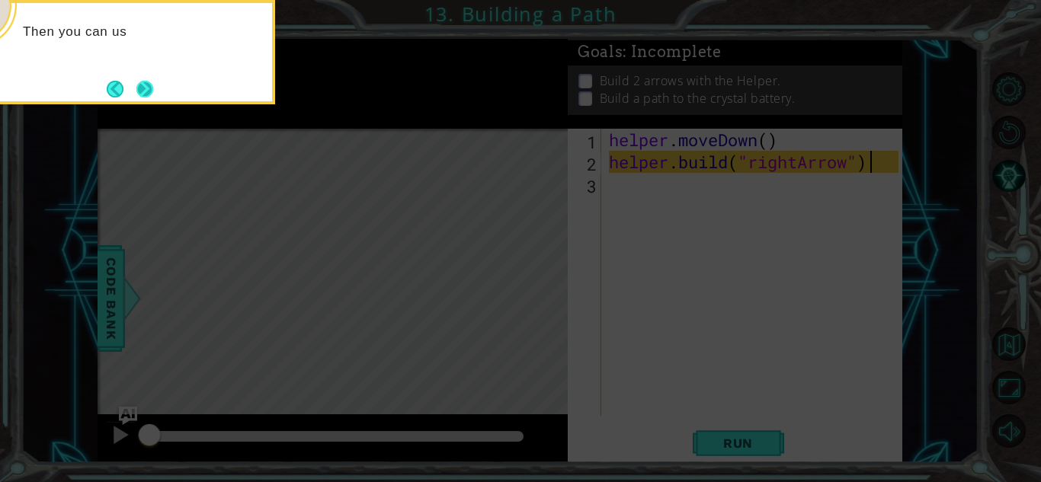
click at [150, 86] on button "Next" at bounding box center [145, 89] width 28 height 28
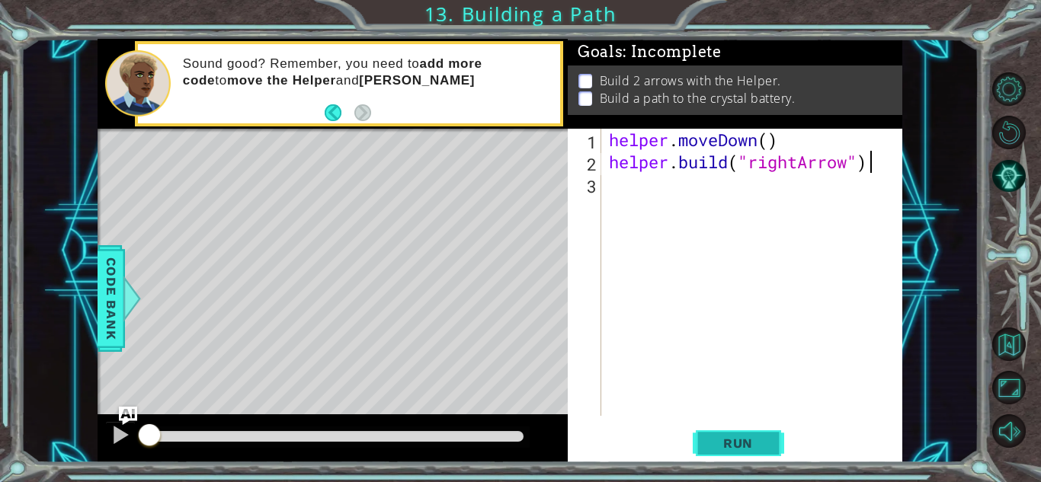
click at [760, 443] on span "Run" at bounding box center [738, 443] width 60 height 15
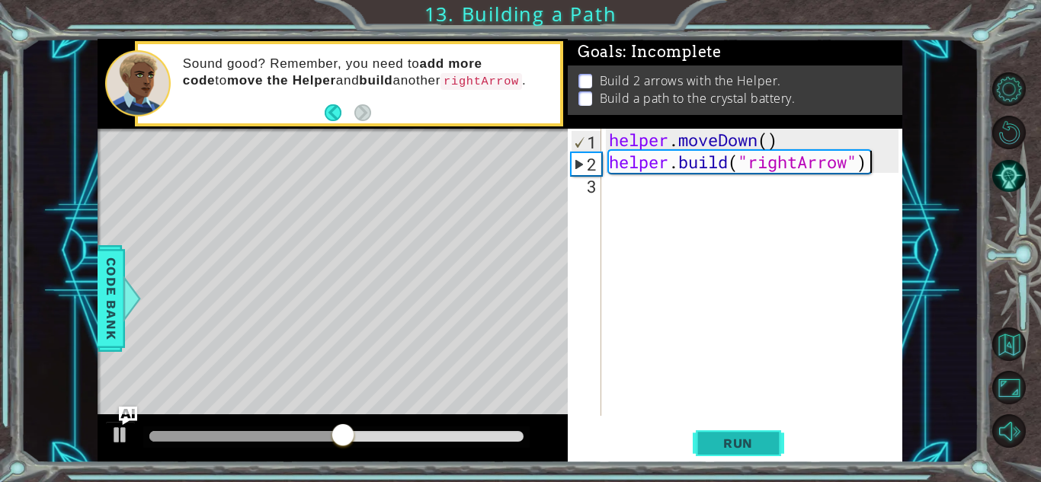
click at [761, 443] on span "Run" at bounding box center [738, 443] width 60 height 15
click at [645, 205] on div "helper . moveDown ( ) helper . build ( "rightArrow" )" at bounding box center [756, 294] width 300 height 331
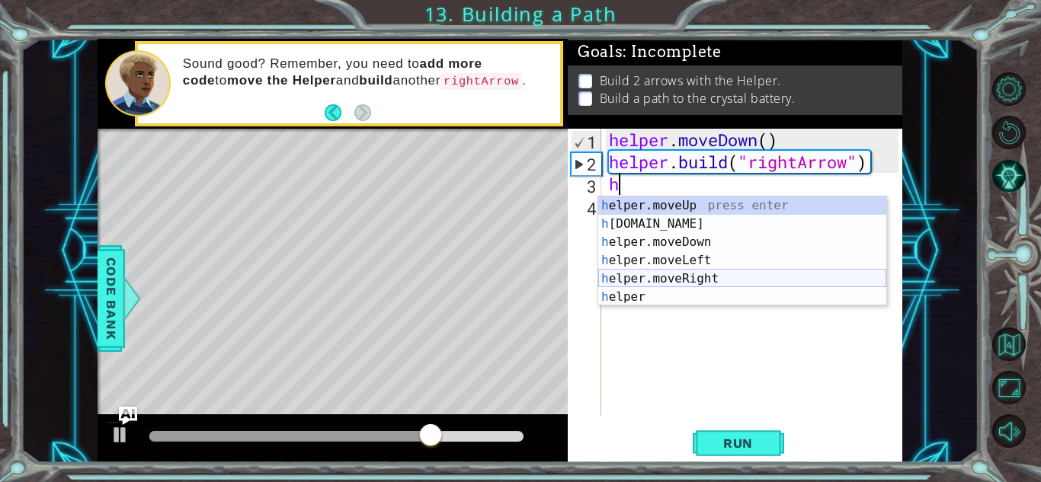
click at [658, 275] on div "h elper.moveUp press enter h [DOMAIN_NAME] press enter h elper.moveDown press e…" at bounding box center [742, 270] width 288 height 146
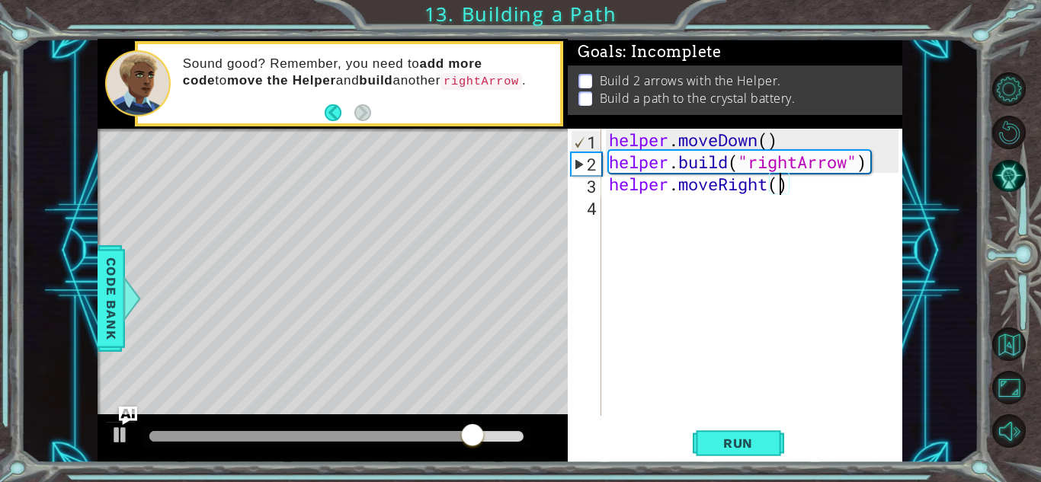
type textarea "helper.moveRight(2)"
click at [654, 210] on div "helper . moveDown ( ) helper . build ( "rightArrow" ) helper . moveRight ( 2 )" at bounding box center [756, 294] width 300 height 331
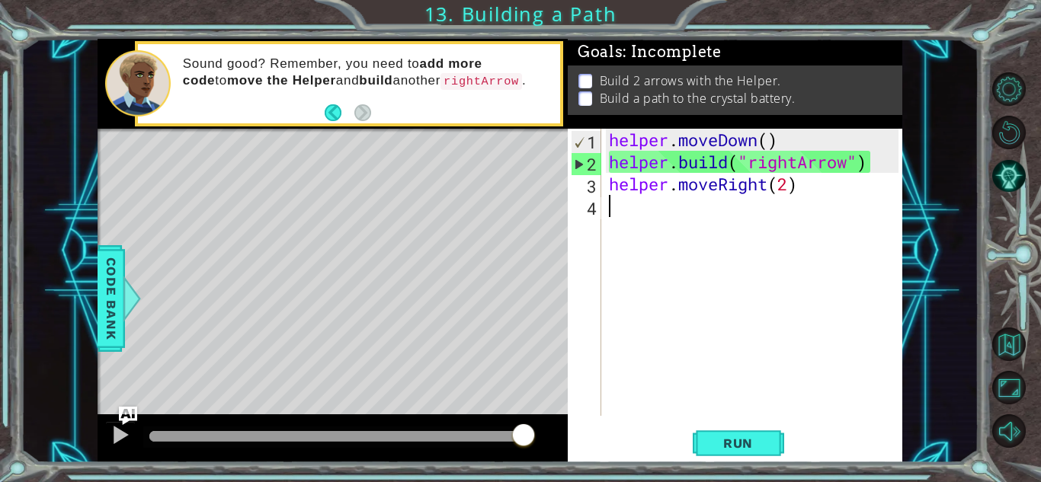
click at [789, 190] on div "helper . moveDown ( ) helper . build ( "rightArrow" ) helper . moveRight ( 2 )" at bounding box center [756, 294] width 300 height 331
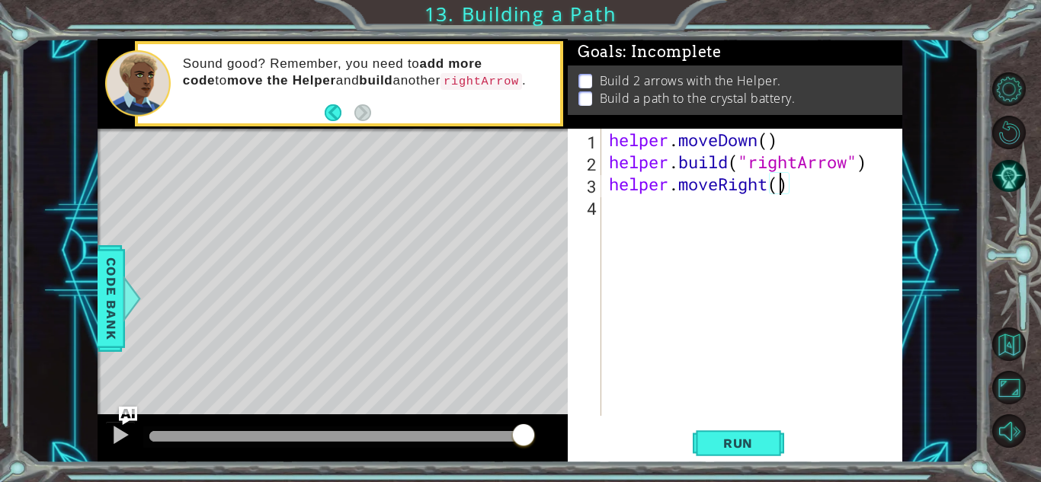
type textarea "helper.moveRight(3)"
click at [635, 224] on div "helper . moveDown ( ) helper . build ( "rightArrow" ) helper . moveRight ( 3 )" at bounding box center [756, 294] width 300 height 331
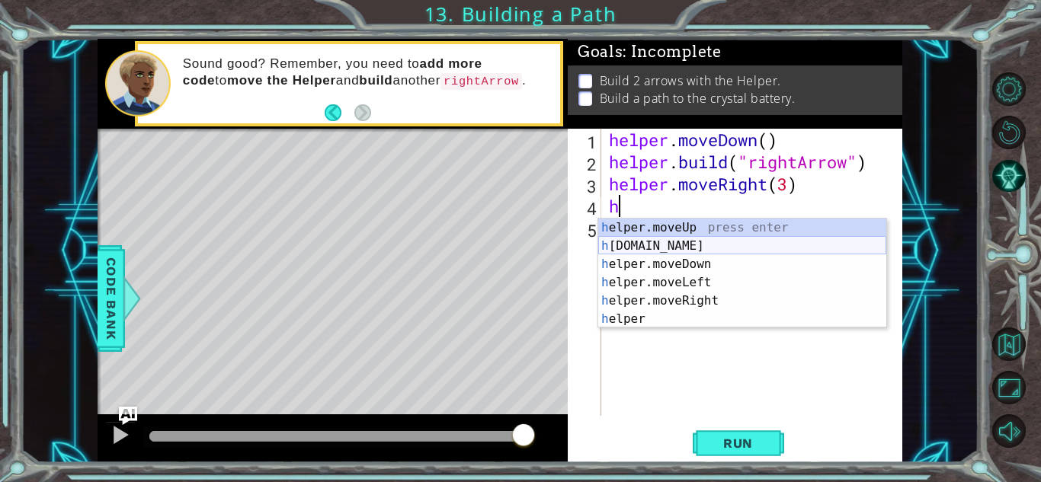
click at [687, 245] on div "h elper.moveUp press enter h [DOMAIN_NAME] press enter h elper.moveDown press e…" at bounding box center [742, 292] width 288 height 146
type textarea "[DOMAIN_NAME]("rightArrow")"
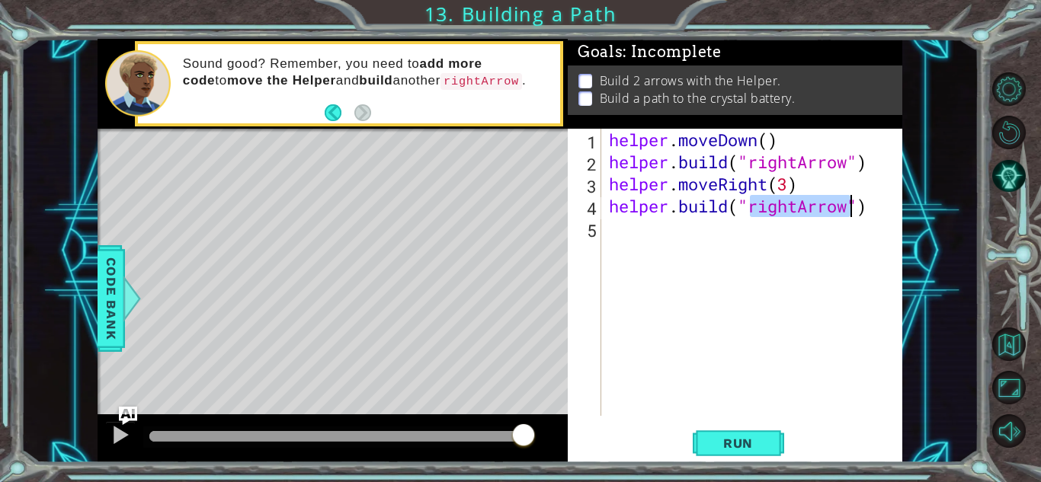
click at [702, 249] on div "helper . moveDown ( ) helper . build ( "rightArrow" ) helper . moveRight ( 3 ) …" at bounding box center [756, 294] width 300 height 331
click at [740, 444] on span "Run" at bounding box center [738, 443] width 60 height 15
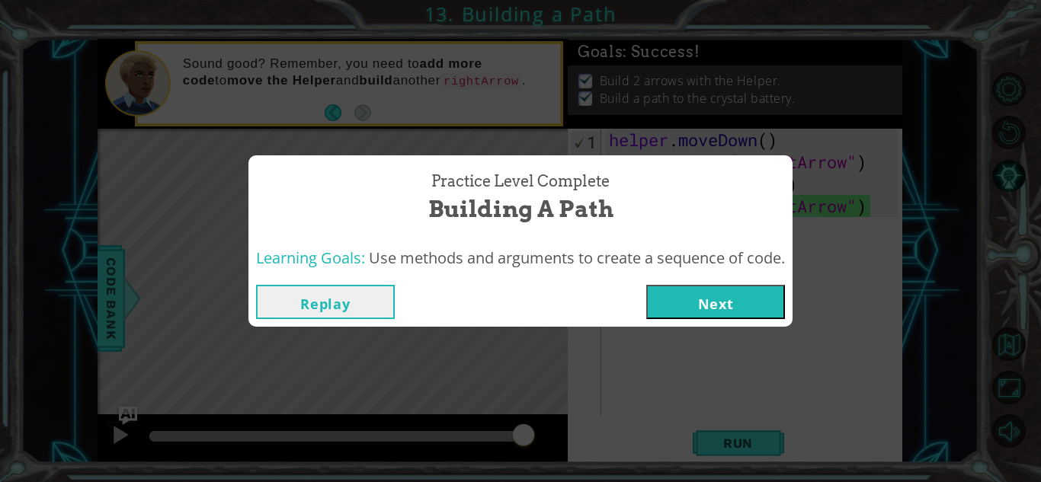
click at [710, 292] on button "Next" at bounding box center [715, 302] width 139 height 34
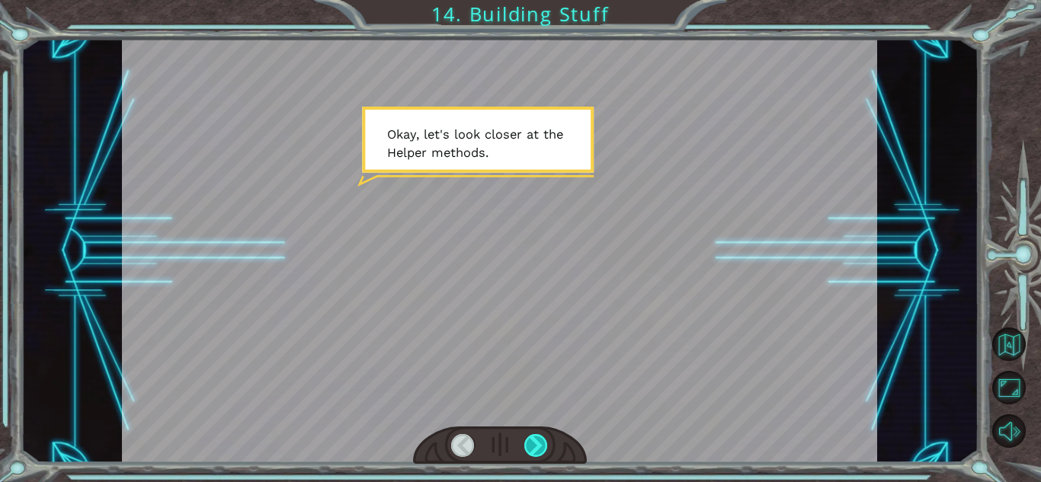
click at [539, 449] on div at bounding box center [536, 445] width 24 height 23
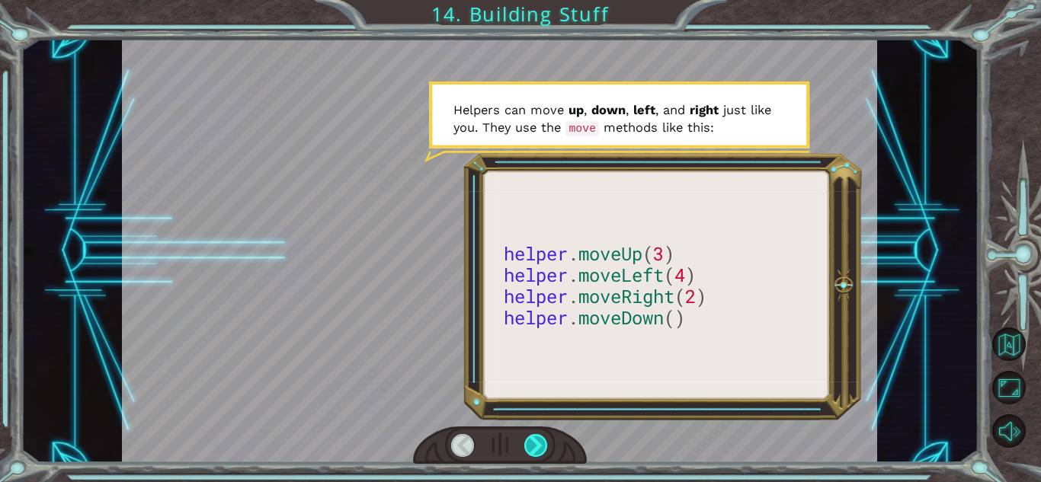
click at [540, 448] on div at bounding box center [536, 445] width 24 height 23
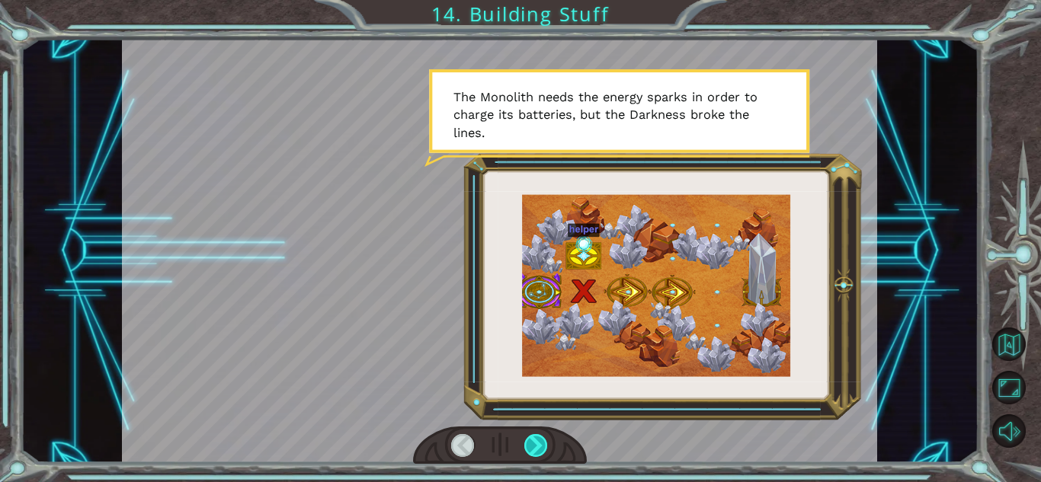
click at [539, 446] on div at bounding box center [536, 445] width 24 height 23
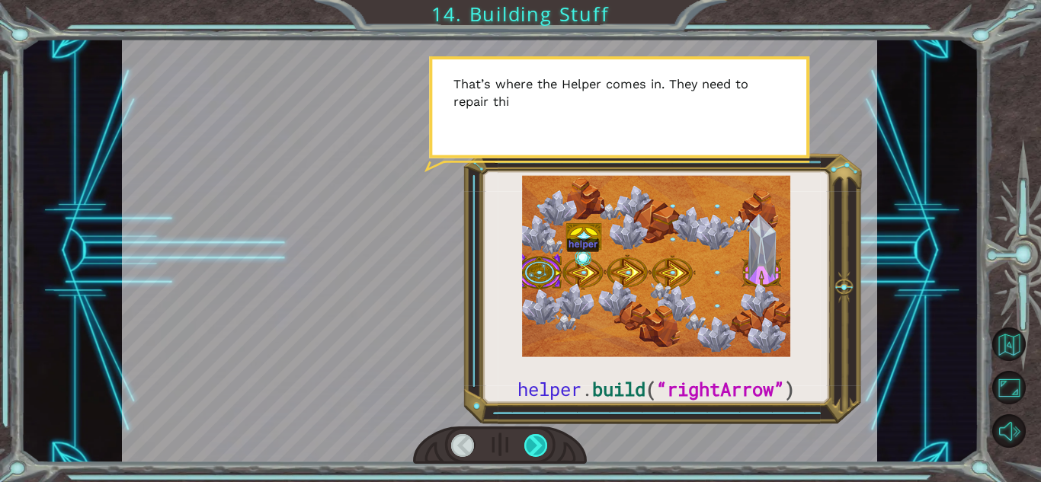
click at [539, 446] on div at bounding box center [536, 445] width 24 height 23
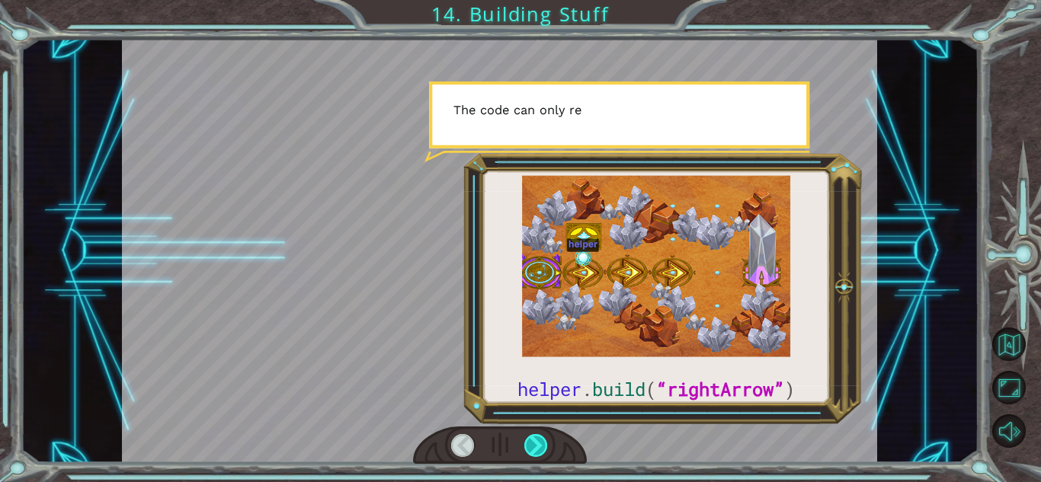
click at [539, 446] on div at bounding box center [536, 445] width 24 height 23
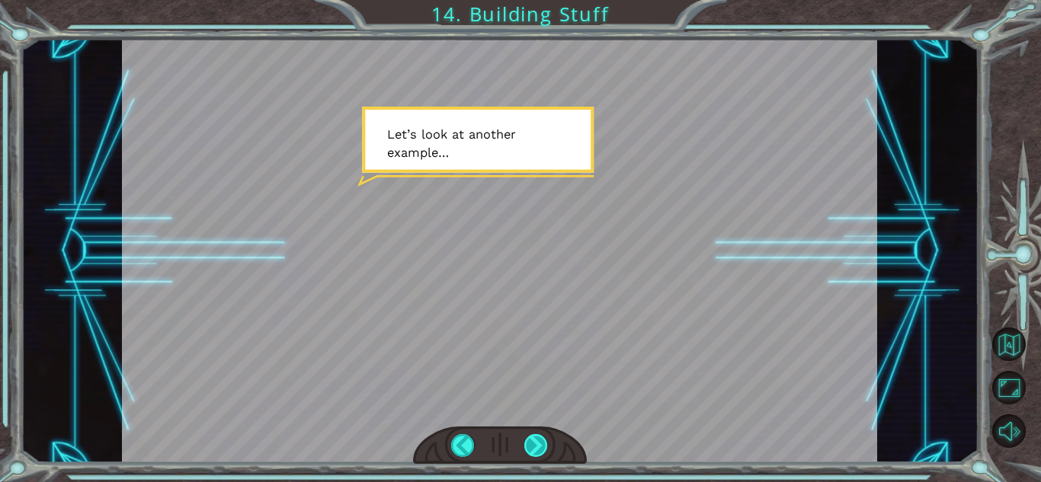
click at [540, 443] on div at bounding box center [536, 445] width 24 height 23
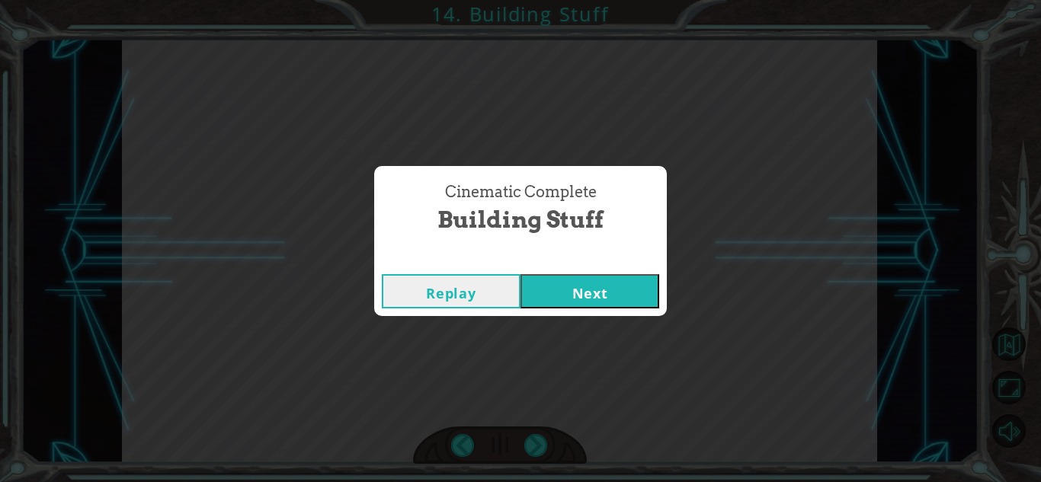
click at [553, 293] on button "Next" at bounding box center [589, 291] width 139 height 34
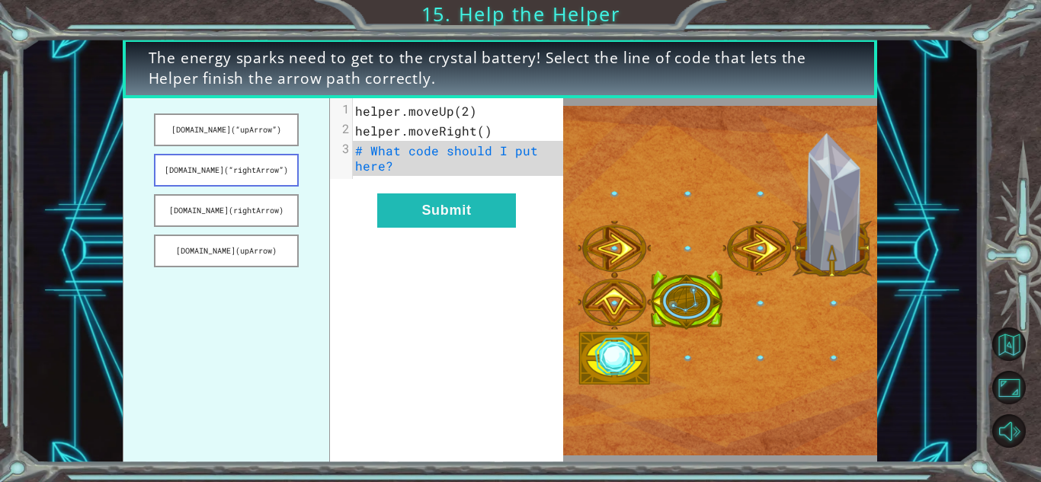
click at [264, 174] on button "[DOMAIN_NAME](“rightArrow”)" at bounding box center [226, 170] width 144 height 33
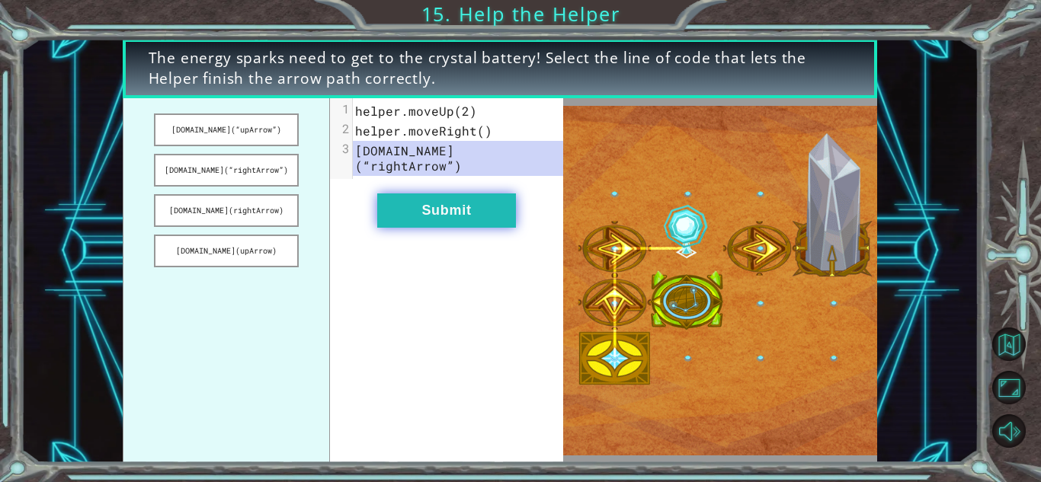
click at [446, 194] on button "Submit" at bounding box center [446, 211] width 139 height 34
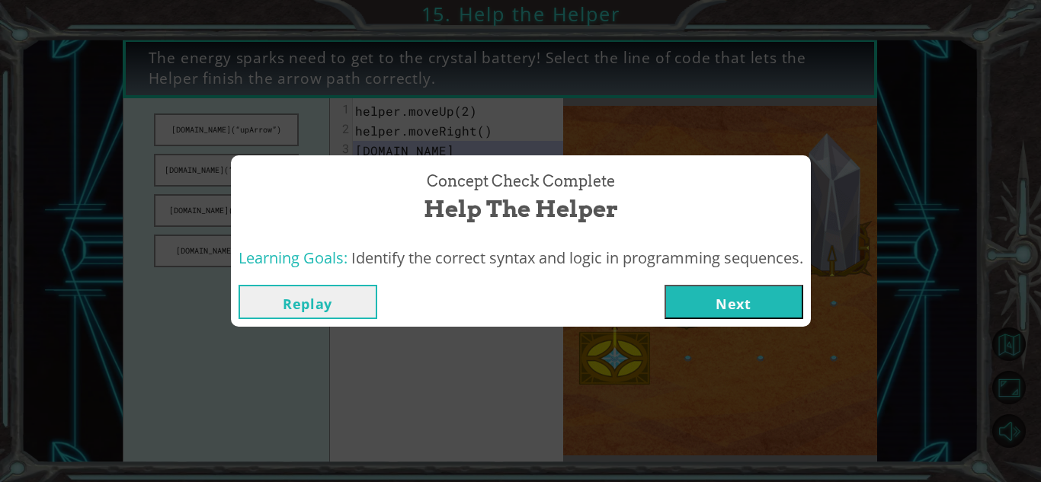
click at [757, 315] on button "Next" at bounding box center [733, 302] width 139 height 34
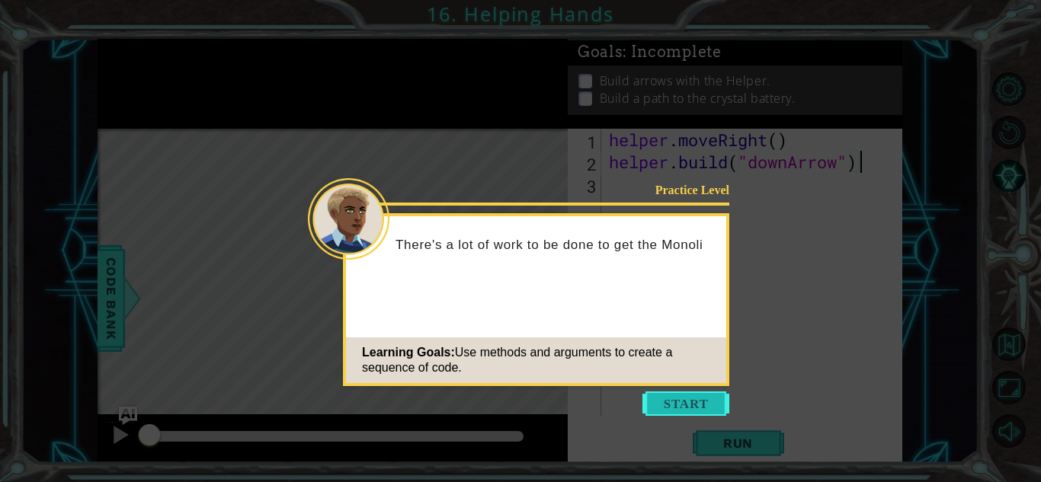
click at [694, 400] on button "Start" at bounding box center [685, 404] width 87 height 24
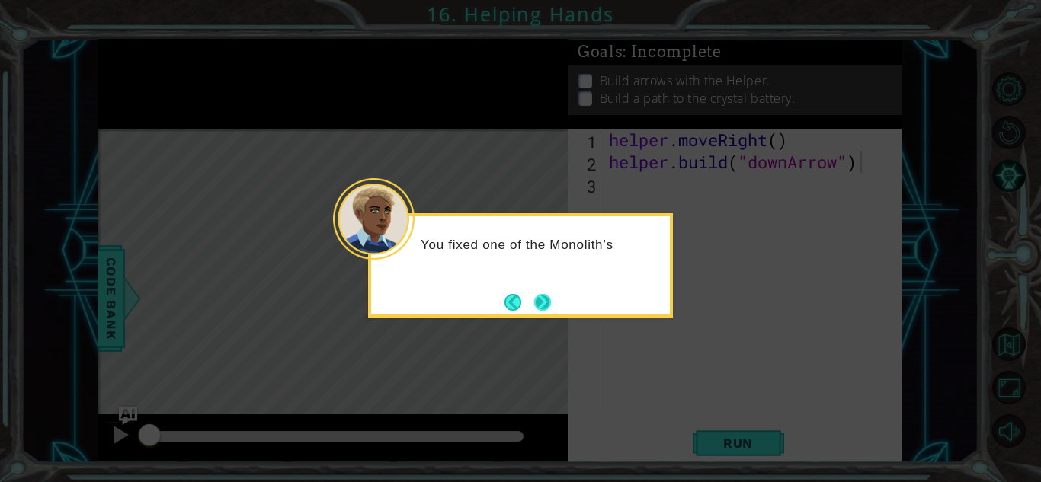
click at [547, 302] on button "Next" at bounding box center [543, 302] width 21 height 21
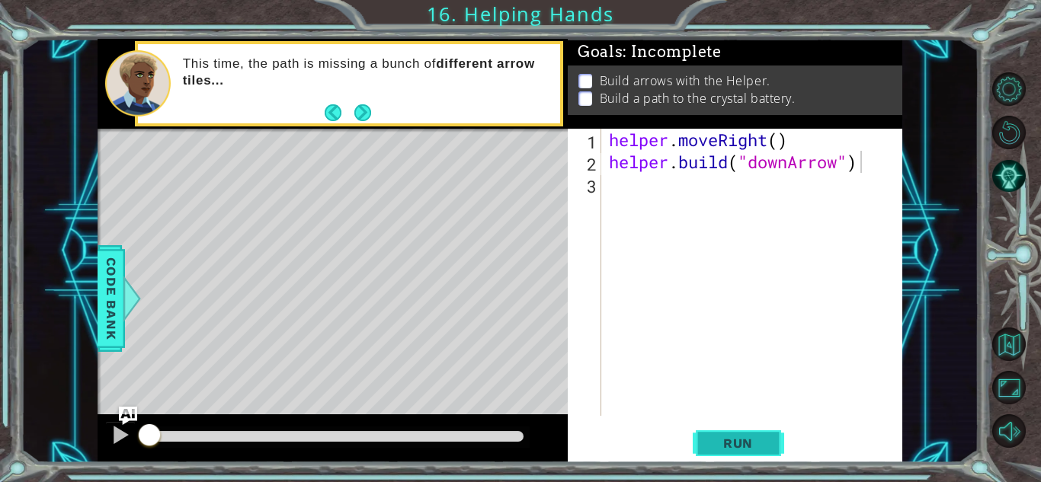
click at [759, 449] on span "Run" at bounding box center [738, 443] width 60 height 15
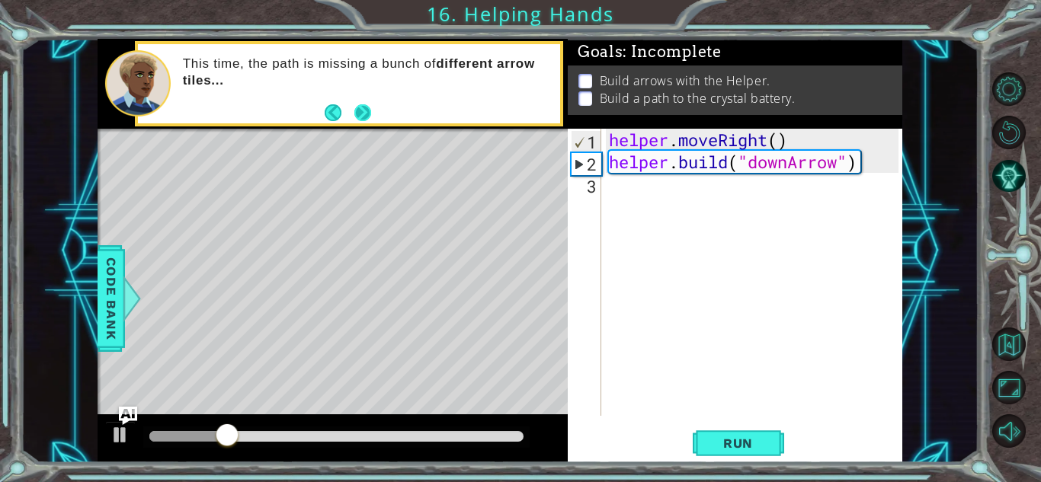
click at [363, 113] on button "Next" at bounding box center [363, 113] width 24 height 24
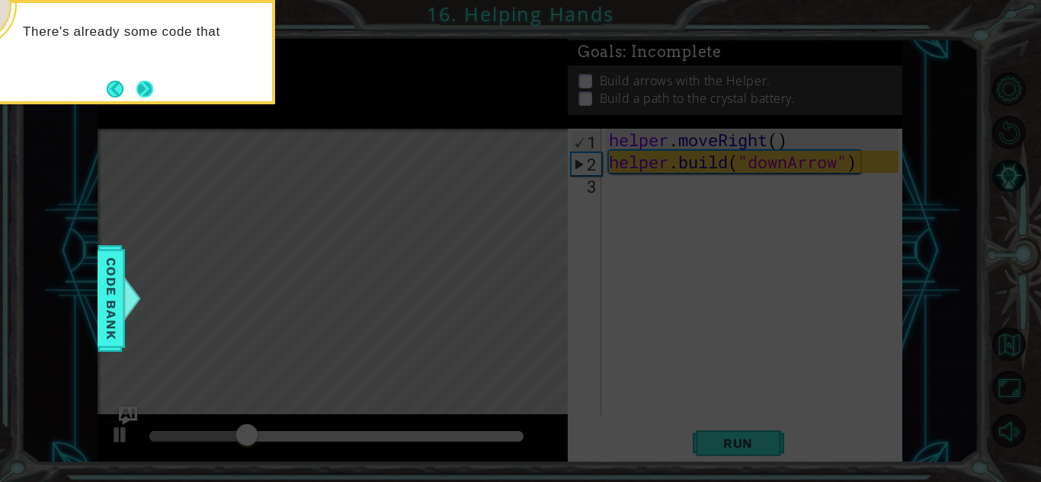
click at [142, 82] on button "Next" at bounding box center [145, 88] width 27 height 27
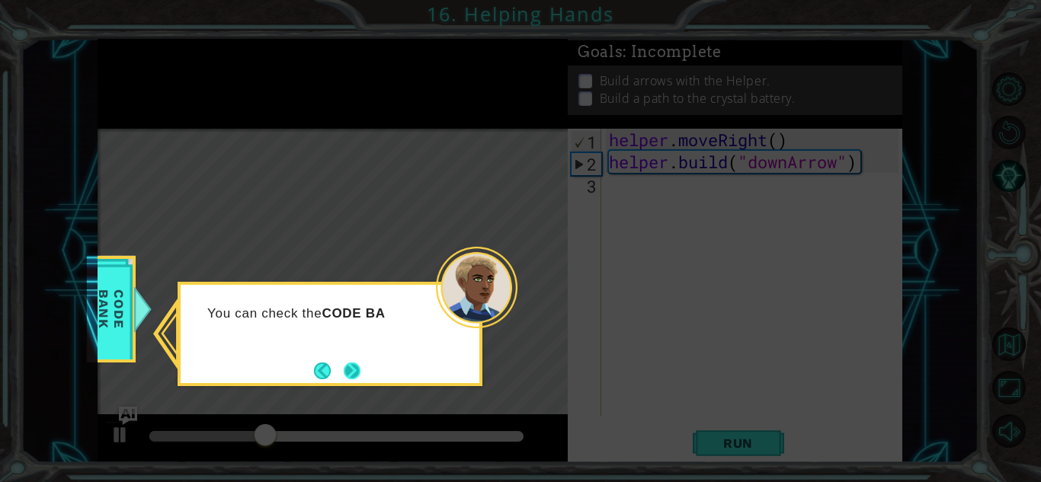
click at [347, 370] on button "Next" at bounding box center [352, 371] width 23 height 23
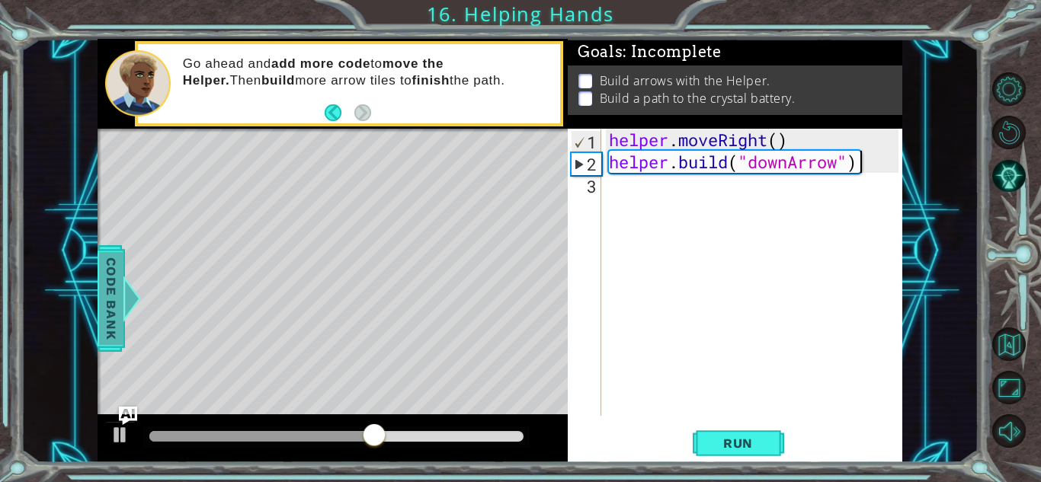
scroll to position [0, 11]
type textarea "[DOMAIN_NAME]("downArrow")"
click at [632, 196] on div "helper . moveRight ( ) helper . build ( "downArrow" )" at bounding box center [756, 294] width 300 height 331
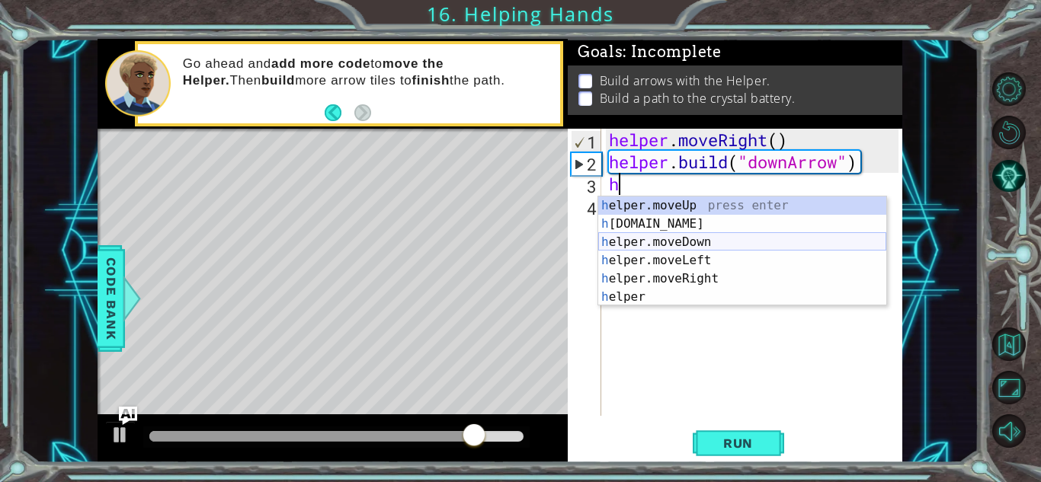
click at [668, 245] on div "h elper.moveUp press enter h [DOMAIN_NAME] press enter h elper.moveDown press e…" at bounding box center [742, 270] width 288 height 146
type textarea "helper.moveDown(1)"
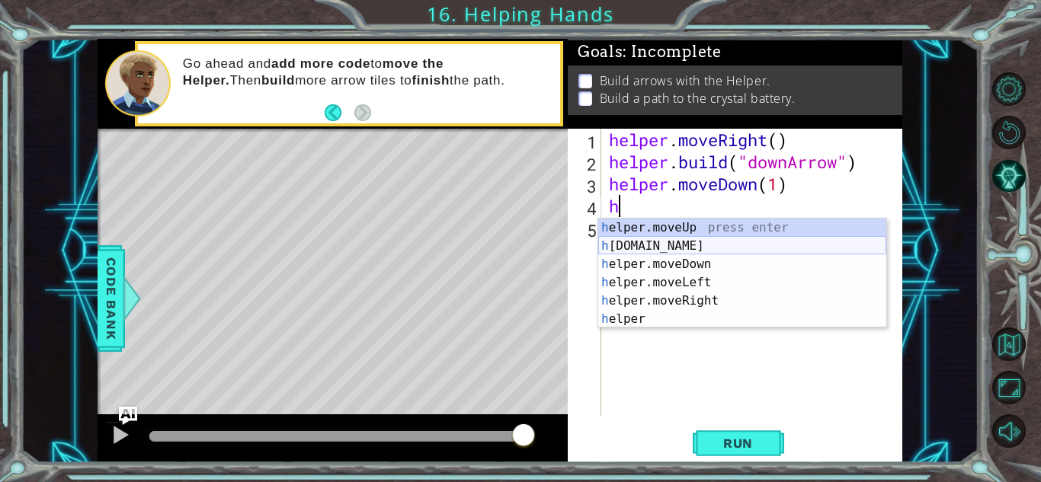
click at [731, 248] on div "h elper.moveUp press enter h [DOMAIN_NAME] press enter h elper.moveDown press e…" at bounding box center [742, 292] width 288 height 146
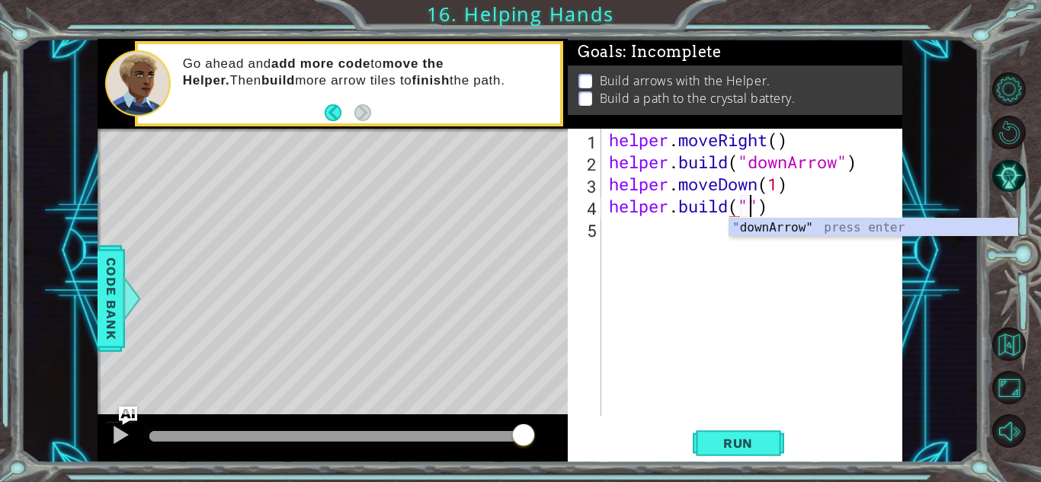
scroll to position [0, 6]
click at [801, 226] on div "" downArrow" press enter" at bounding box center [873, 246] width 288 height 55
type textarea "[DOMAIN_NAME]("downArrow")"
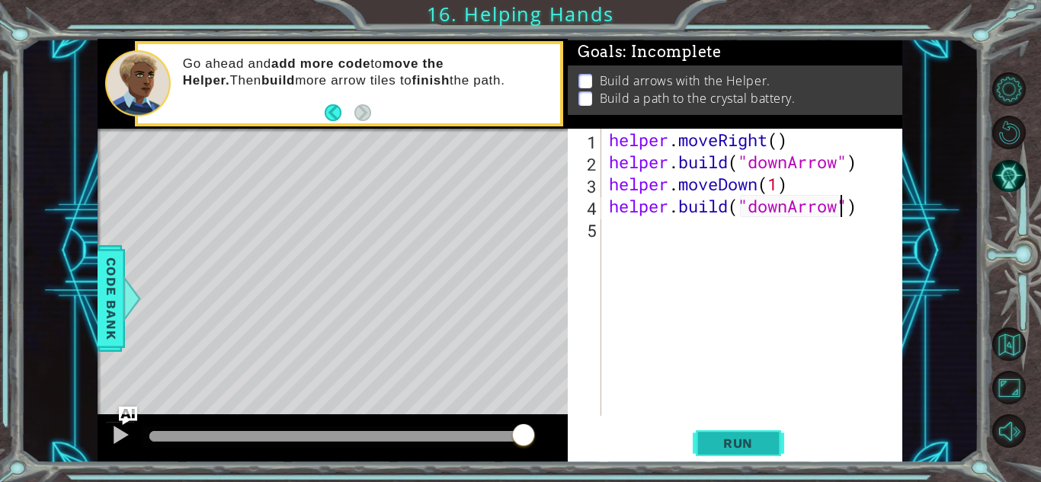
click at [770, 440] on button "Run" at bounding box center [738, 444] width 91 height 34
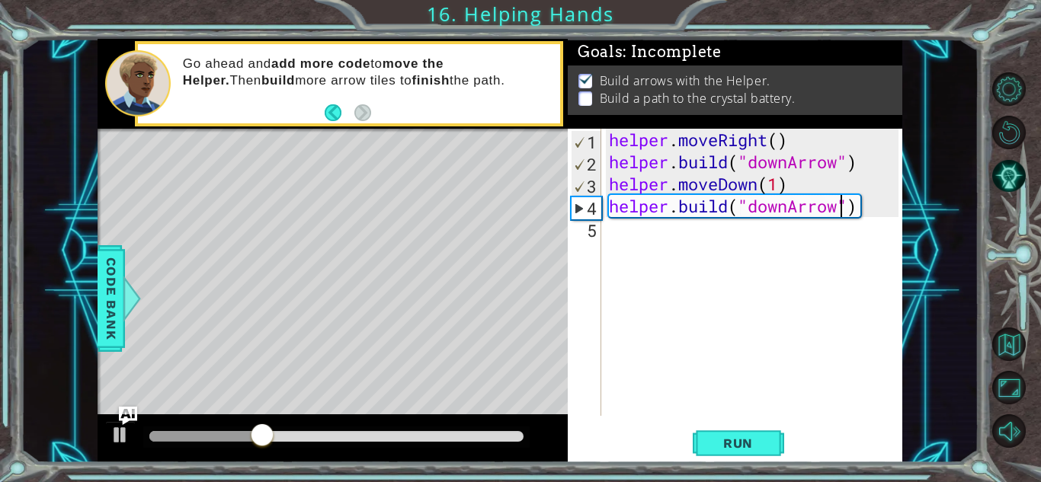
scroll to position [0, 0]
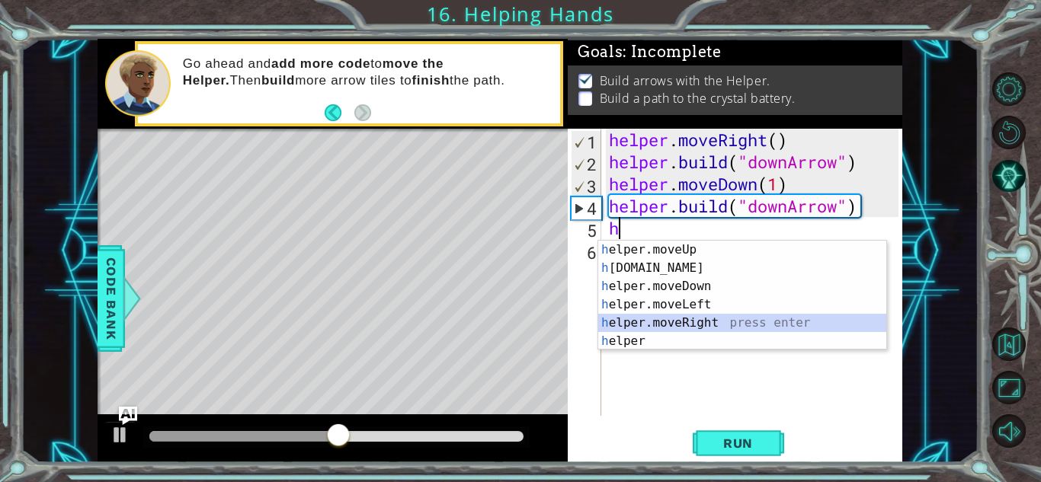
click at [745, 317] on div "h elper.moveUp press enter h [DOMAIN_NAME] press enter h elper.moveDown press e…" at bounding box center [742, 314] width 288 height 146
type textarea "helper.moveRight(1)"
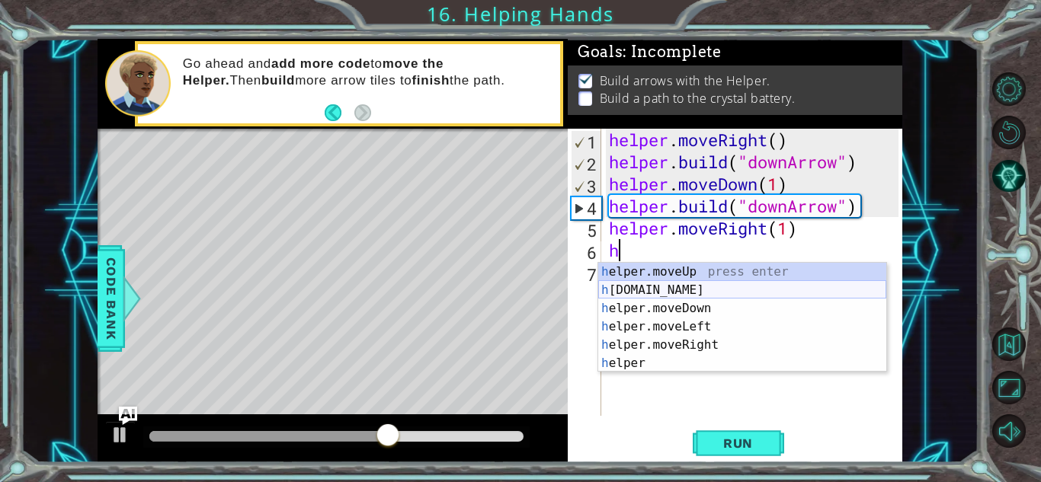
click at [744, 287] on div "h elper.moveUp press enter h [DOMAIN_NAME] press enter h elper.moveDown press e…" at bounding box center [742, 336] width 288 height 146
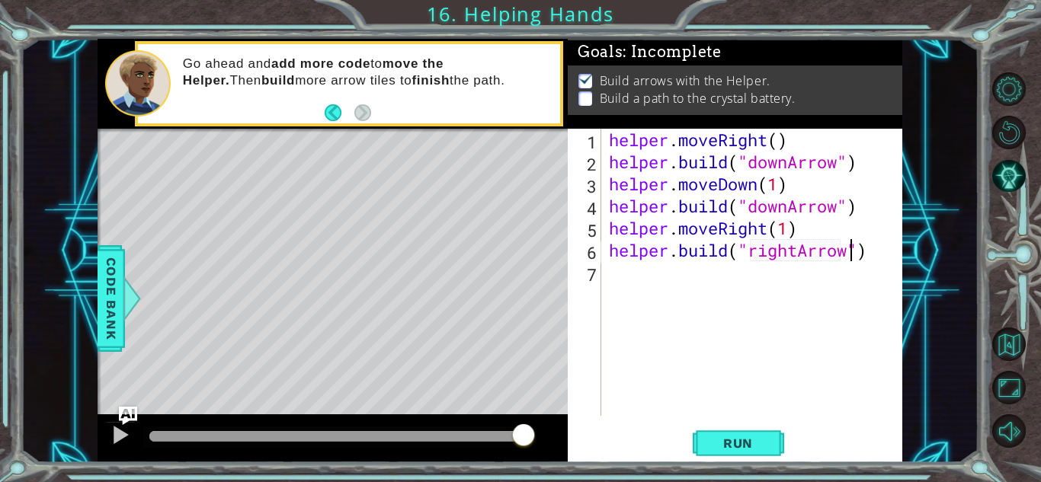
scroll to position [0, 11]
type textarea "[DOMAIN_NAME]("rightArrow")"
click at [728, 436] on span "Run" at bounding box center [738, 443] width 60 height 15
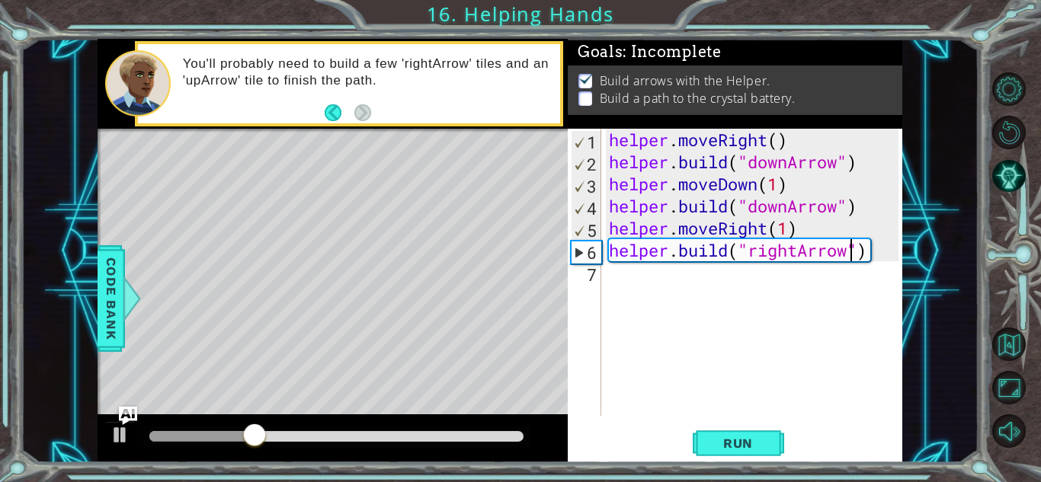
click at [639, 298] on div "helper . moveRight ( ) helper . build ( "downArrow" ) helper . moveDown ( 1 ) h…" at bounding box center [756, 294] width 300 height 331
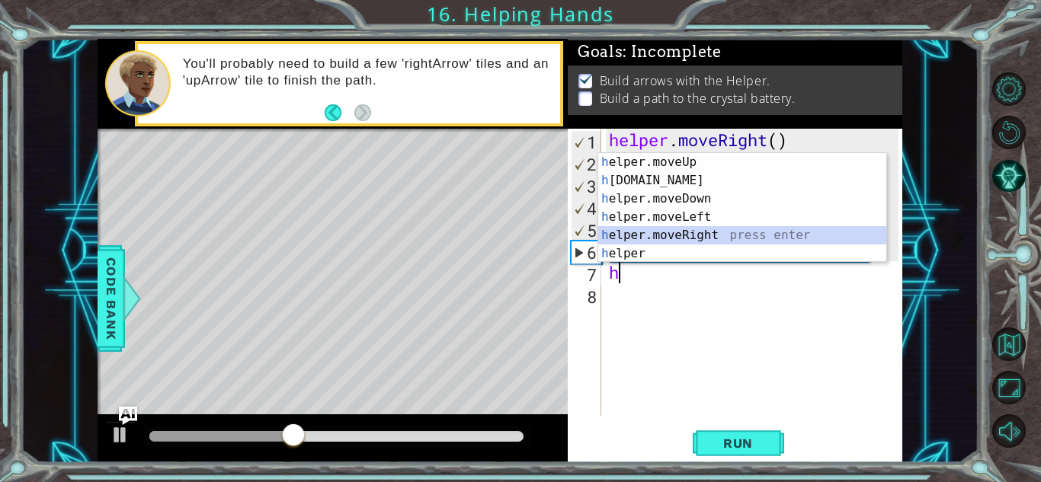
click at [733, 236] on div "h elper.moveUp press enter h [DOMAIN_NAME] press enter h elper.moveDown press e…" at bounding box center [742, 226] width 288 height 146
type textarea "helper.moveRight(1)"
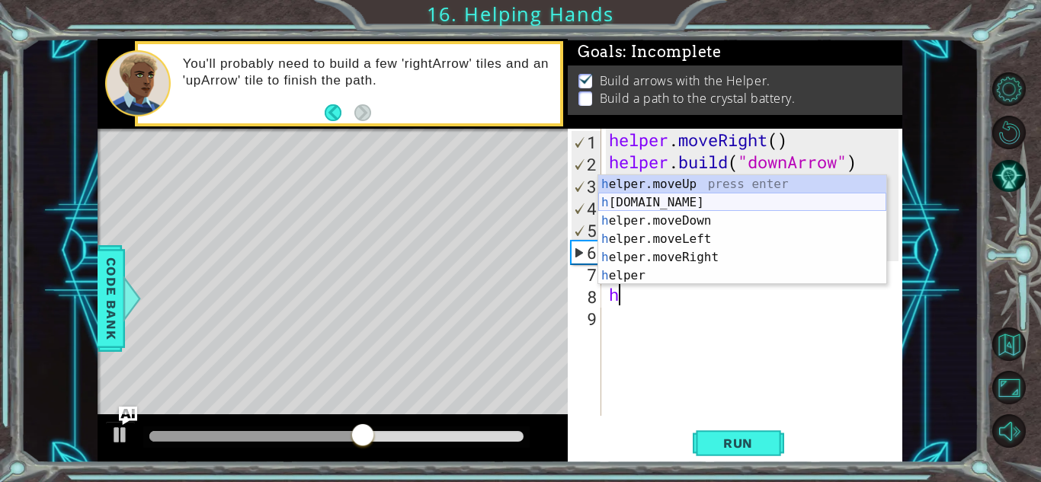
click at [665, 201] on div "h elper.moveUp press enter h [DOMAIN_NAME] press enter h elper.moveDown press e…" at bounding box center [742, 248] width 288 height 146
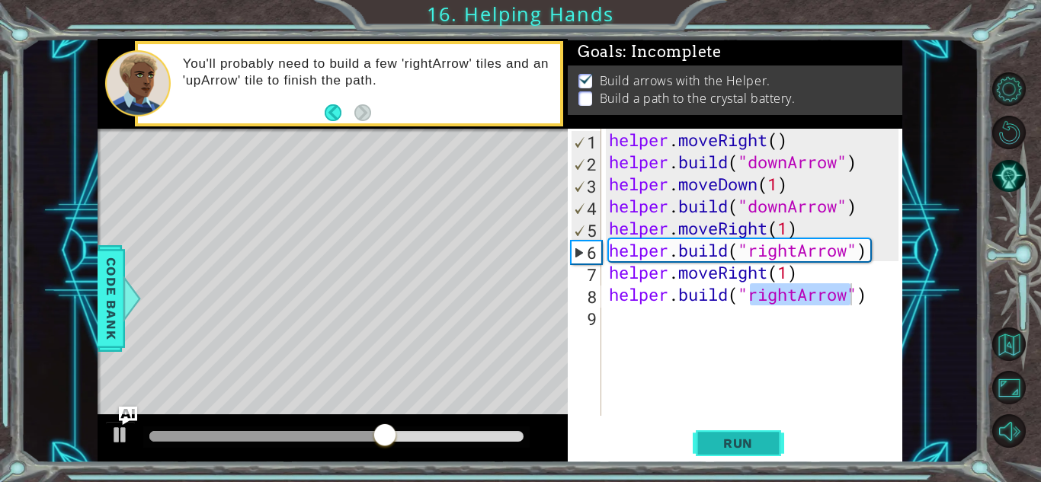
click at [748, 440] on span "Run" at bounding box center [738, 443] width 60 height 15
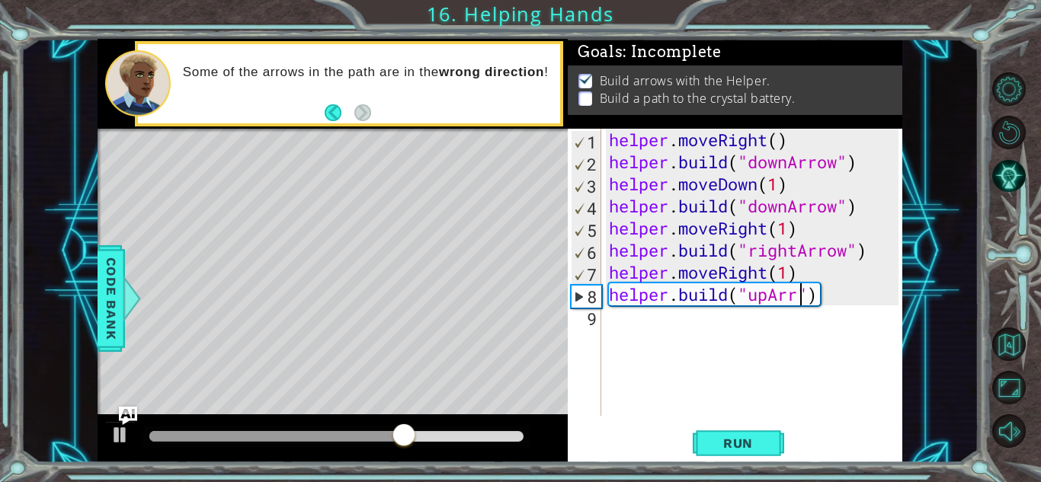
scroll to position [0, 9]
click at [745, 442] on span "Run" at bounding box center [738, 443] width 60 height 15
click at [759, 443] on span "Run" at bounding box center [738, 443] width 60 height 15
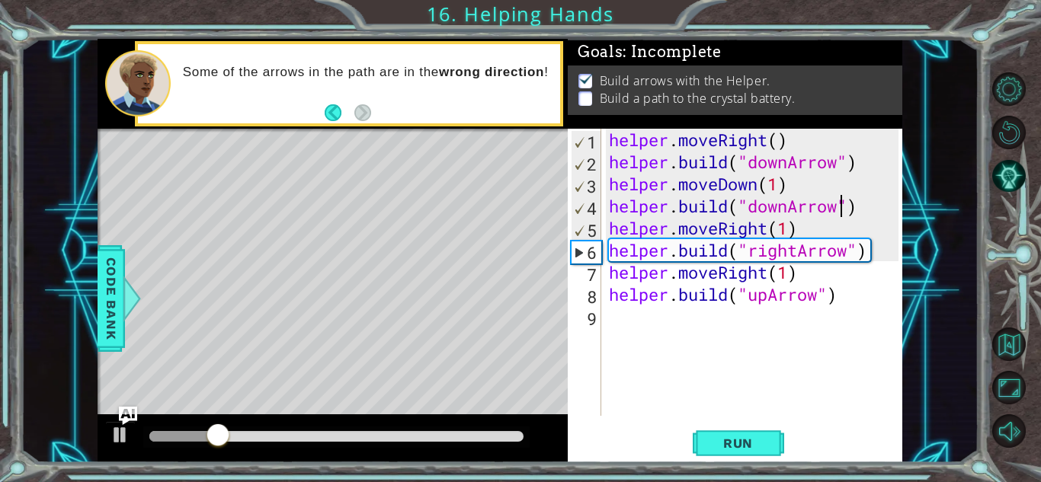
click at [839, 207] on div "helper . moveRight ( ) helper . build ( "downArrow" ) helper . moveDown ( 1 ) h…" at bounding box center [756, 294] width 300 height 331
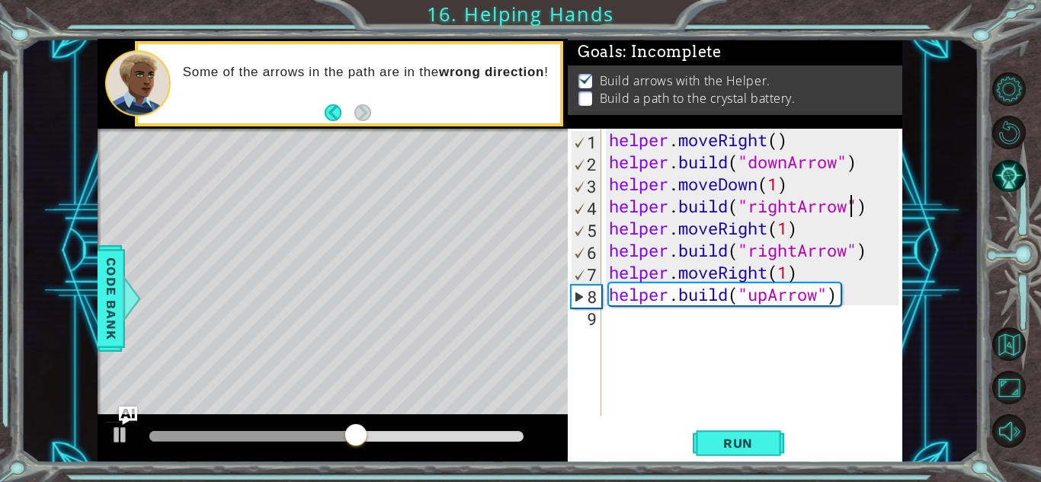
scroll to position [0, 11]
type textarea "[DOMAIN_NAME]("rightArrow")"
click at [758, 443] on span "Run" at bounding box center [738, 443] width 60 height 15
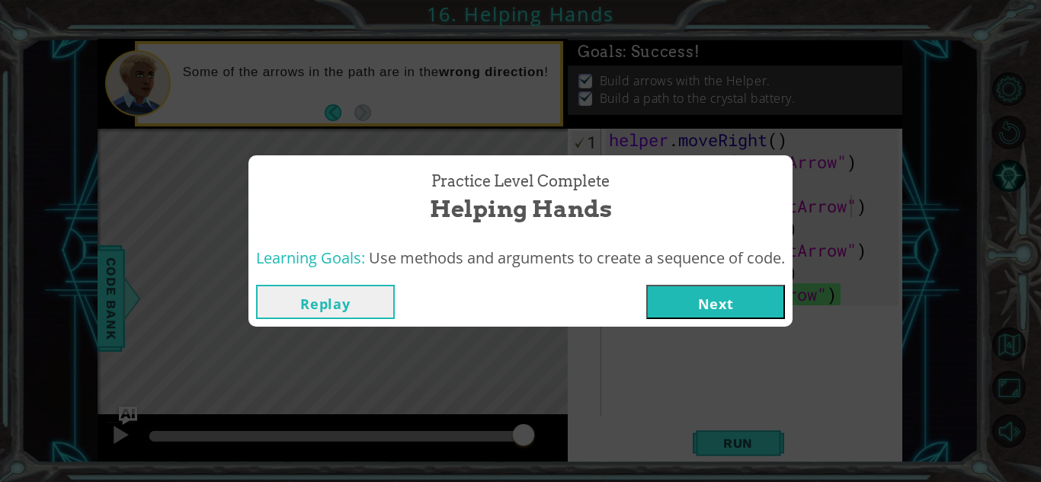
click at [724, 302] on button "Next" at bounding box center [715, 302] width 139 height 34
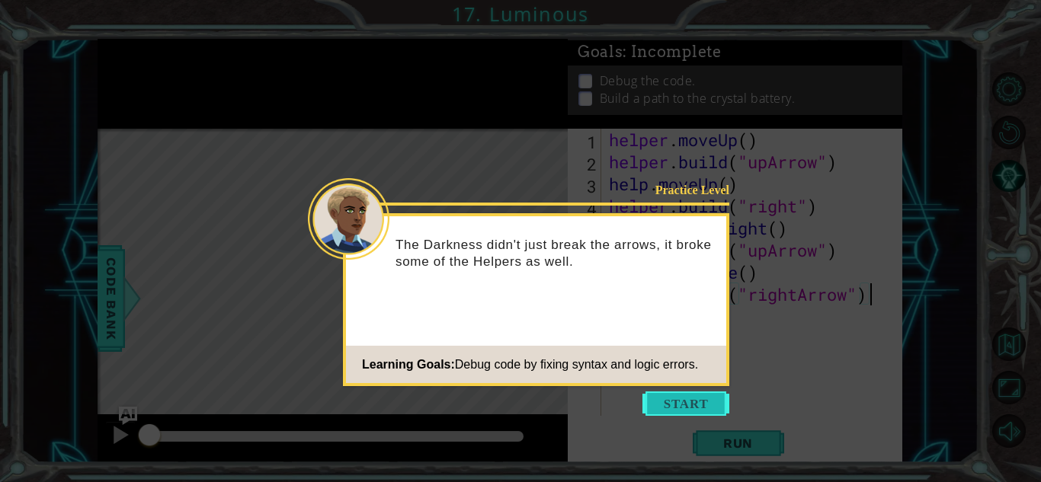
click at [692, 404] on button "Start" at bounding box center [685, 404] width 87 height 24
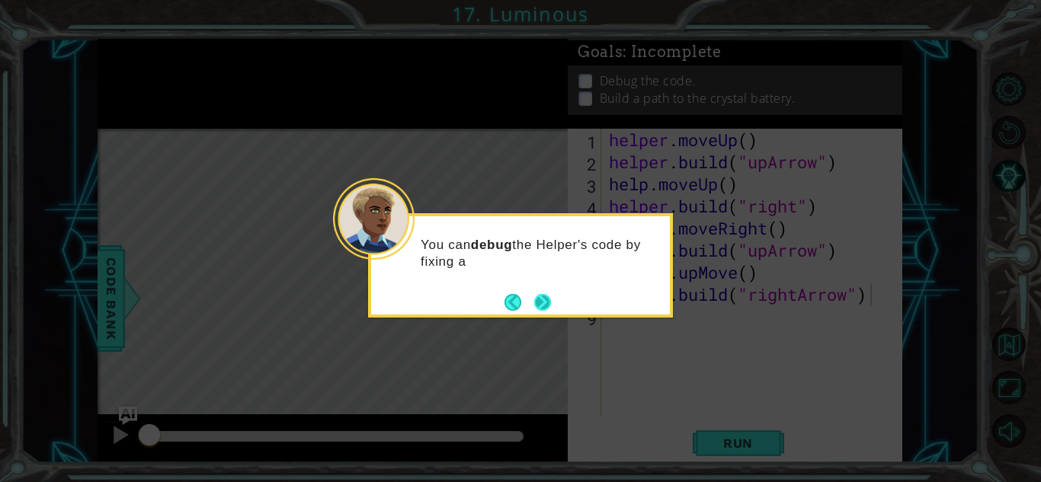
click at [541, 300] on button "Next" at bounding box center [542, 302] width 18 height 18
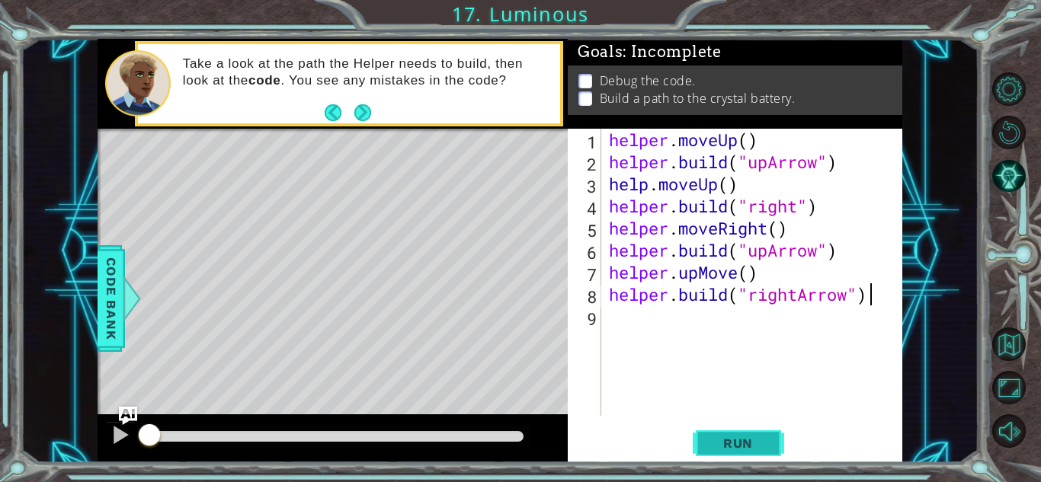
click at [715, 449] on span "Run" at bounding box center [738, 443] width 60 height 15
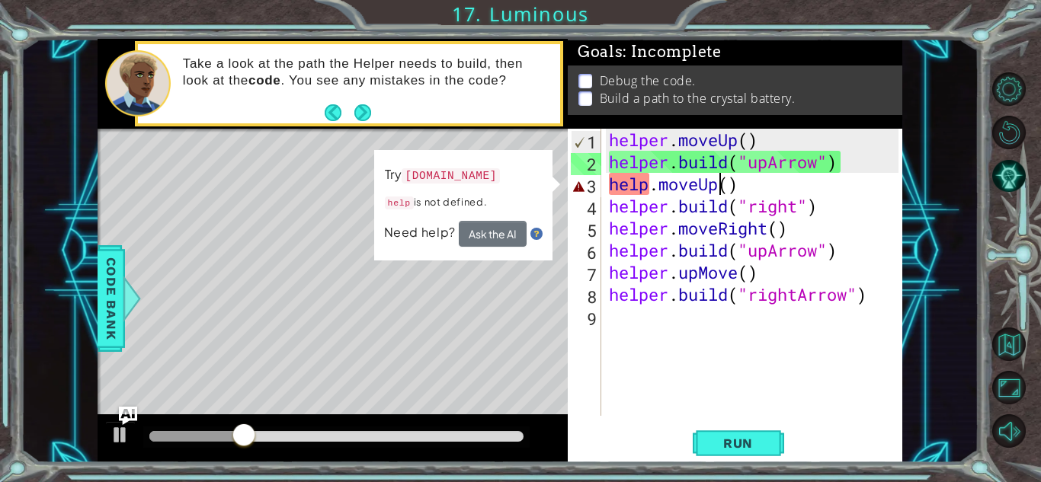
click at [720, 186] on div "helper . moveUp ( ) helper . build ( "upArrow" ) help . moveUp ( ) helper . bui…" at bounding box center [756, 294] width 300 height 331
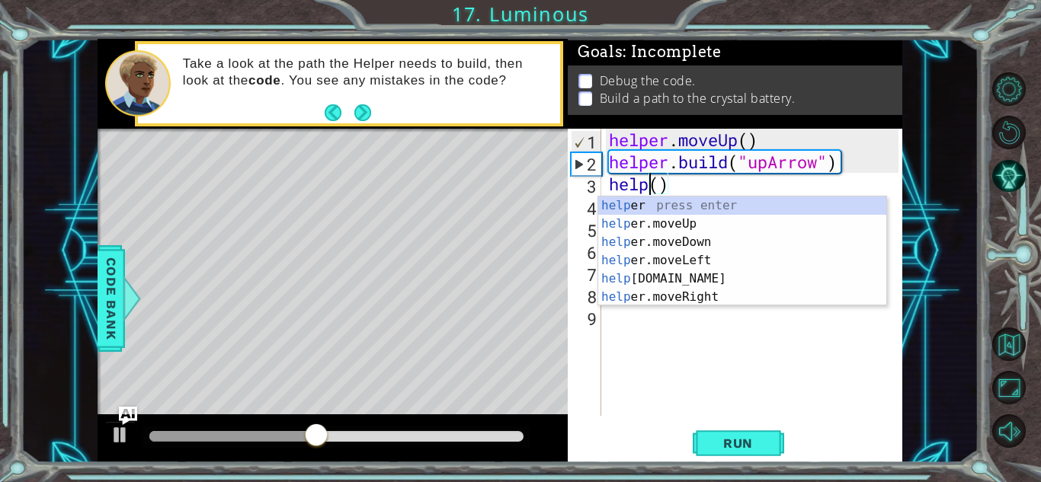
scroll to position [0, 2]
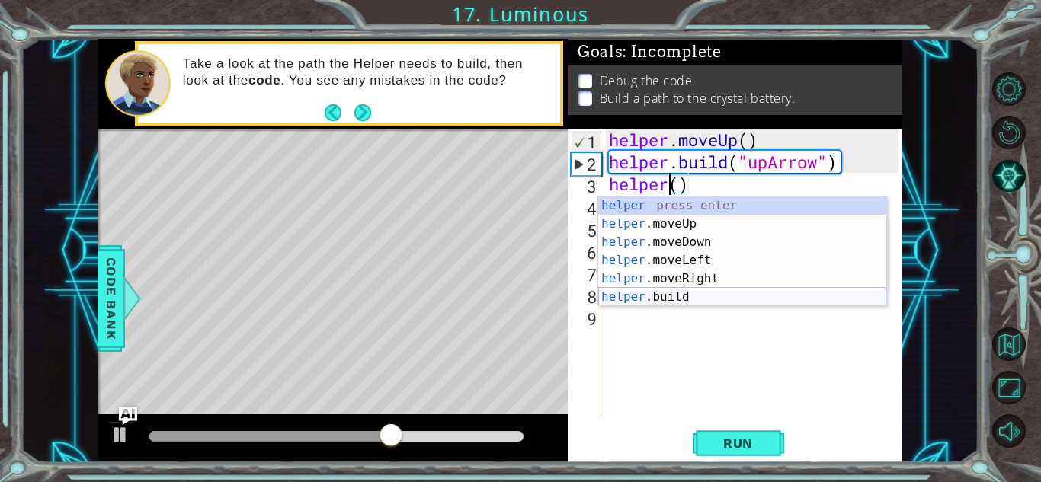
click at [684, 290] on div "helper press enter helper .moveUp press enter helper .moveDown press enter help…" at bounding box center [742, 270] width 288 height 146
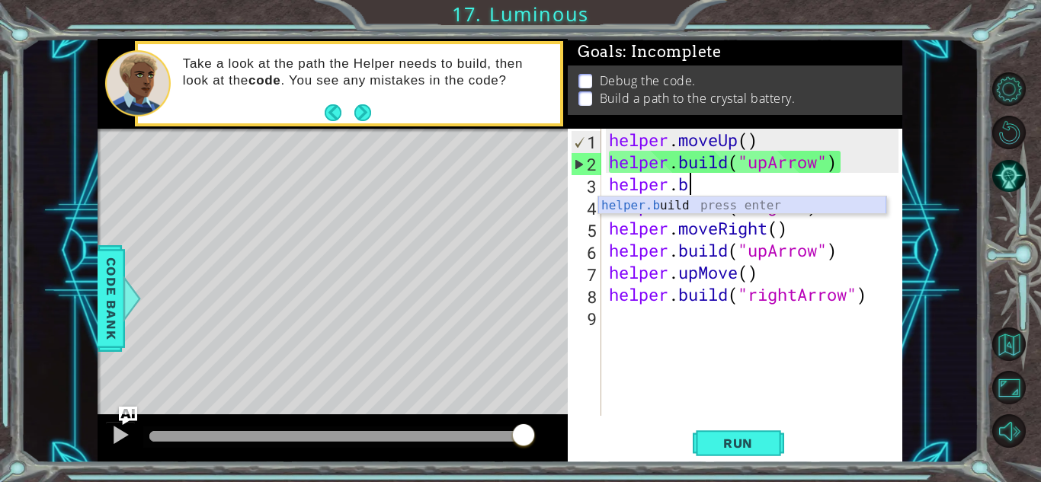
click at [763, 202] on div "helper.b uild press enter" at bounding box center [742, 224] width 288 height 55
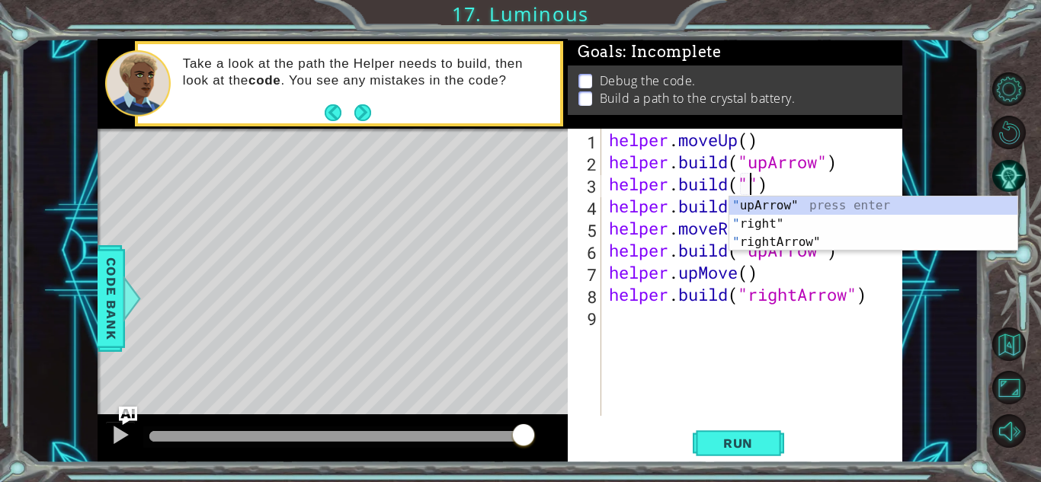
scroll to position [0, 7]
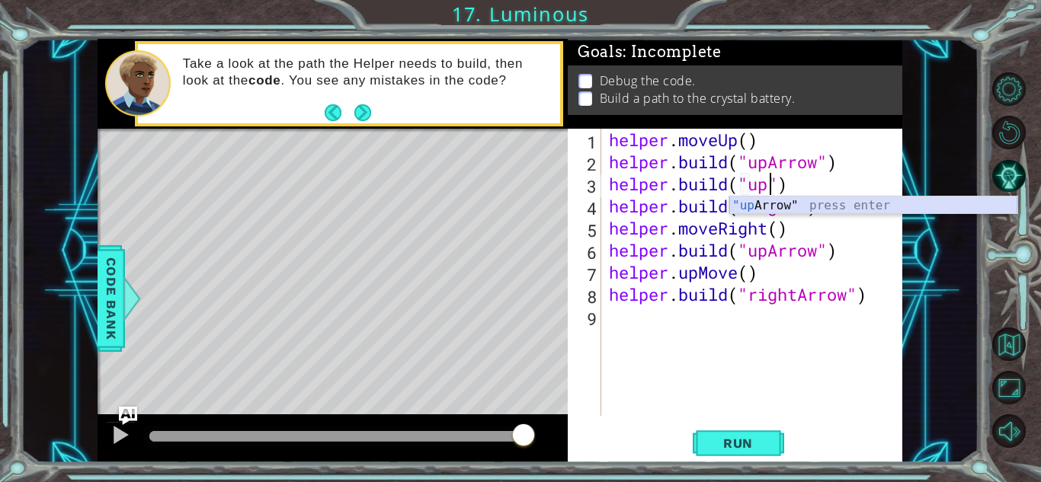
click at [893, 206] on div ""up Arrow" press enter" at bounding box center [873, 224] width 288 height 55
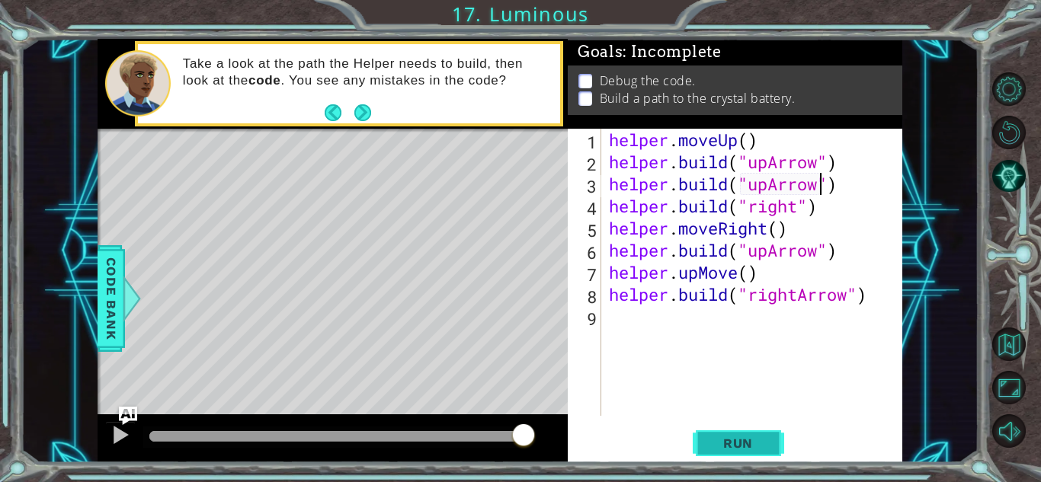
click at [744, 449] on span "Run" at bounding box center [738, 443] width 60 height 15
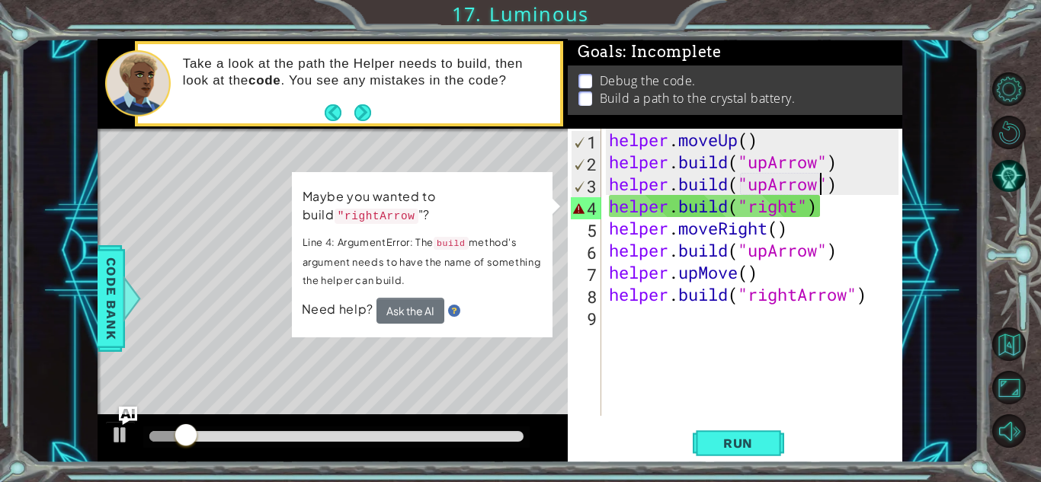
click at [799, 208] on div "helper . moveUp ( ) helper . build ( "upArrow" ) helper . build ( "upArrow" ) h…" at bounding box center [756, 294] width 300 height 331
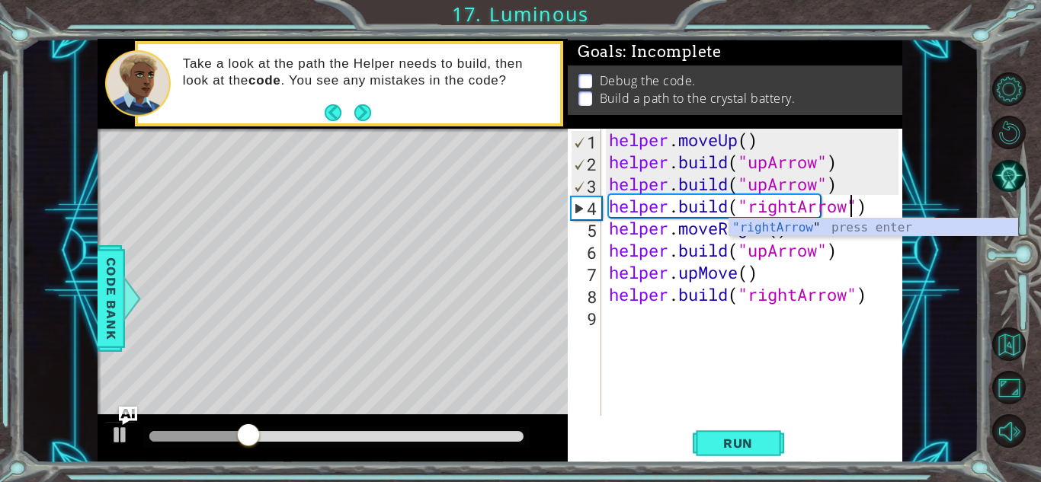
scroll to position [0, 11]
click at [758, 436] on span "Run" at bounding box center [738, 443] width 60 height 15
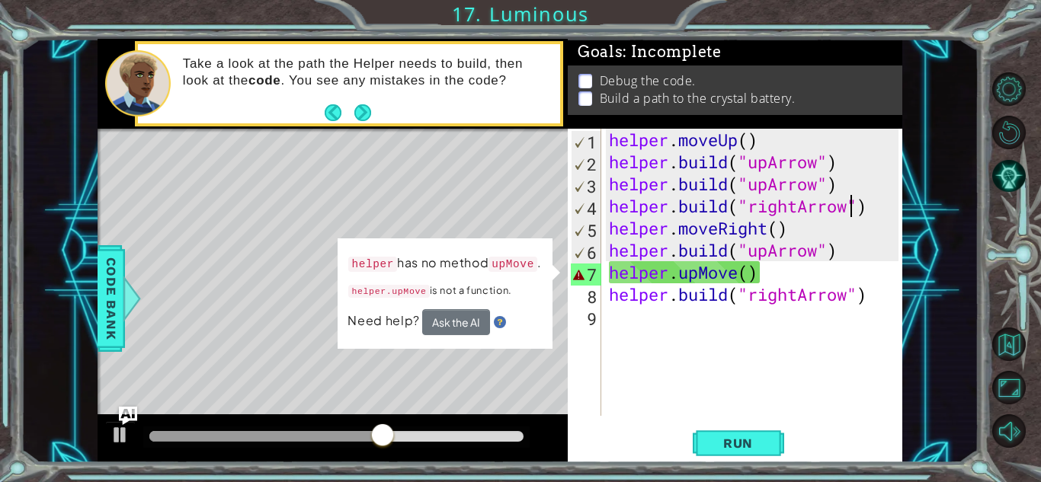
click at [739, 274] on div "helper . moveUp ( ) helper . build ( "upArrow" ) helper . build ( "upArrow" ) h…" at bounding box center [756, 294] width 300 height 331
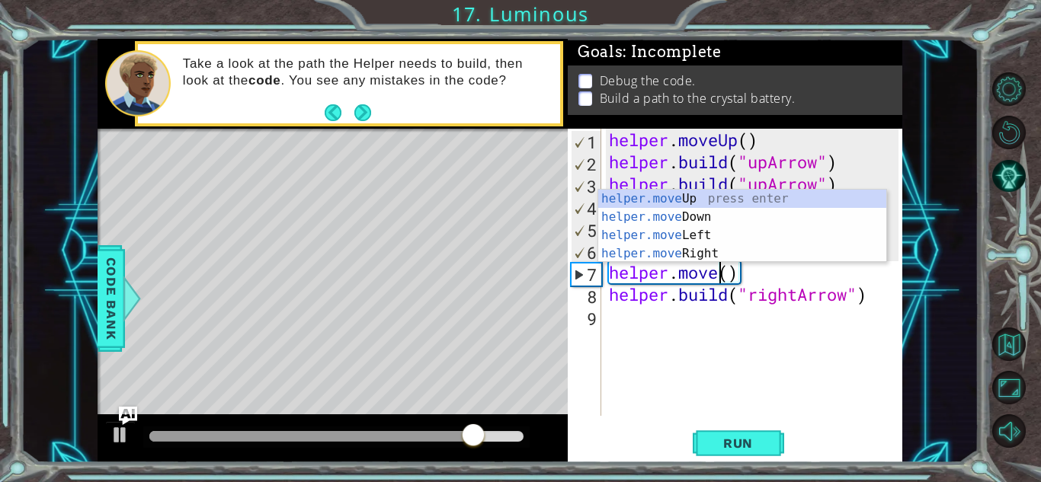
scroll to position [0, 5]
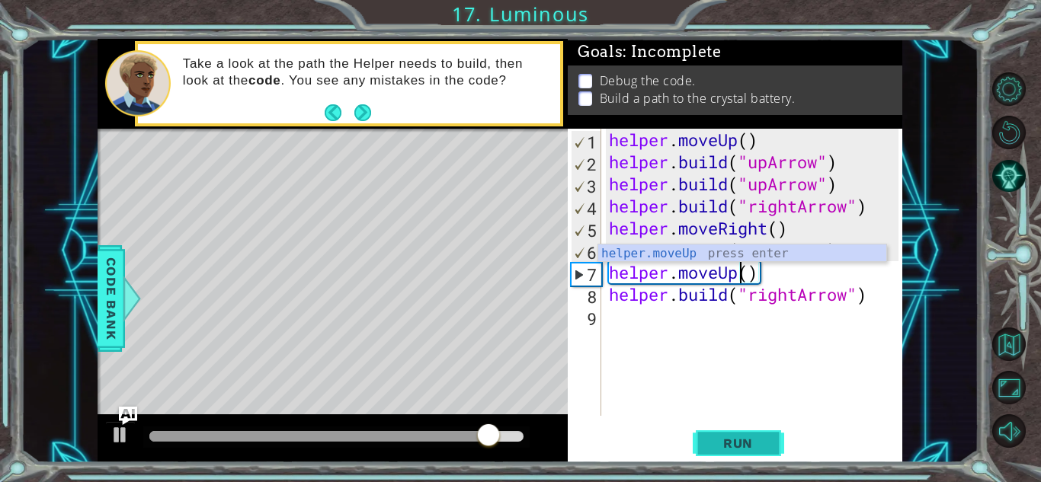
type textarea "helper.moveUp()"
click at [757, 442] on span "Run" at bounding box center [738, 443] width 60 height 15
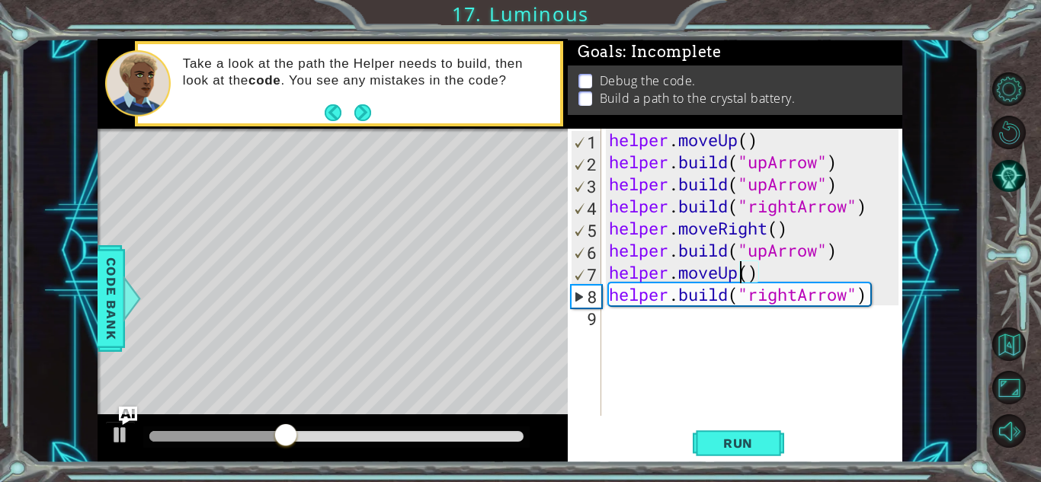
click at [648, 333] on div "helper . moveUp ( ) helper . build ( "upArrow" ) helper . build ( "upArrow" ) h…" at bounding box center [756, 294] width 300 height 331
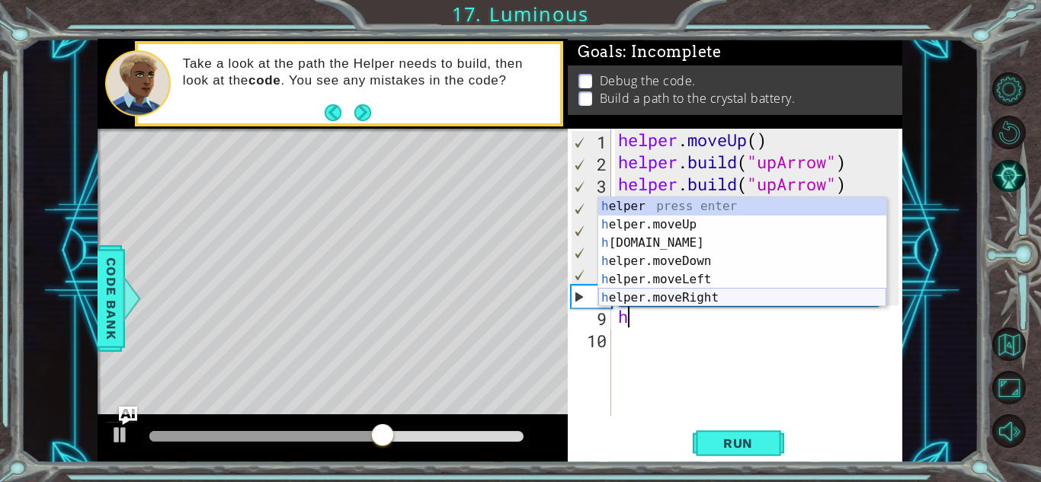
click at [681, 296] on div "h elper press enter h elper.moveUp press enter h [DOMAIN_NAME] press enter h el…" at bounding box center [742, 270] width 288 height 146
type textarea "helper.moveRight(1)"
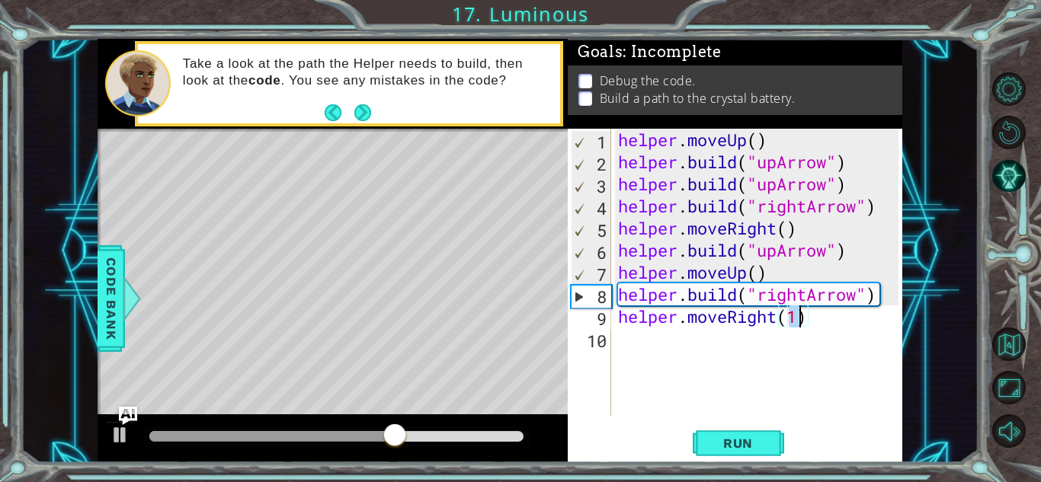
click at [627, 354] on div "helper . moveUp ( ) helper . build ( "upArrow" ) helper . build ( "upArrow" ) h…" at bounding box center [760, 294] width 291 height 331
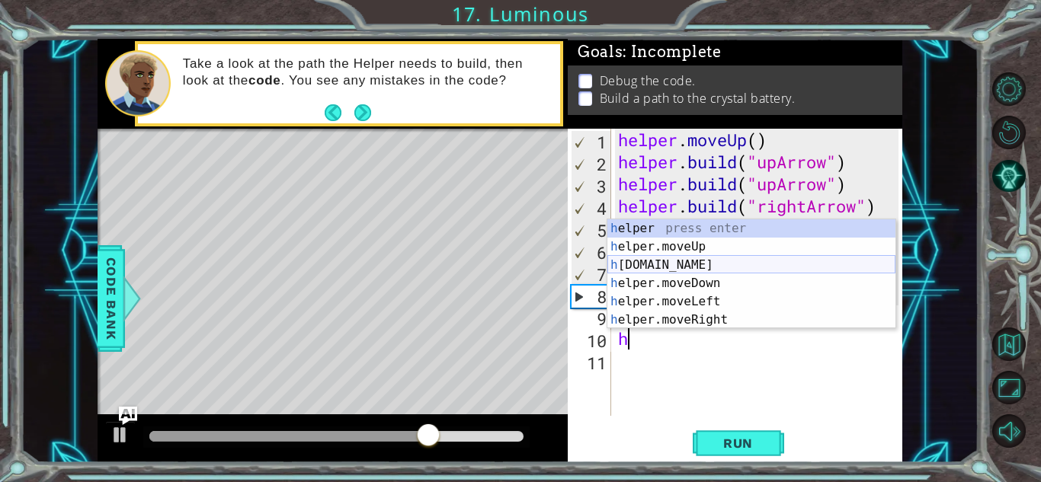
click at [702, 263] on div "h elper press enter h elper.moveUp press enter h [DOMAIN_NAME] press enter h el…" at bounding box center [751, 292] width 288 height 146
type textarea "[DOMAIN_NAME]("rightArrow")"
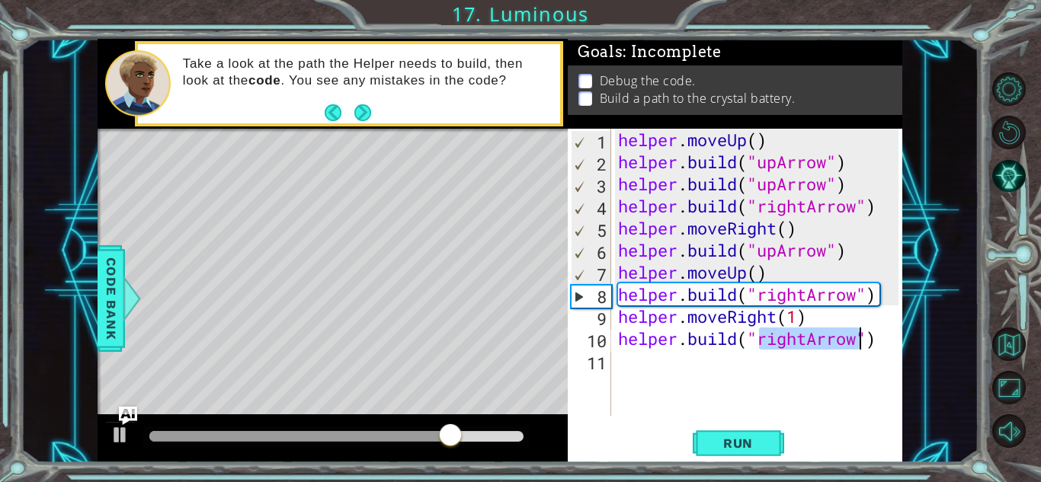
click at [808, 379] on div "helper . moveUp ( ) helper . build ( "upArrow" ) helper . build ( "upArrow" ) h…" at bounding box center [760, 294] width 291 height 331
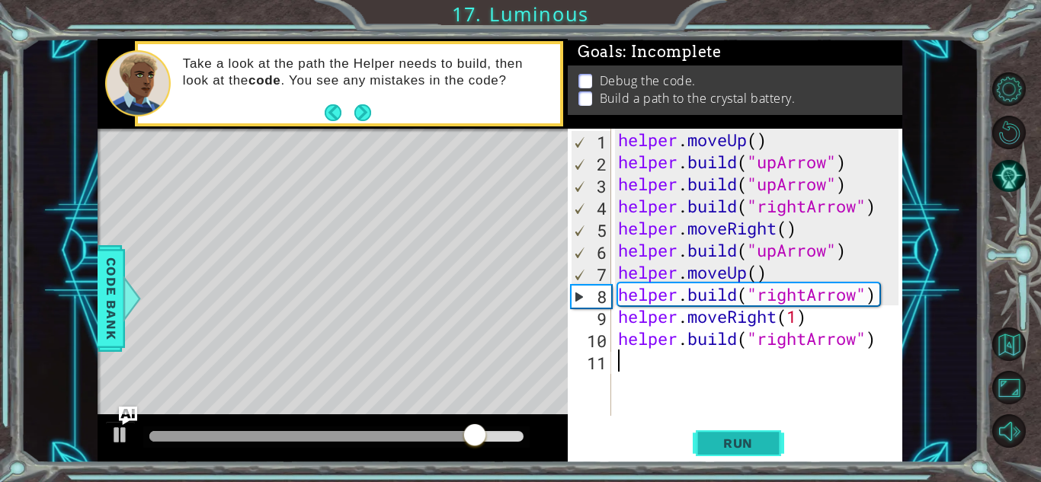
click at [743, 436] on span "Run" at bounding box center [738, 443] width 60 height 15
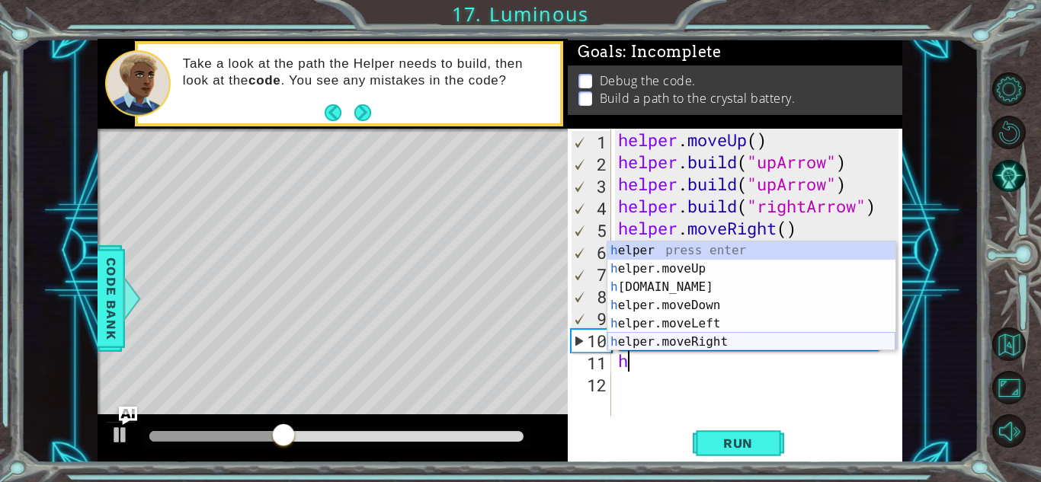
click at [709, 336] on div "h elper press enter h elper.moveUp press enter h [DOMAIN_NAME] press enter h el…" at bounding box center [751, 315] width 288 height 146
type textarea "helper.moveRight(1)"
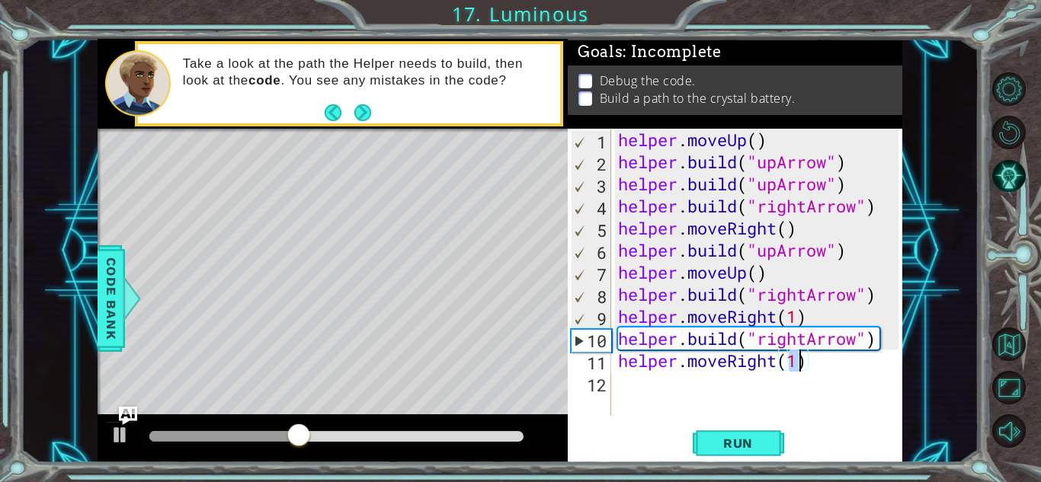
click at [628, 389] on div "helper . moveUp ( ) helper . build ( "upArrow" ) helper . build ( "upArrow" ) h…" at bounding box center [760, 294] width 291 height 331
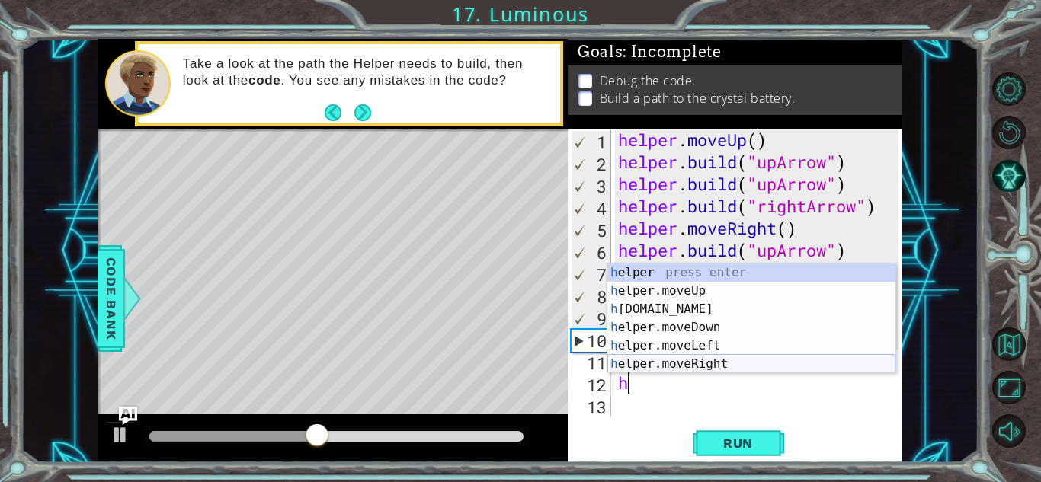
click at [725, 363] on div "h elper press enter h elper.moveUp press enter h [DOMAIN_NAME] press enter h el…" at bounding box center [751, 337] width 288 height 146
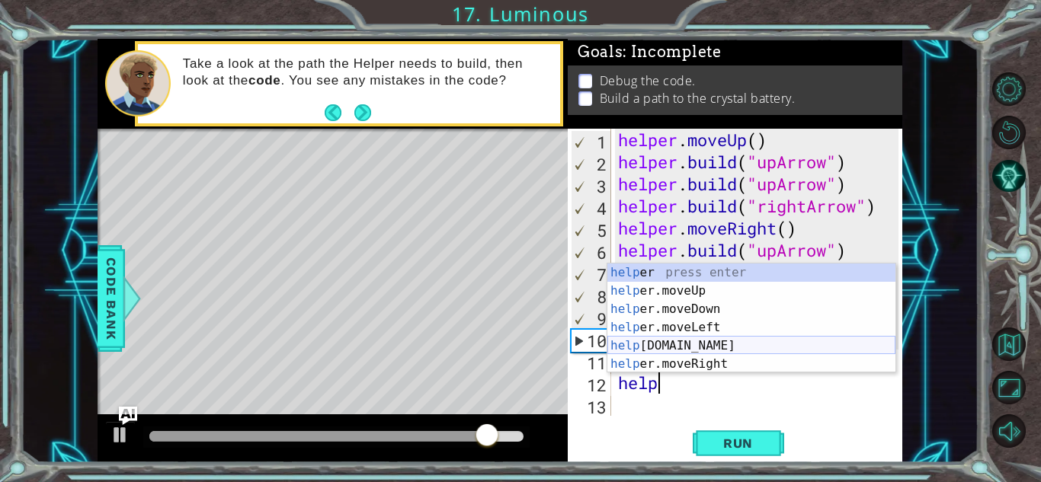
click at [687, 344] on div "help er press enter help er.moveUp press enter help er.moveDown press enter hel…" at bounding box center [751, 337] width 288 height 146
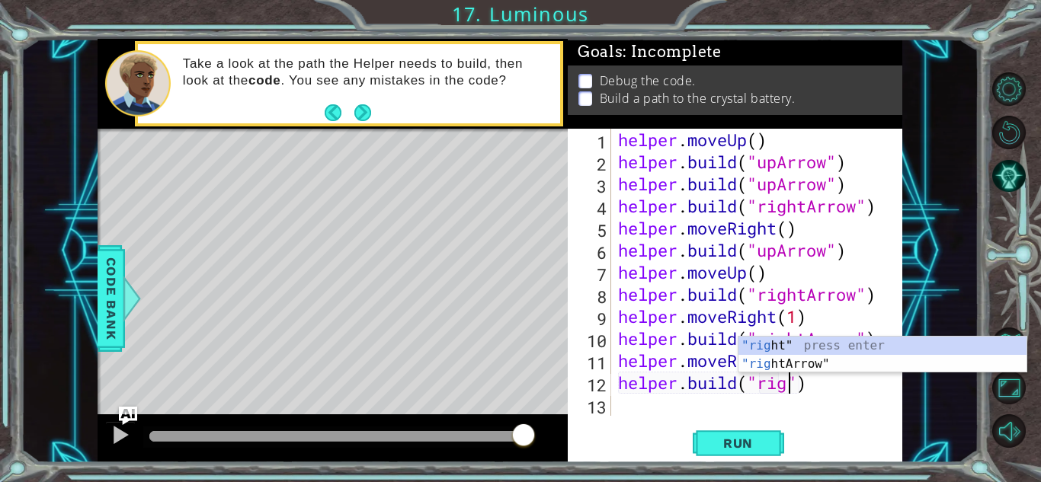
scroll to position [0, 8]
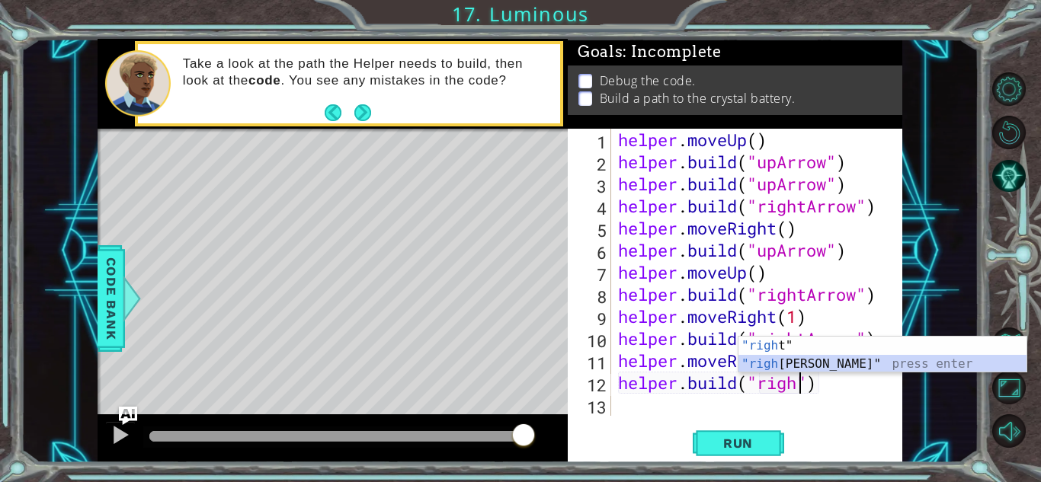
click at [816, 363] on div ""righ t" press enter "righ [PERSON_NAME]" press enter" at bounding box center [882, 373] width 288 height 73
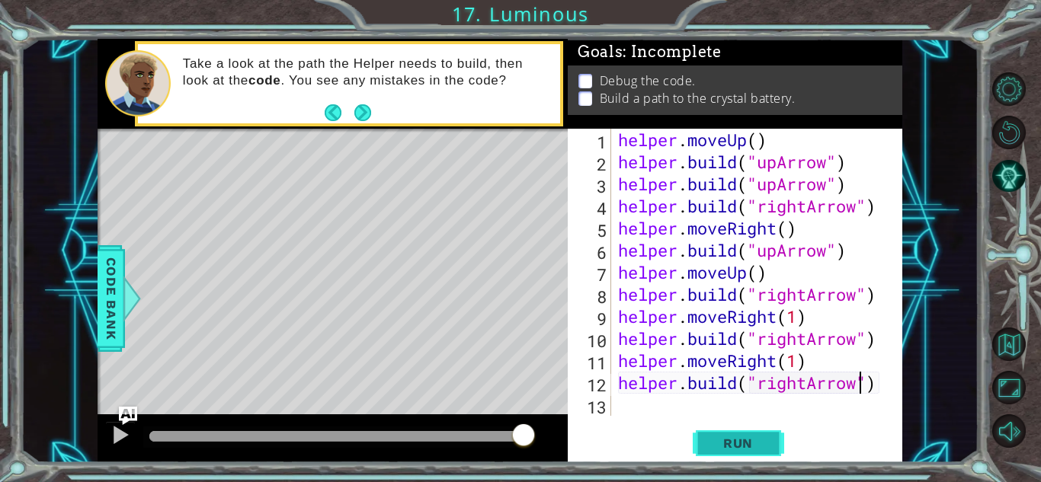
click at [772, 440] on button "Run" at bounding box center [738, 444] width 91 height 34
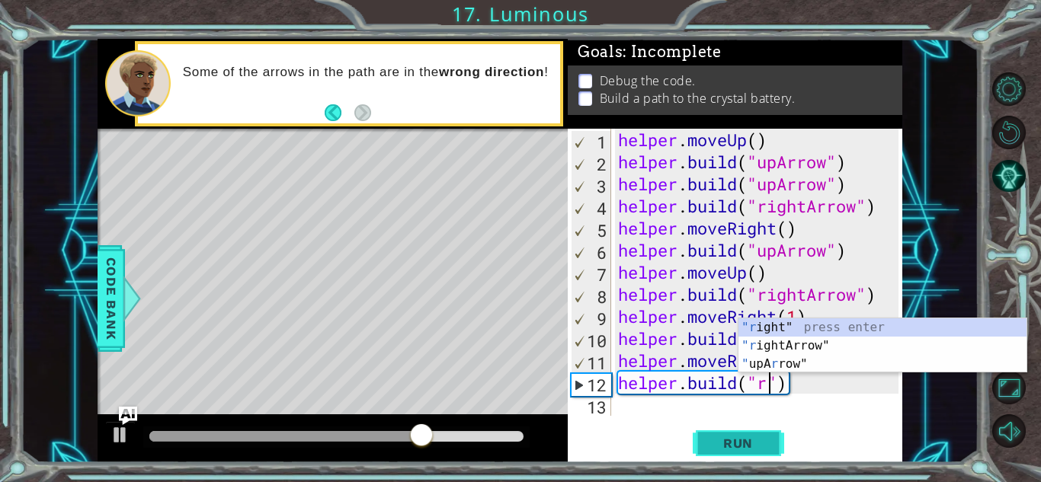
scroll to position [0, 7]
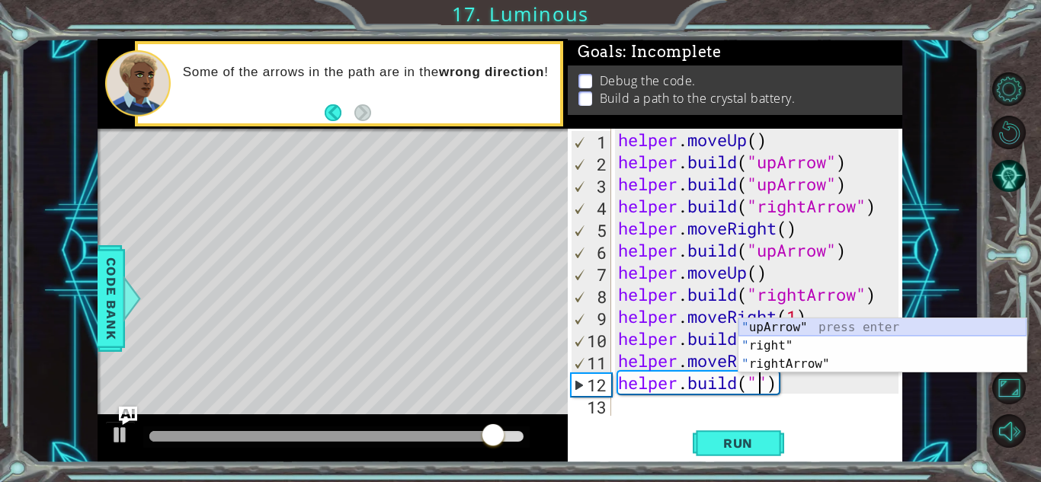
click at [806, 328] on div "" upArrow" press enter " right" press enter " rightArrow" press enter" at bounding box center [882, 363] width 288 height 91
type textarea "[DOMAIN_NAME]("upArrow")"
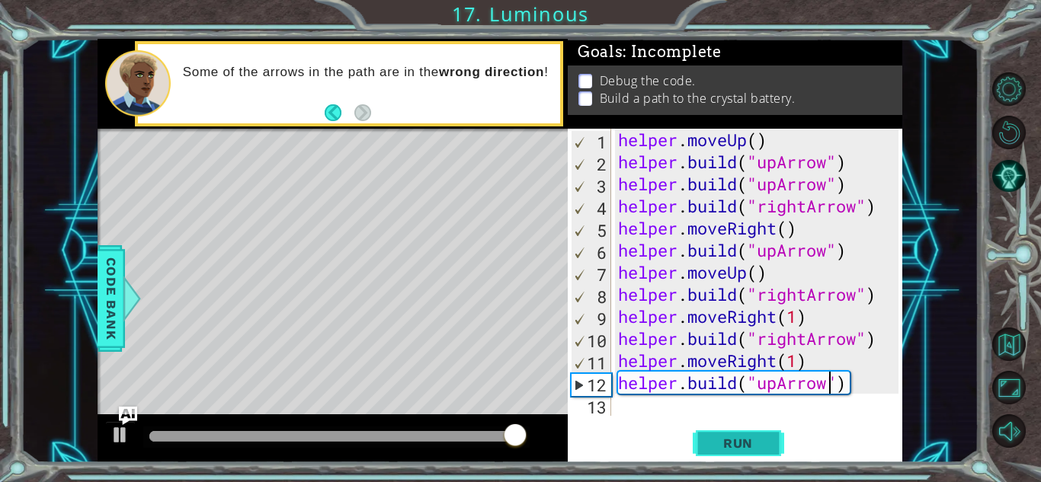
click at [729, 447] on span "Run" at bounding box center [738, 443] width 60 height 15
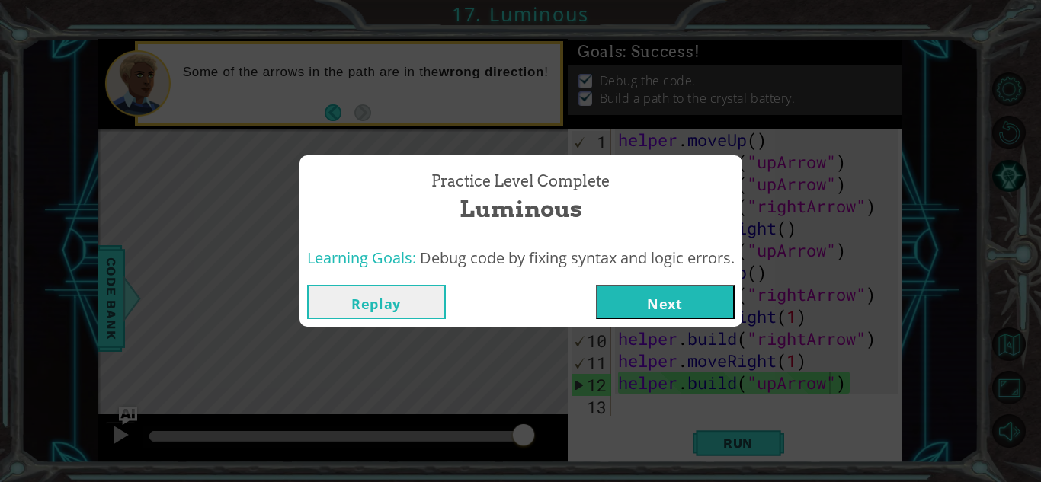
click at [649, 309] on button "Next" at bounding box center [665, 302] width 139 height 34
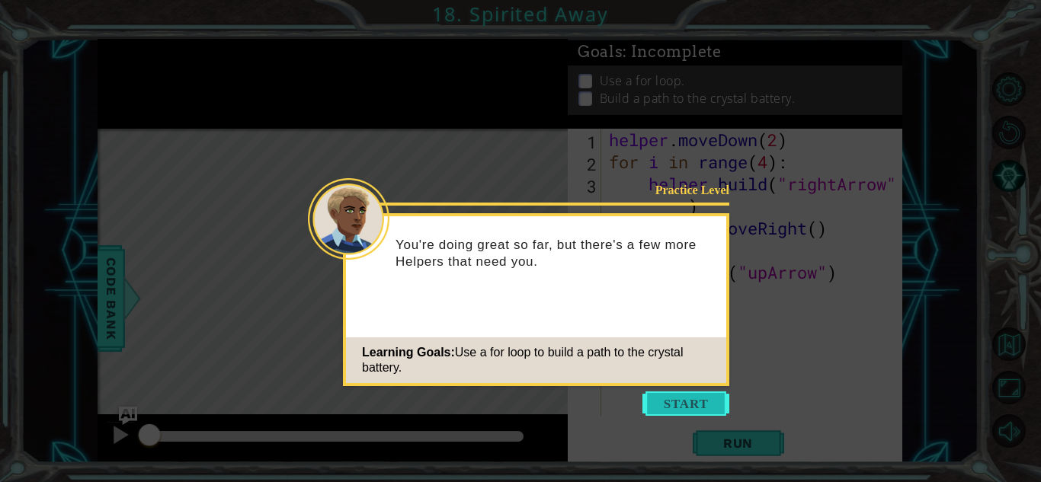
click at [673, 402] on button "Start" at bounding box center [685, 404] width 87 height 24
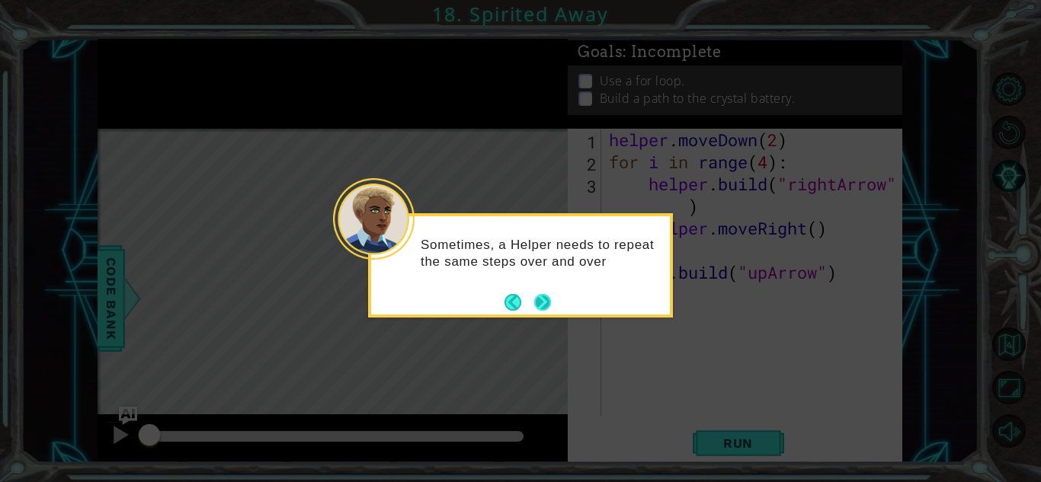
click at [545, 307] on button "Next" at bounding box center [542, 303] width 26 height 26
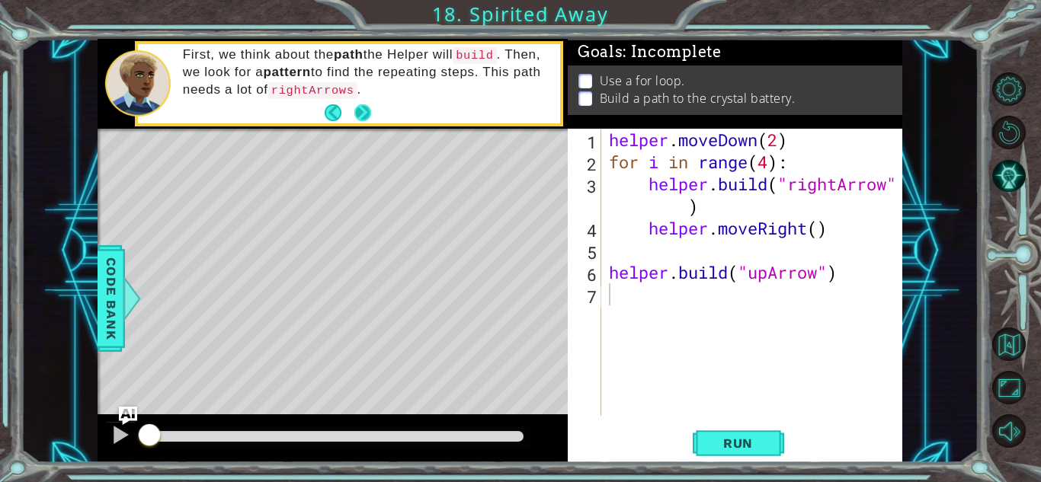
click at [364, 118] on button "Next" at bounding box center [363, 113] width 18 height 18
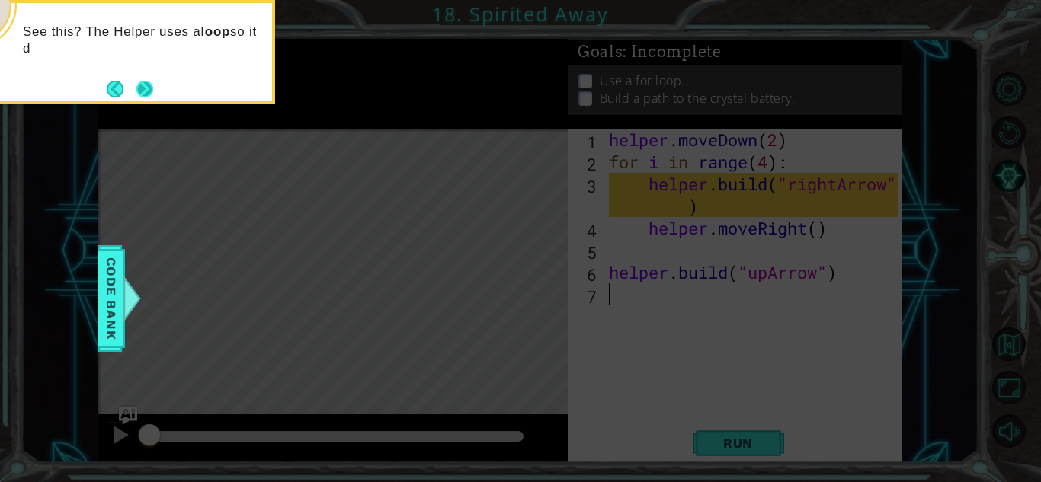
click at [146, 89] on button "Next" at bounding box center [144, 88] width 21 height 21
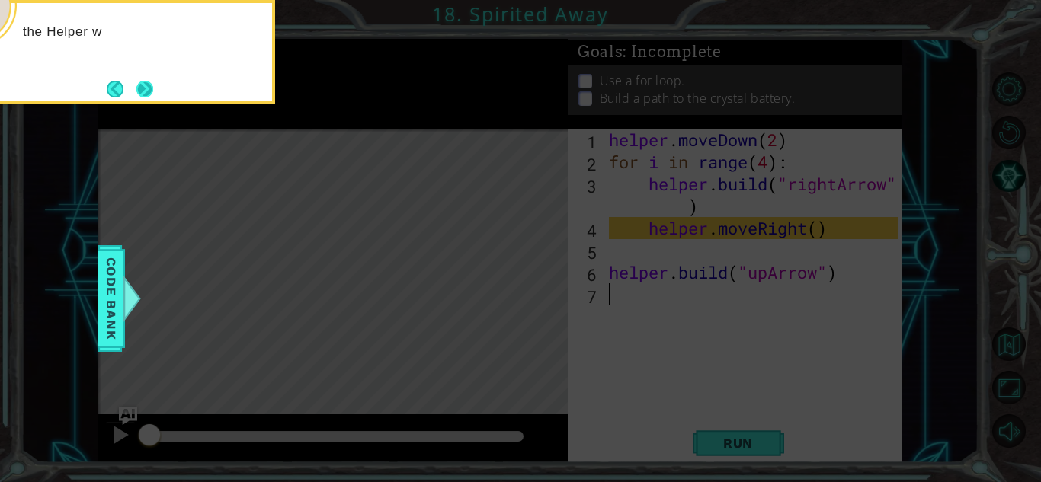
click at [146, 90] on button "Next" at bounding box center [145, 89] width 18 height 18
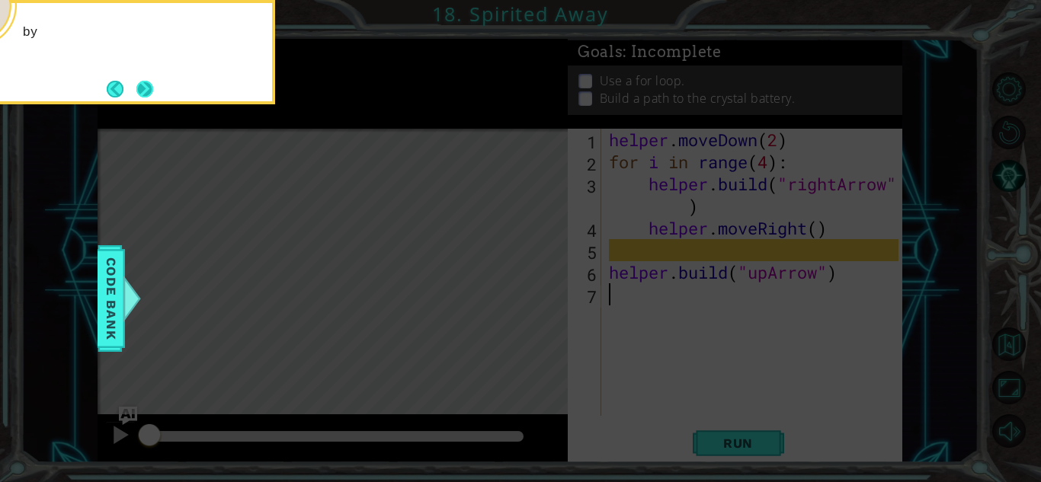
click at [146, 90] on button "Next" at bounding box center [144, 89] width 28 height 28
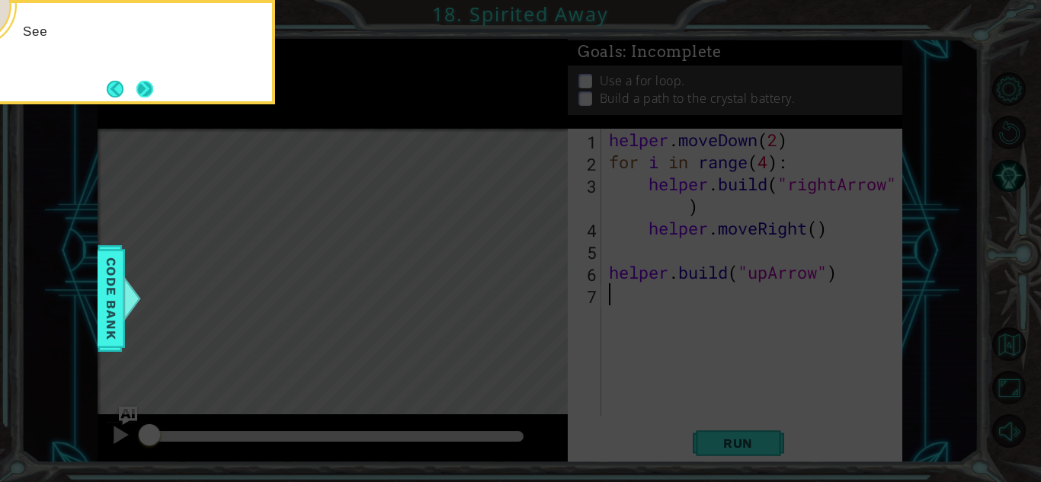
click at [146, 94] on button "Next" at bounding box center [145, 88] width 25 height 25
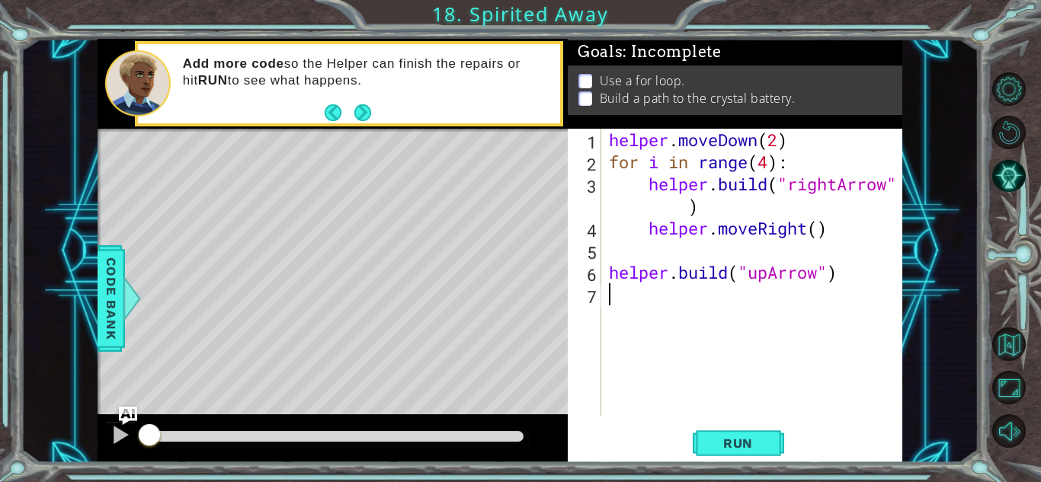
click at [641, 212] on div "helper . moveDown ( 2 ) for i in range ( 4 ) : helper . build ( "rightArrow" ) …" at bounding box center [756, 294] width 300 height 331
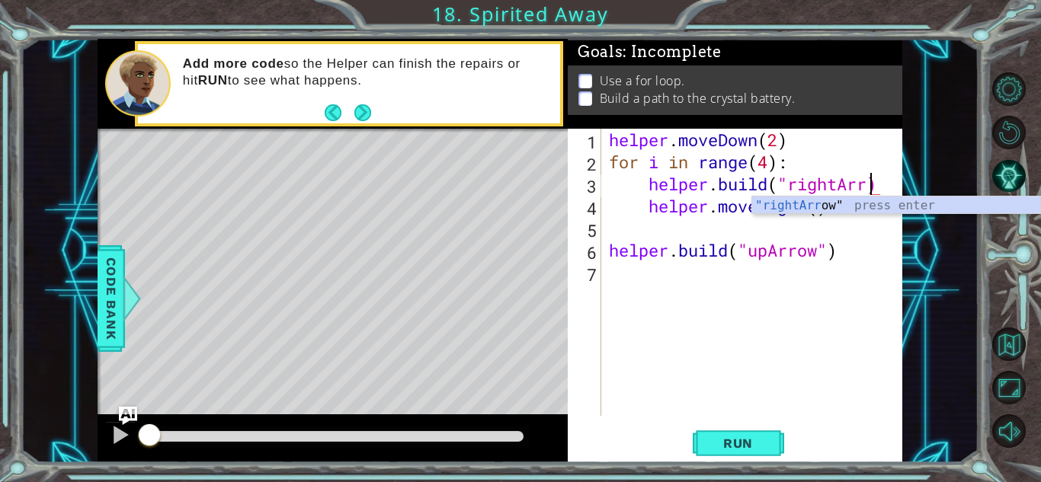
type textarea "[DOMAIN_NAME]("rightArrow)"
click at [867, 392] on div "helper . moveDown ( 2 ) for i in range ( 4 ) : helper . build ( "rightArrow) he…" at bounding box center [756, 294] width 300 height 331
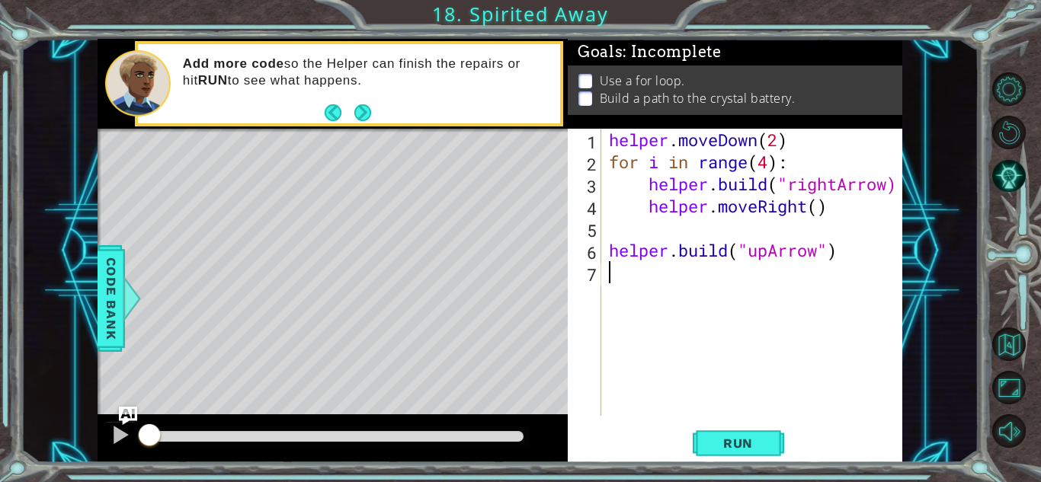
click at [889, 188] on div "helper . moveDown ( 2 ) for i in range ( 4 ) : helper . build ( "rightArrow) he…" at bounding box center [756, 294] width 300 height 331
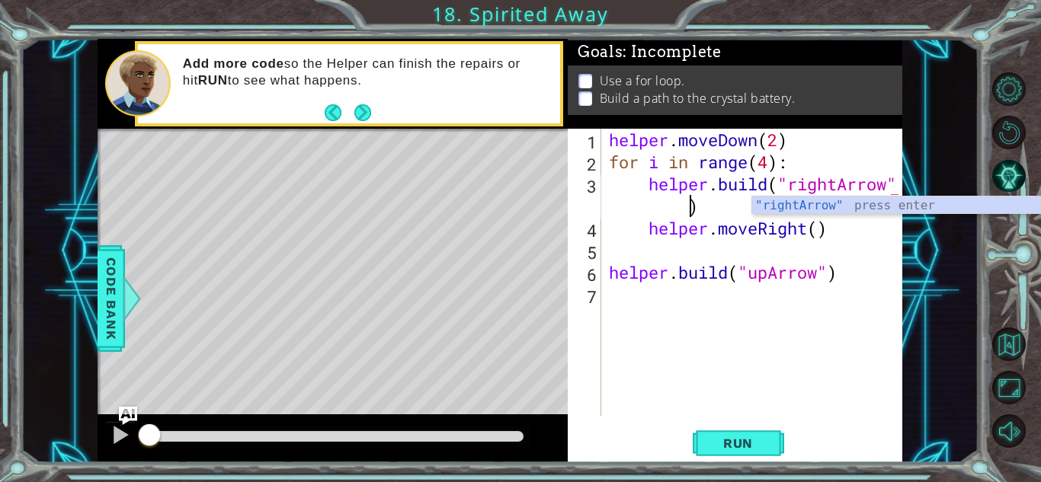
scroll to position [0, 13]
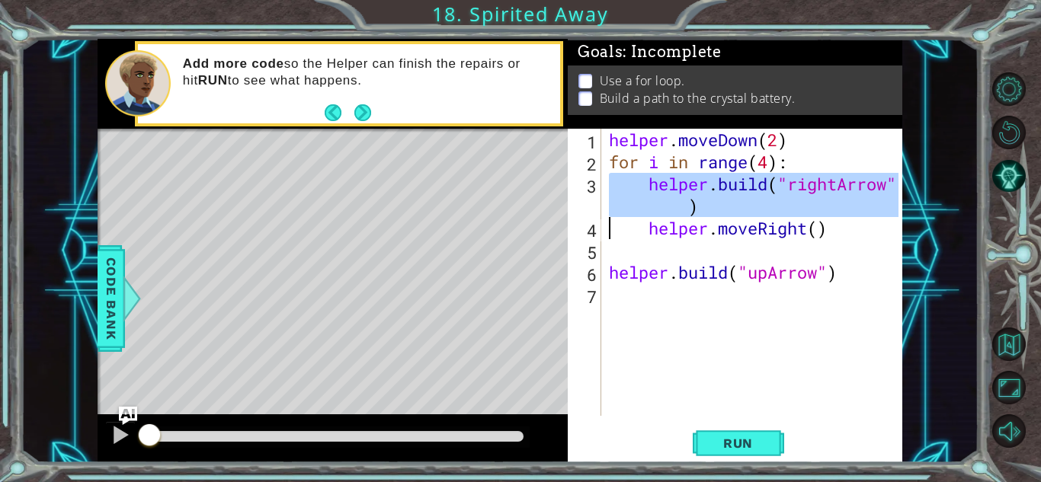
click at [592, 206] on div "3" at bounding box center [586, 197] width 30 height 44
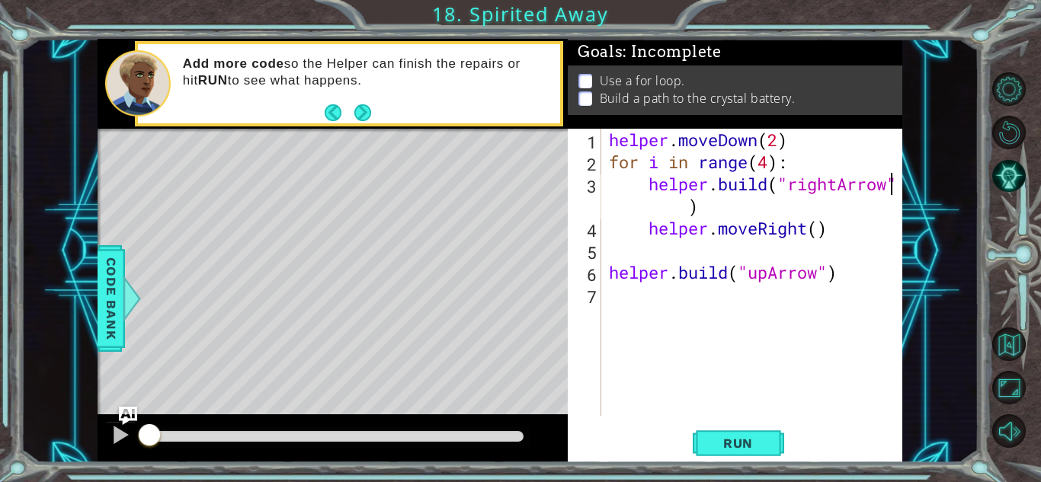
click at [634, 228] on div "helper . moveDown ( 2 ) for i in range ( 4 ) : helper . build ( "rightArrow" ) …" at bounding box center [756, 294] width 300 height 331
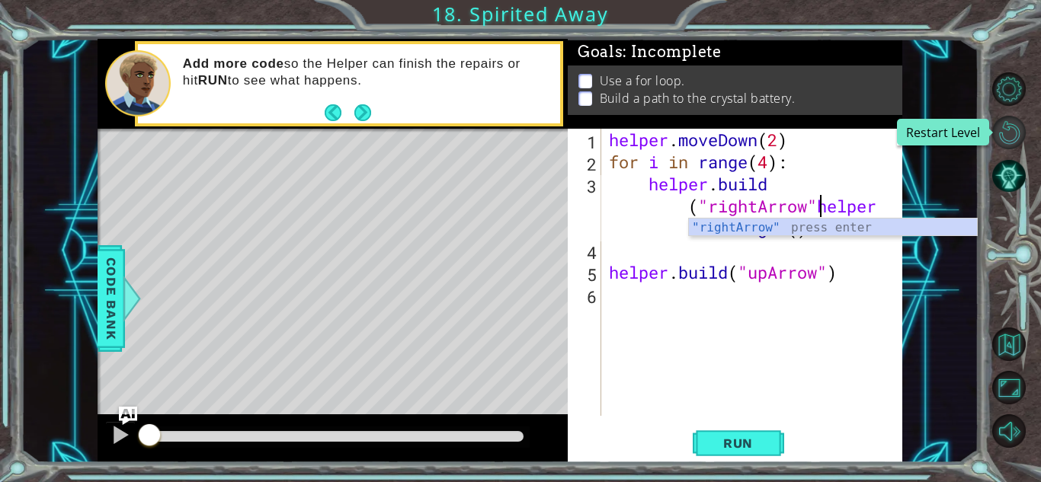
type textarea "[DOMAIN_NAME]("rightArrow"helper.moveRight()"
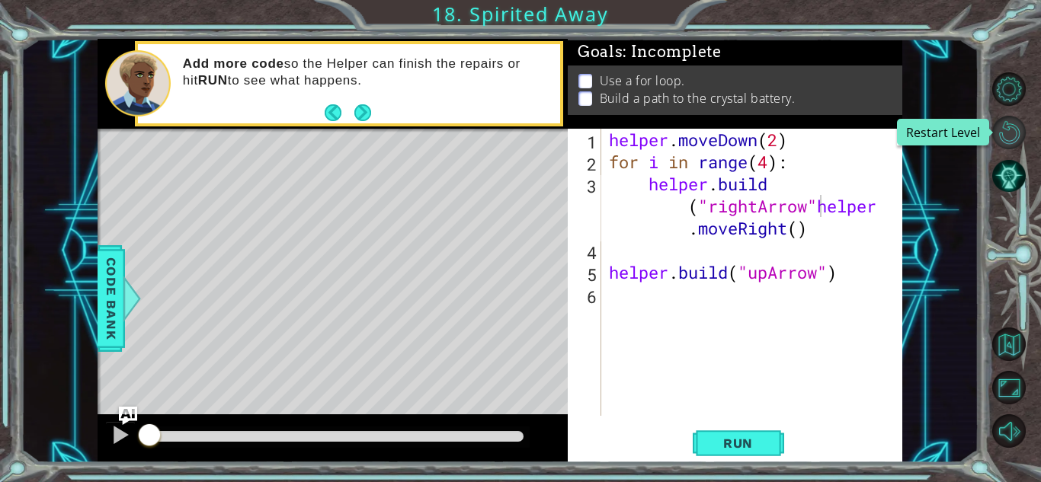
click at [1013, 135] on button "Restart Level" at bounding box center [1009, 133] width 34 height 34
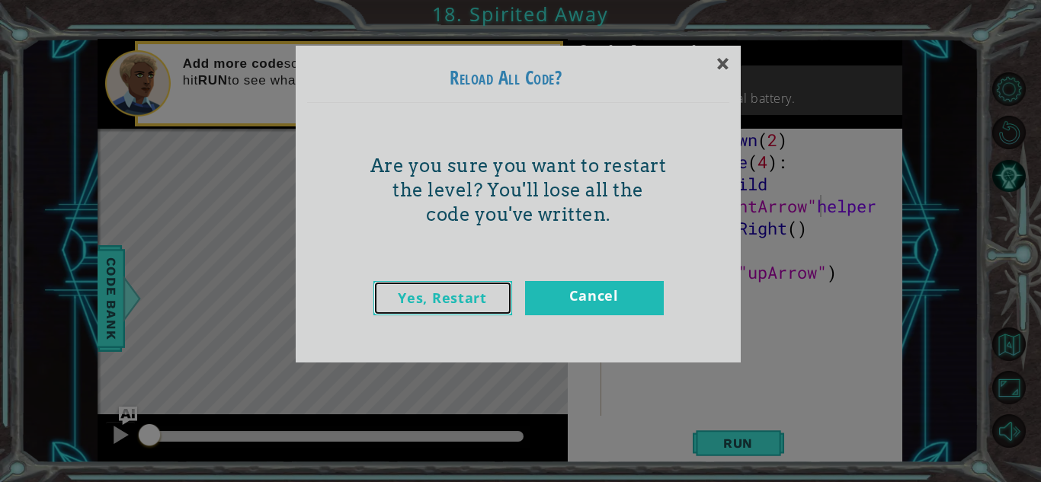
click at [480, 305] on link "Yes, Restart" at bounding box center [442, 298] width 139 height 34
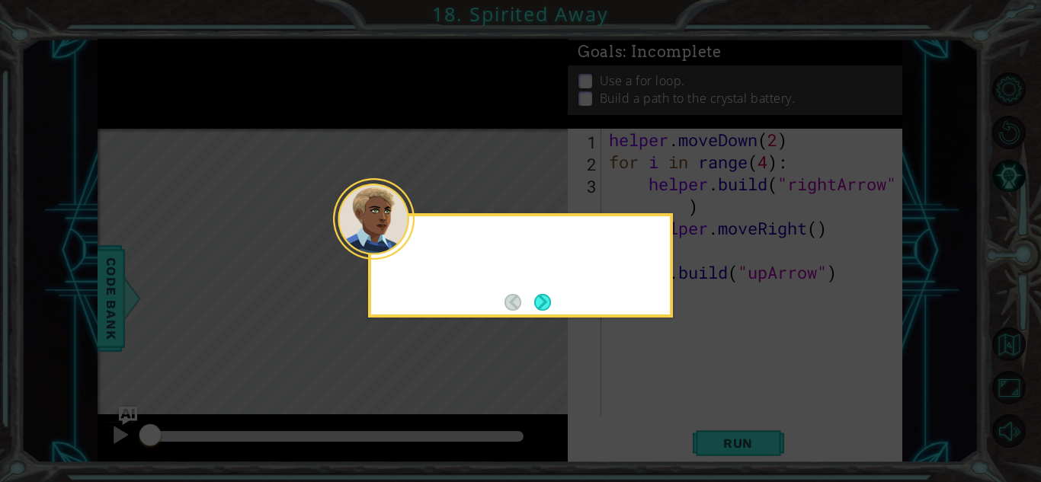
scroll to position [0, 0]
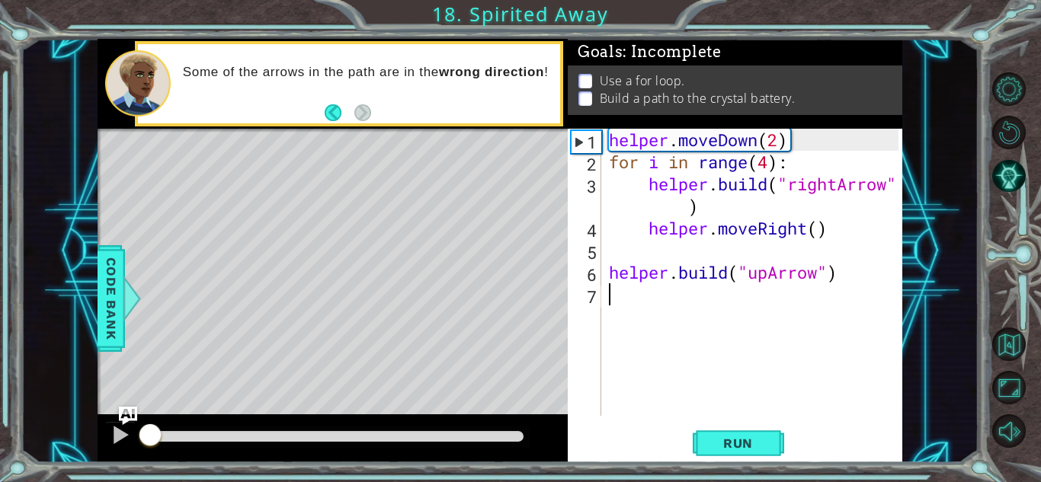
click at [633, 194] on div "helper . moveDown ( 2 ) for i in range ( 4 ) : helper . build ( "rightArrow" ) …" at bounding box center [756, 294] width 300 height 331
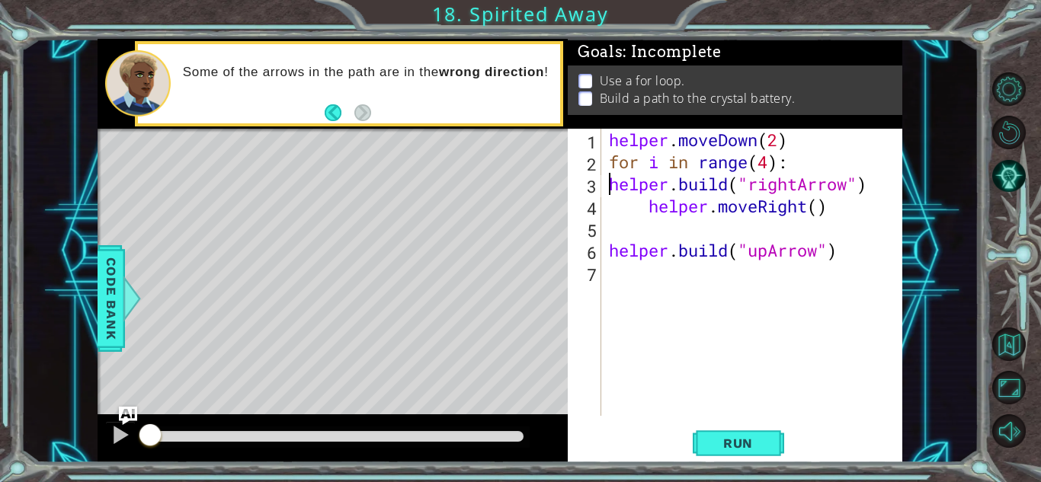
click at [639, 210] on div "helper . moveDown ( 2 ) for i in range ( 4 ) : helper . build ( "rightArrow" ) …" at bounding box center [756, 294] width 300 height 331
click at [638, 205] on div "helper . moveDown ( 2 ) for i in range ( 4 ) : helper . build ( "rightArrow" ) …" at bounding box center [756, 294] width 300 height 331
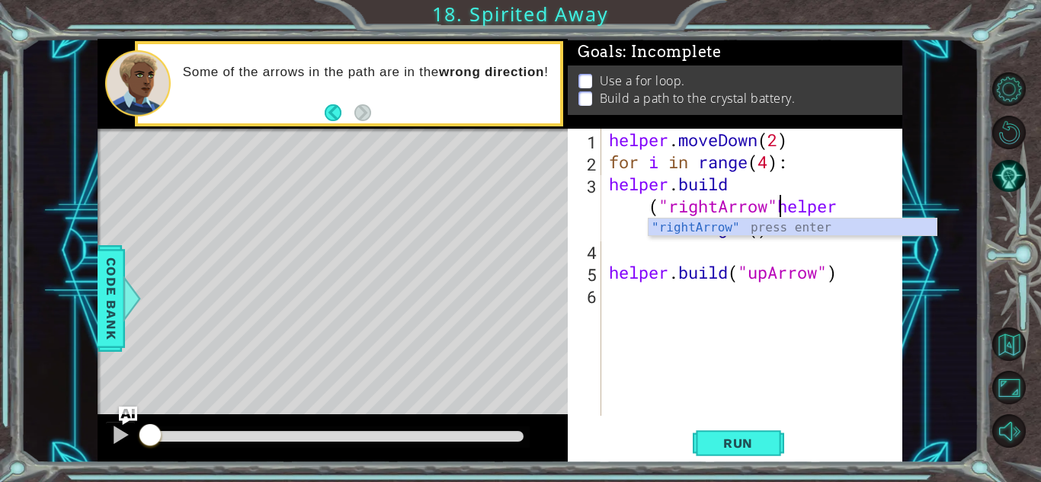
scroll to position [0, 11]
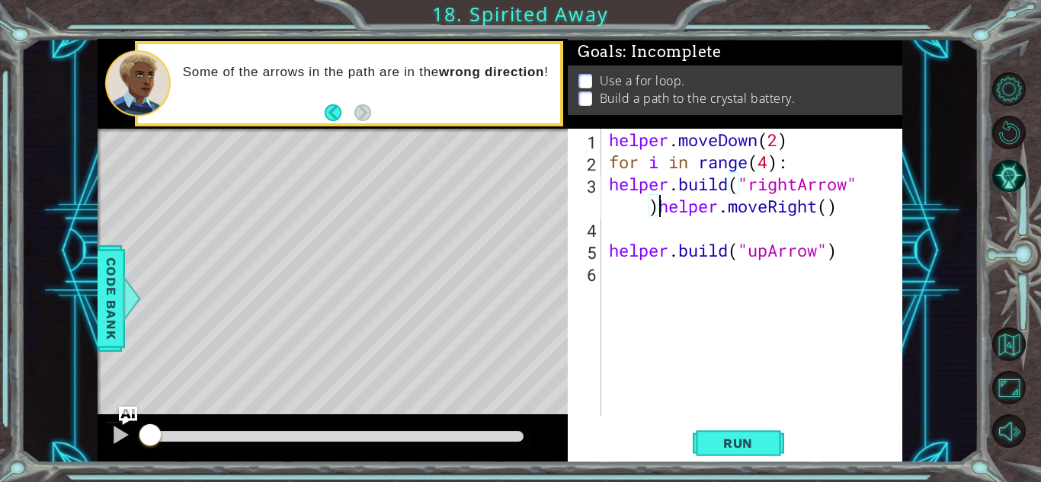
click at [590, 207] on div "3" at bounding box center [586, 197] width 30 height 44
type textarea "[DOMAIN_NAME]("rightArrow")helper.moveRight()"
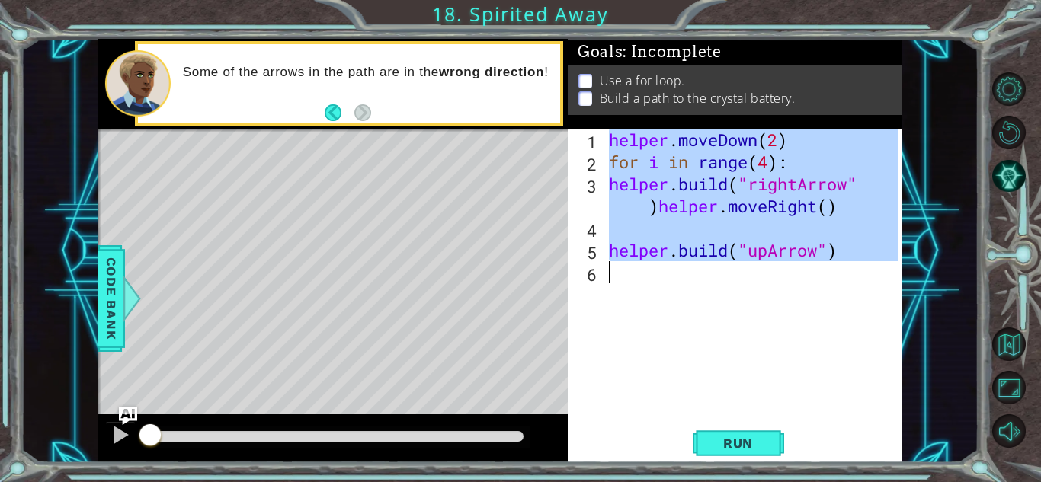
type textarea "[DOMAIN_NAME]("upArrow")"
click at [590, 207] on div "3" at bounding box center [586, 197] width 30 height 44
type textarea "[DOMAIN_NAME]("rightArrow")helper.moveRight()"
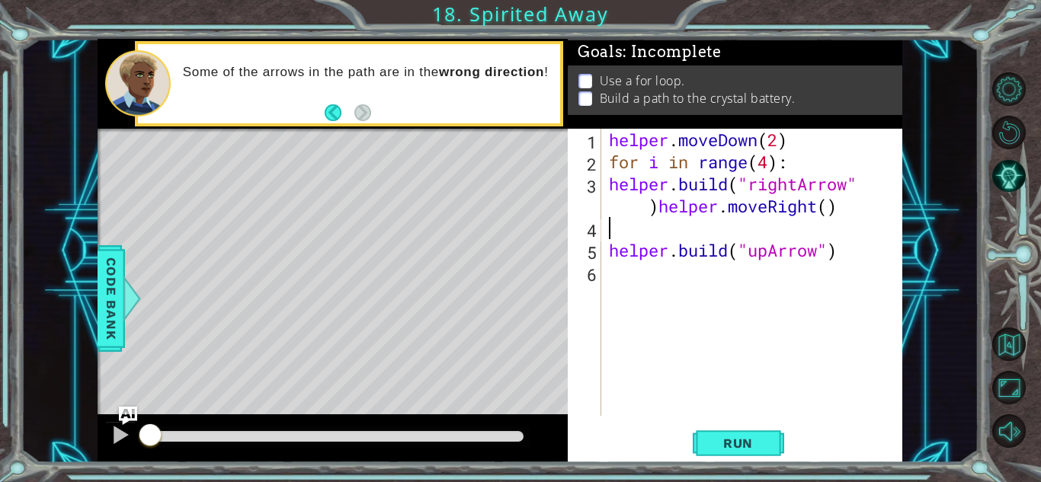
click at [590, 207] on div "3" at bounding box center [586, 197] width 30 height 44
type textarea "[DOMAIN_NAME]("rightArrow")helper.moveRight()"
click at [590, 207] on div "3" at bounding box center [586, 197] width 30 height 44
type textarea "[DOMAIN_NAME]("rightArrow")helper.moveRight()"
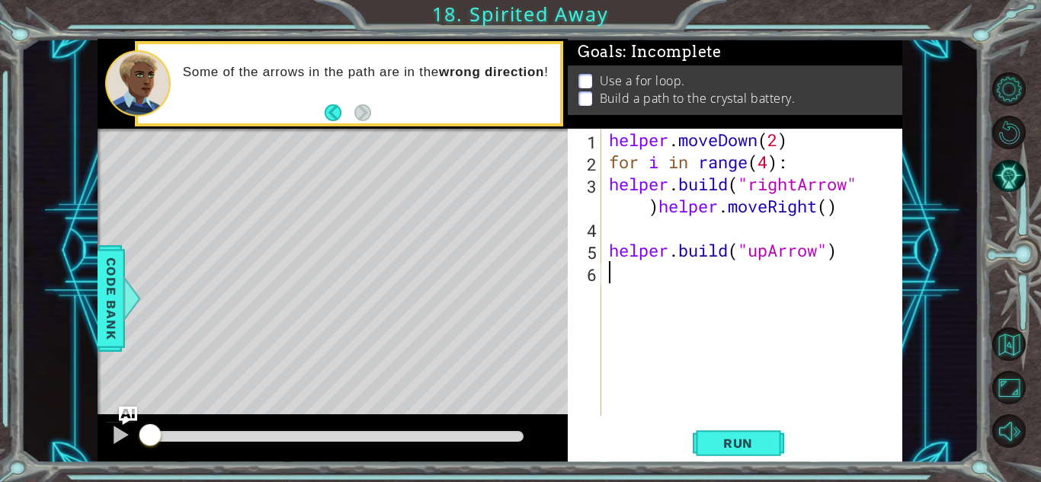
click at [590, 207] on div "3" at bounding box center [586, 197] width 30 height 44
type textarea "[DOMAIN_NAME]("upArrow")"
click at [590, 207] on div "3" at bounding box center [586, 197] width 30 height 44
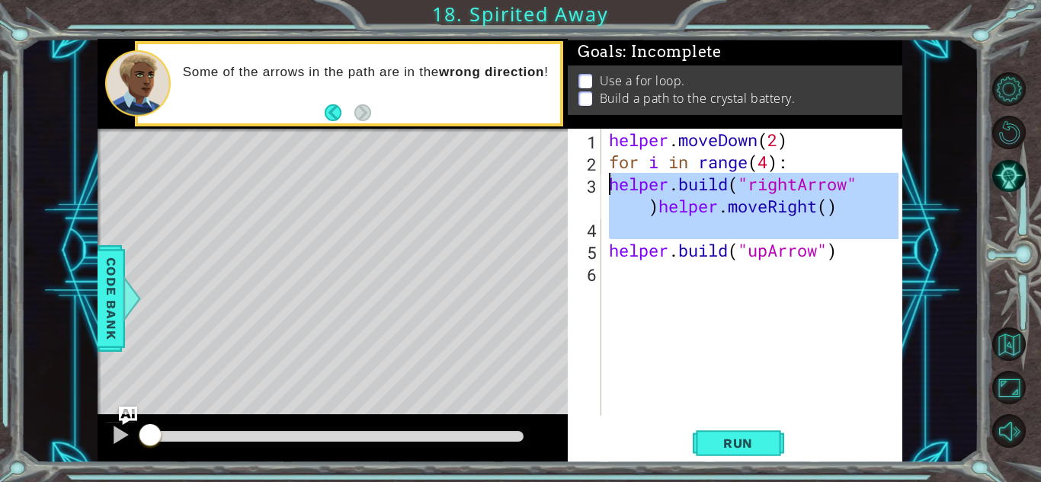
drag, startPoint x: 590, startPoint y: 229, endPoint x: 592, endPoint y: 210, distance: 19.1
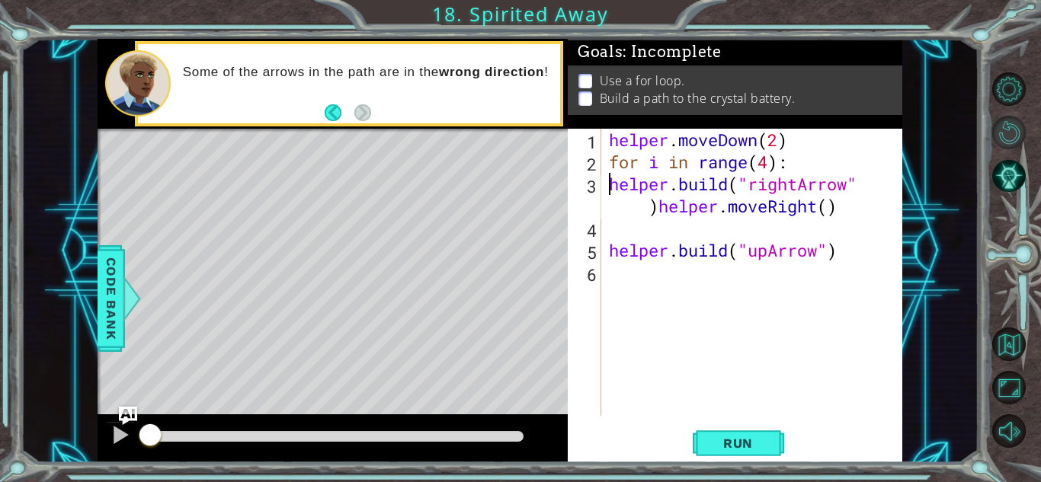
type textarea "[DOMAIN_NAME]("rightArrow")helper.moveRight()"
click at [1007, 116] on button "Restart Level" at bounding box center [1009, 133] width 34 height 34
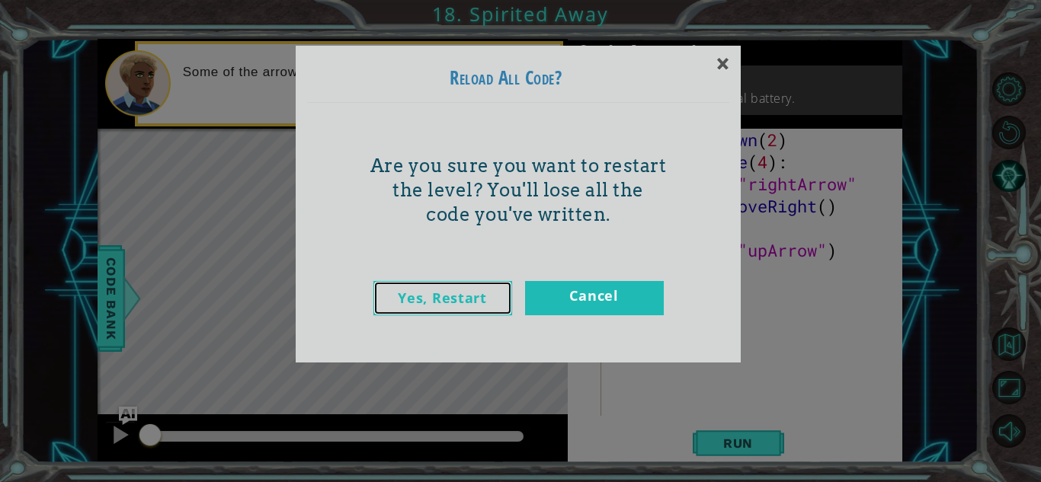
click at [426, 288] on link "Yes, Restart" at bounding box center [442, 298] width 139 height 34
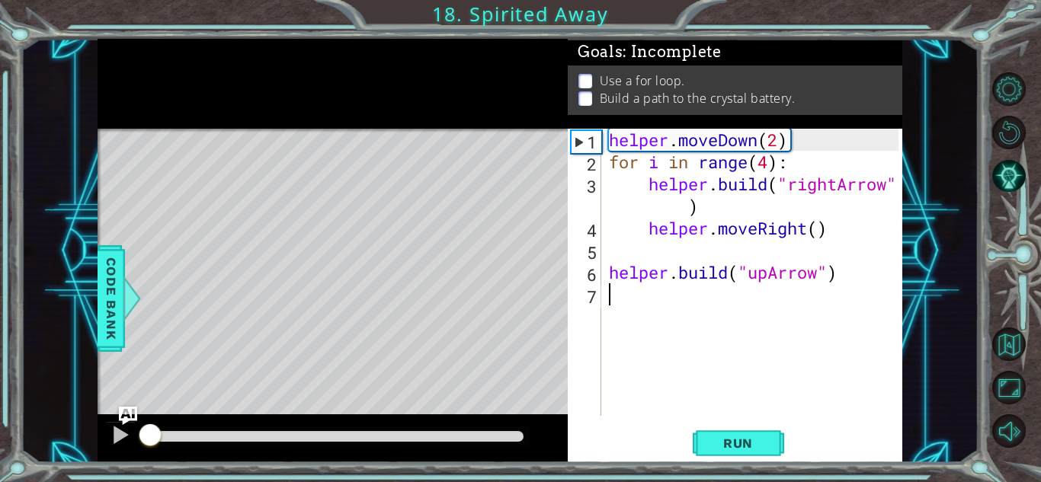
click at [587, 211] on div "3" at bounding box center [586, 197] width 30 height 44
click at [585, 206] on div "3" at bounding box center [586, 197] width 30 height 44
click at [584, 208] on div "3" at bounding box center [586, 197] width 30 height 44
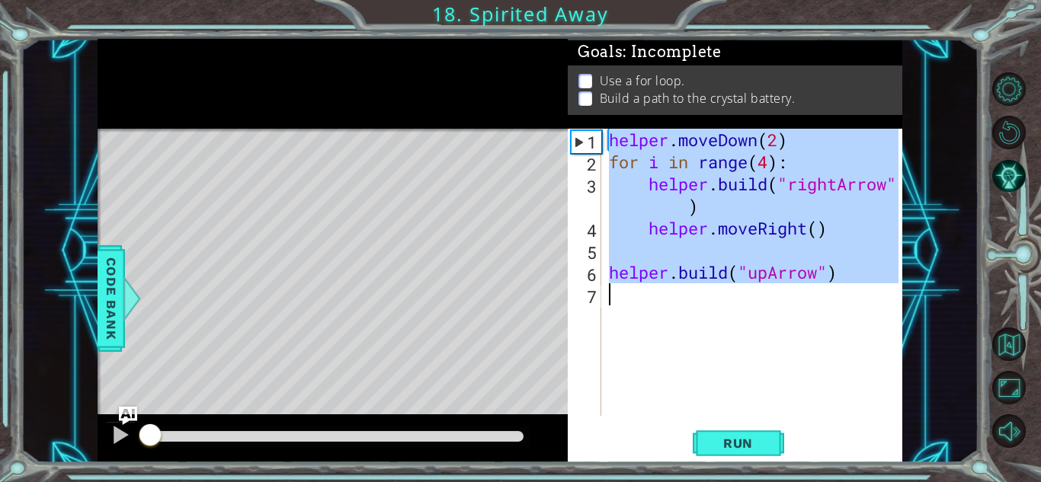
type textarea "[DOMAIN_NAME]("upArrow")"
click at [584, 208] on div "3" at bounding box center [586, 197] width 30 height 44
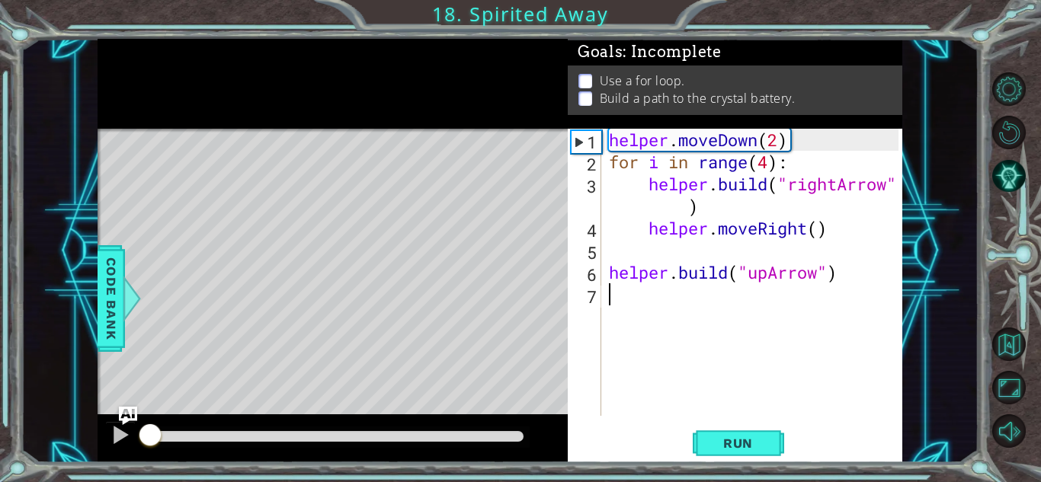
type textarea "[DOMAIN_NAME]("upArrow")"
click at [643, 208] on div "helper . moveDown ( 2 ) for i in range ( 4 ) : helper . build ( "rightArrow" ) …" at bounding box center [756, 294] width 300 height 331
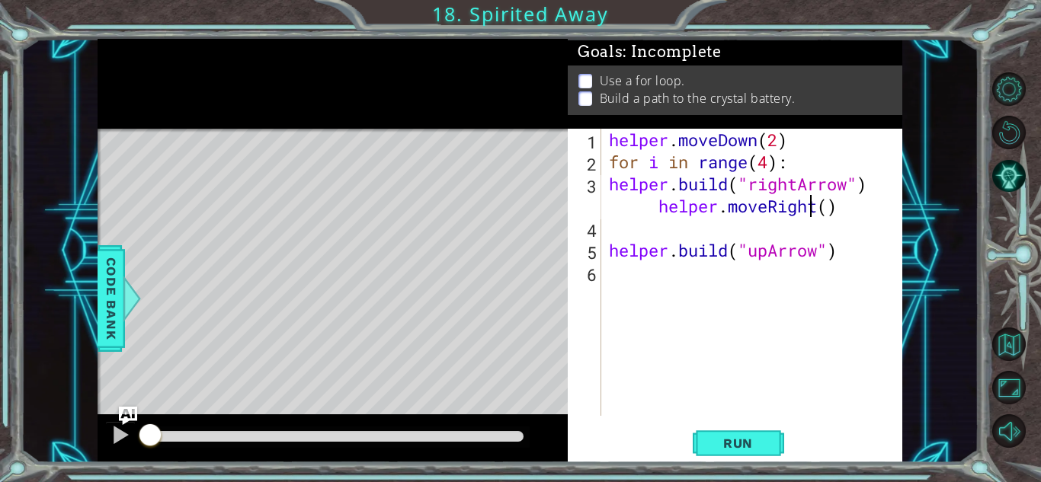
click at [613, 212] on div "helper . moveDown ( 2 ) for i in range ( 4 ) : helper . build ( "rightArrow" ) …" at bounding box center [756, 294] width 300 height 331
type textarea "[DOMAIN_NAME]("rightArrow") helper.moveRight()"
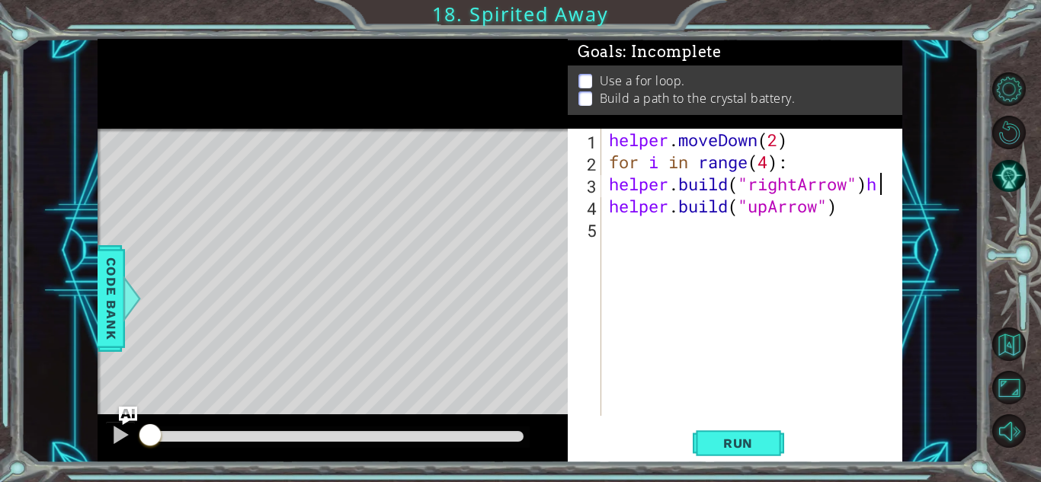
type textarea "[DOMAIN_NAME]("rightArrow")"
click at [632, 230] on div "helper . moveDown ( 2 ) for i in range ( 4 ) : helper . build ( "rightArrow" ) …" at bounding box center [756, 294] width 300 height 331
click at [751, 439] on span "Run" at bounding box center [738, 443] width 60 height 15
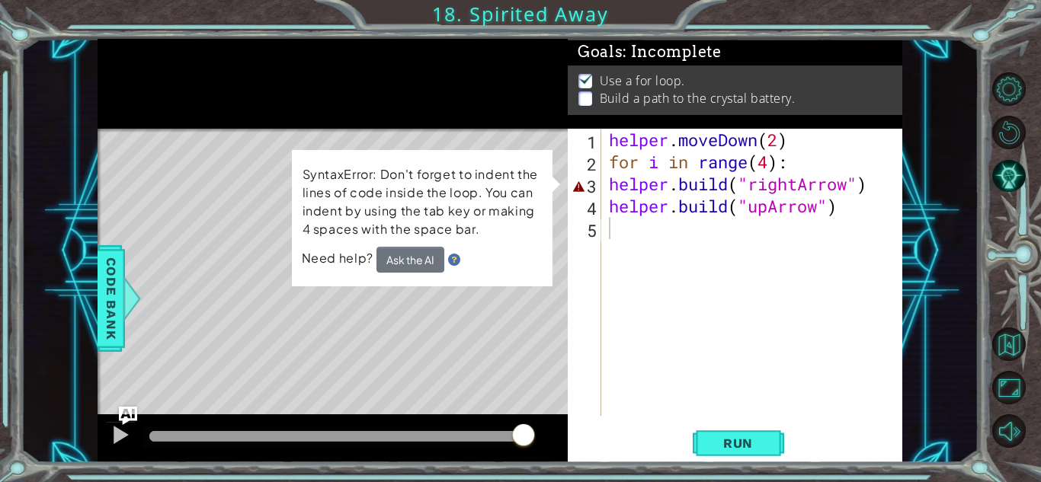
click at [604, 187] on div "1 2 3 4 5 helper . moveDown ( 2 ) for i in range ( 4 ) : helper . build ( "righ…" at bounding box center [733, 272] width 331 height 287
click at [603, 184] on div "1 2 3 4 5 helper . moveDown ( 2 ) for i in range ( 4 ) : helper . build ( "righ…" at bounding box center [733, 272] width 331 height 287
click at [609, 184] on div "helper . moveDown ( 2 ) for i in range ( 4 ) : helper . build ( "rightArrow" ) …" at bounding box center [756, 294] width 300 height 331
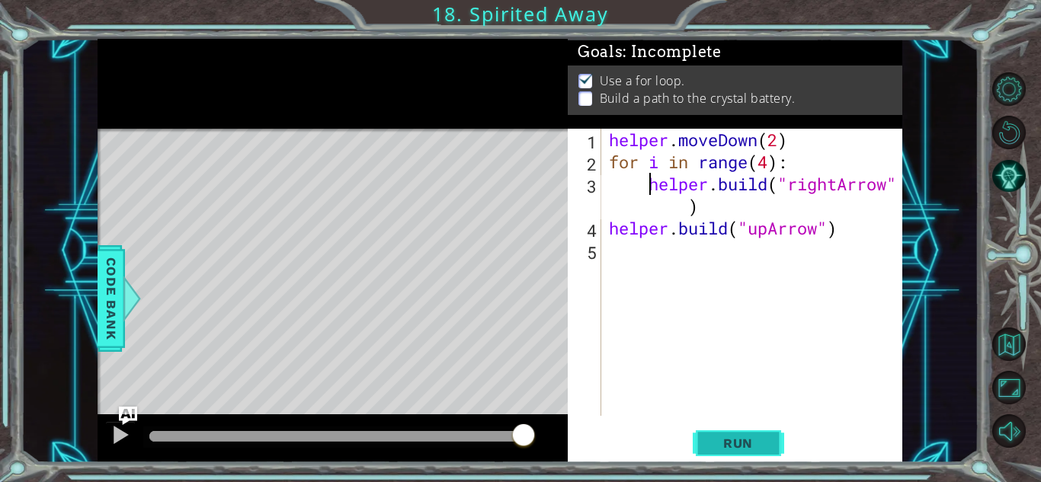
click at [758, 433] on button "Run" at bounding box center [738, 444] width 91 height 34
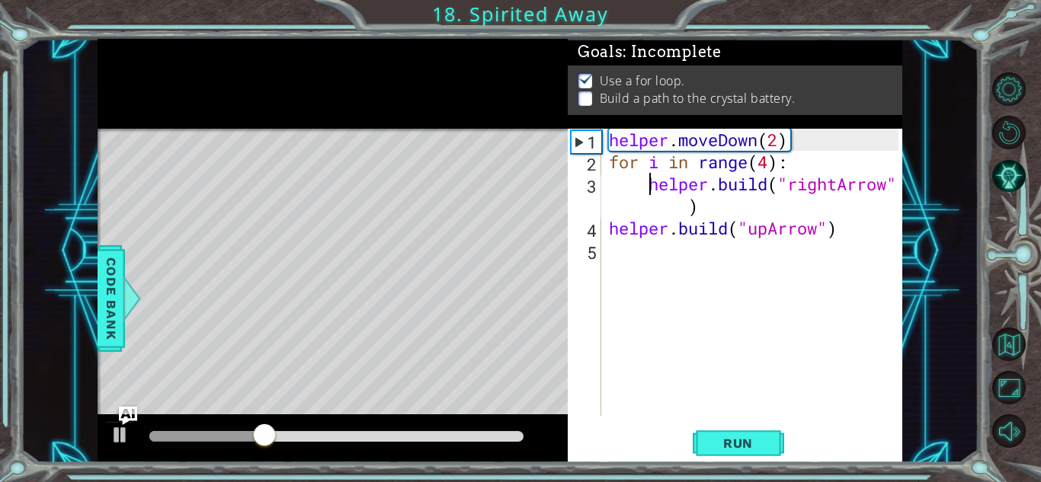
type textarea "[DOMAIN_NAME]("rightArrow")"
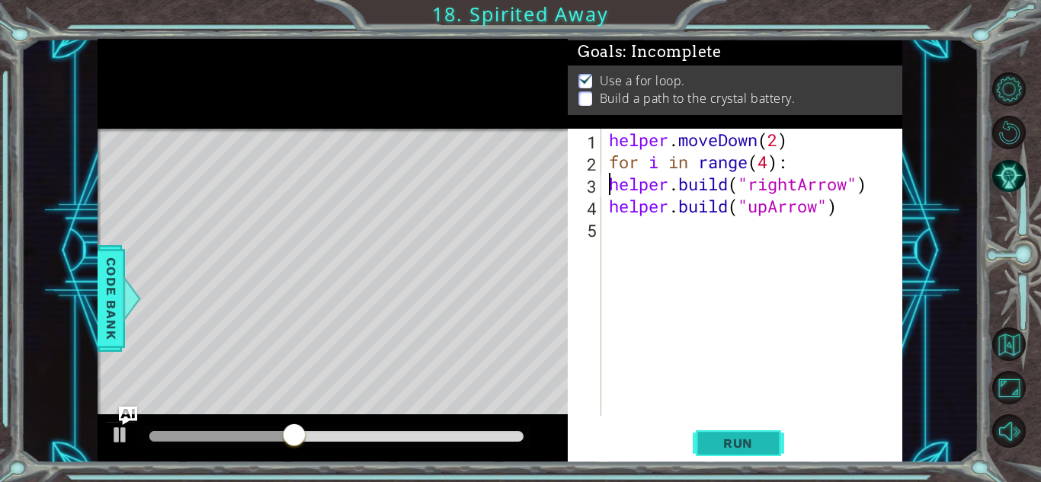
click at [705, 446] on button "Run" at bounding box center [738, 444] width 91 height 34
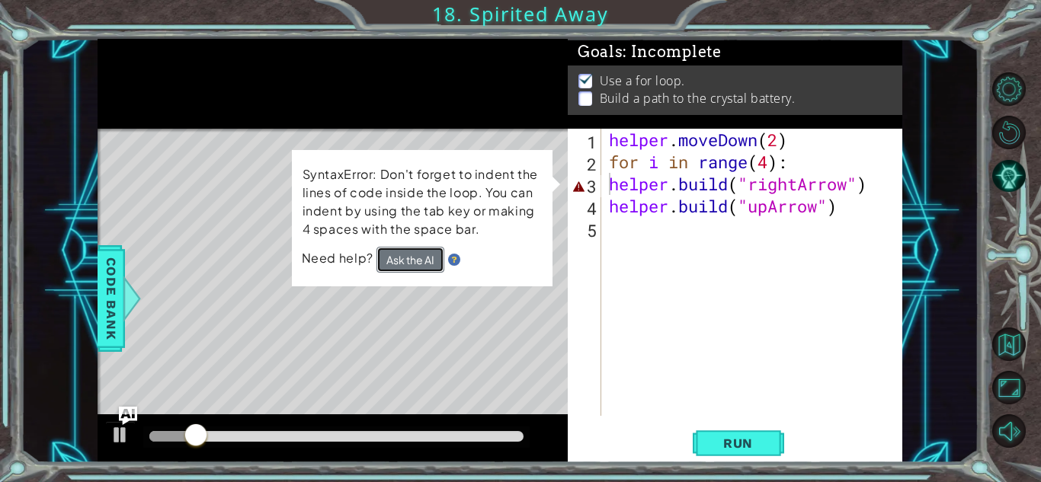
click at [403, 263] on button "Ask the AI" at bounding box center [410, 260] width 68 height 26
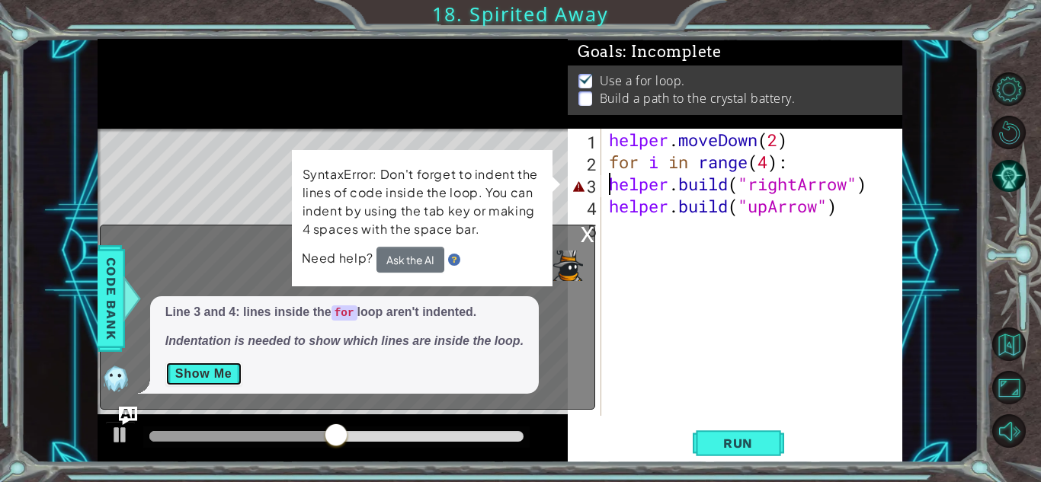
click at [194, 368] on button "Show Me" at bounding box center [203, 374] width 77 height 24
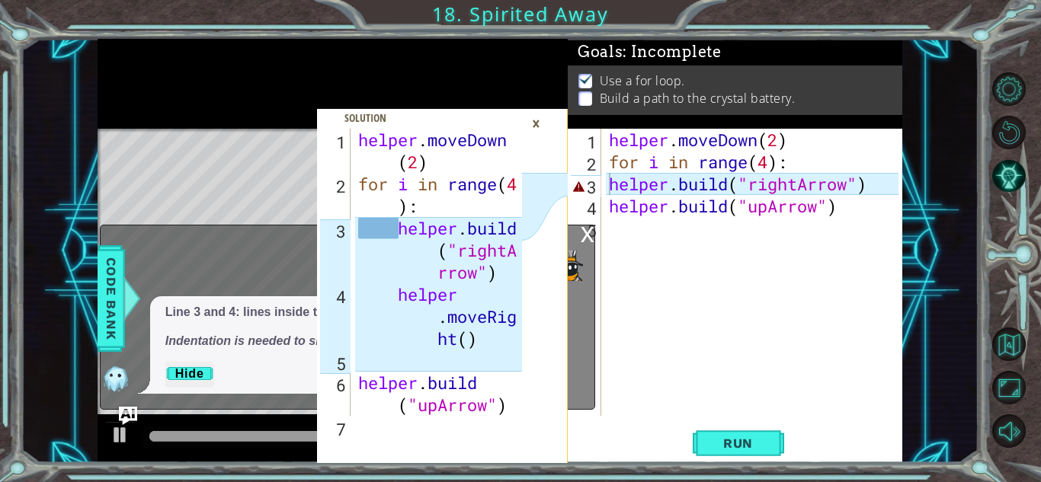
click at [536, 122] on div "×" at bounding box center [536, 123] width 24 height 26
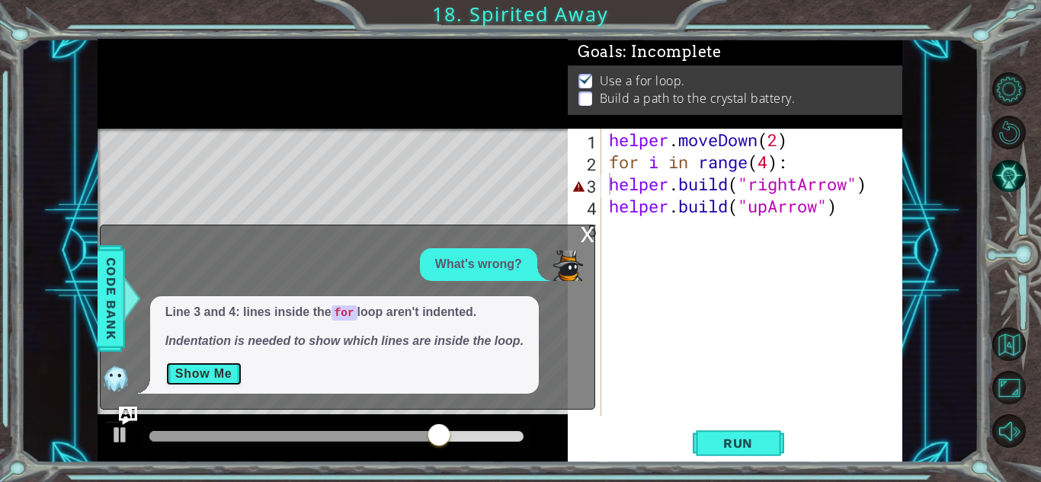
click at [179, 369] on button "Show Me" at bounding box center [203, 374] width 77 height 24
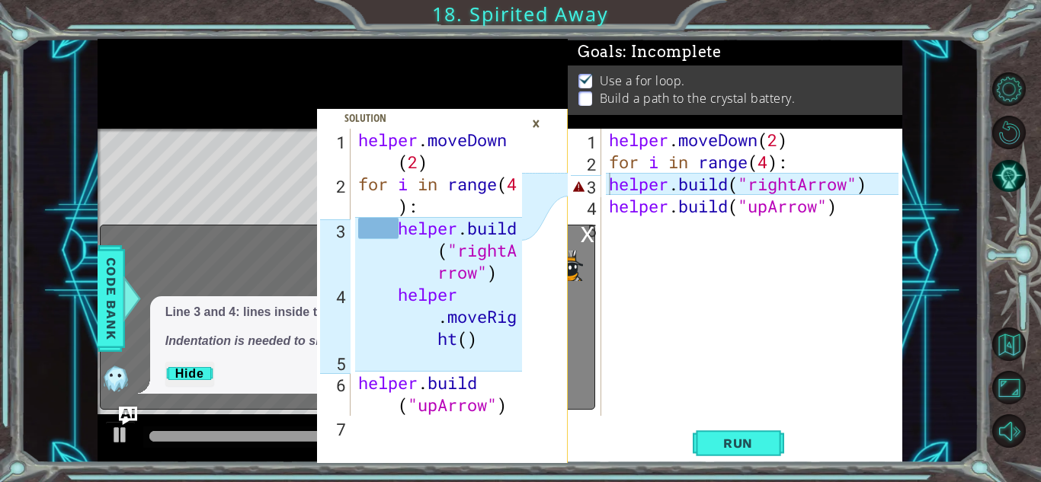
click at [532, 126] on div "×" at bounding box center [536, 123] width 24 height 26
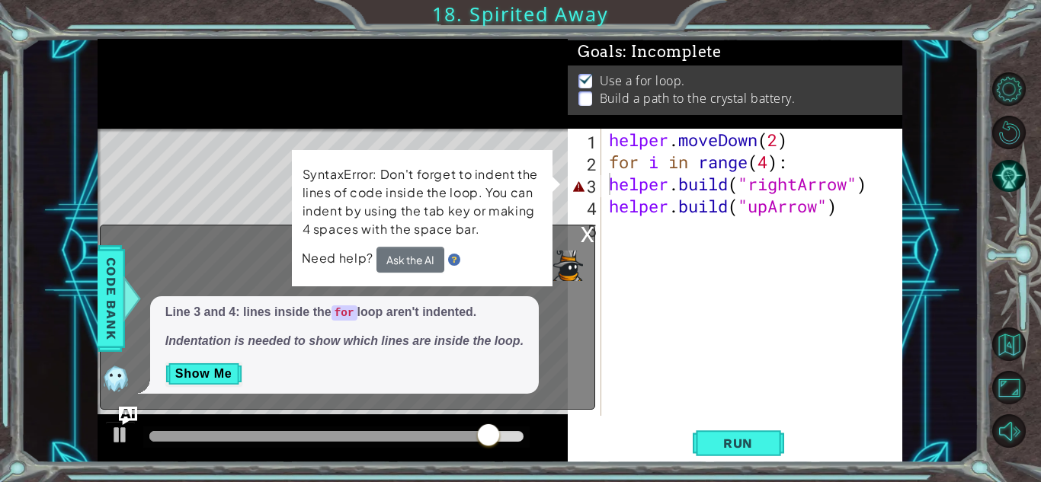
click at [587, 227] on div "x" at bounding box center [588, 233] width 14 height 15
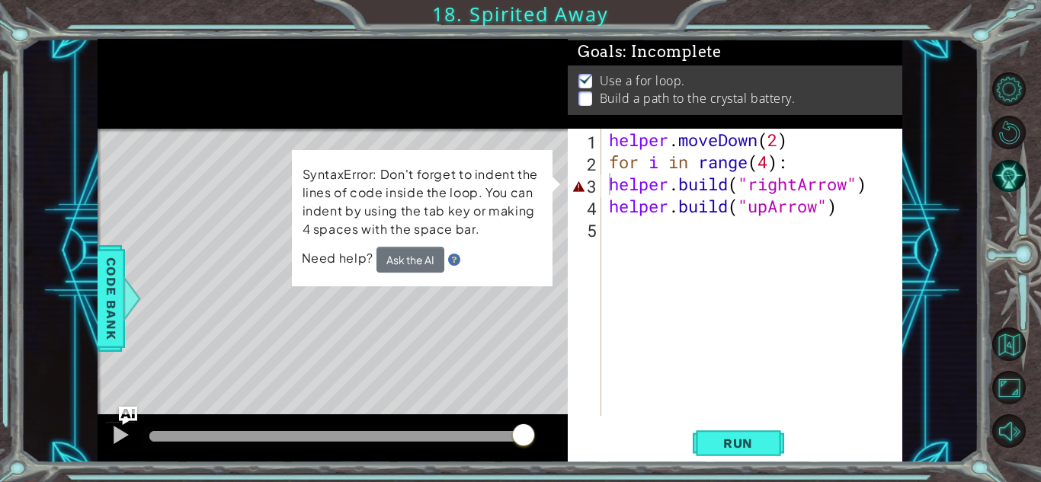
click at [615, 180] on div "helper . moveDown ( 2 ) for i in range ( 4 ) : helper . build ( "rightArrow" ) …" at bounding box center [756, 294] width 300 height 331
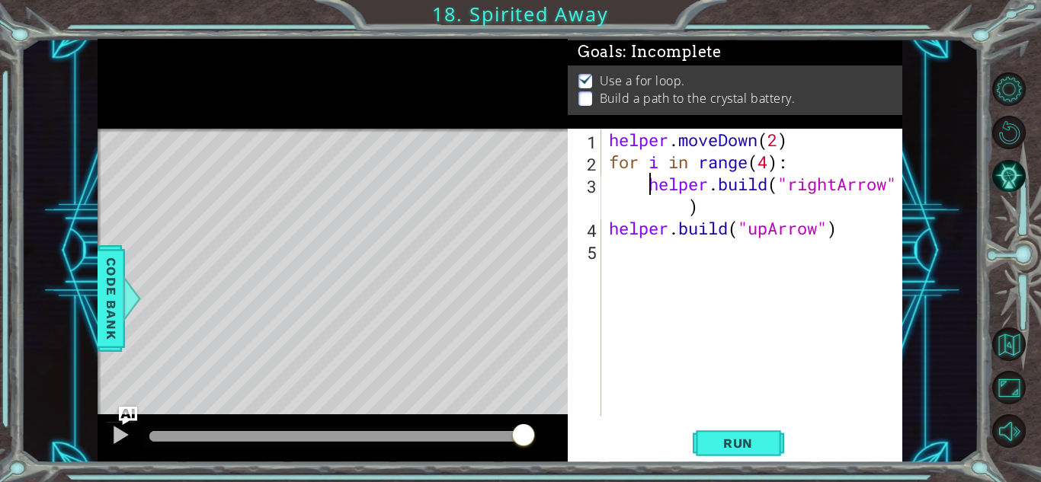
click at [609, 228] on div "helper . moveDown ( 2 ) for i in range ( 4 ) : helper . build ( "rightArrow" ) …" at bounding box center [756, 294] width 300 height 331
type textarea "[DOMAIN_NAME]("upArrow")"
click at [709, 261] on div "helper . moveDown ( 2 ) for i in range ( 4 ) : helper . build ( "rightArrow" ) …" at bounding box center [756, 294] width 300 height 331
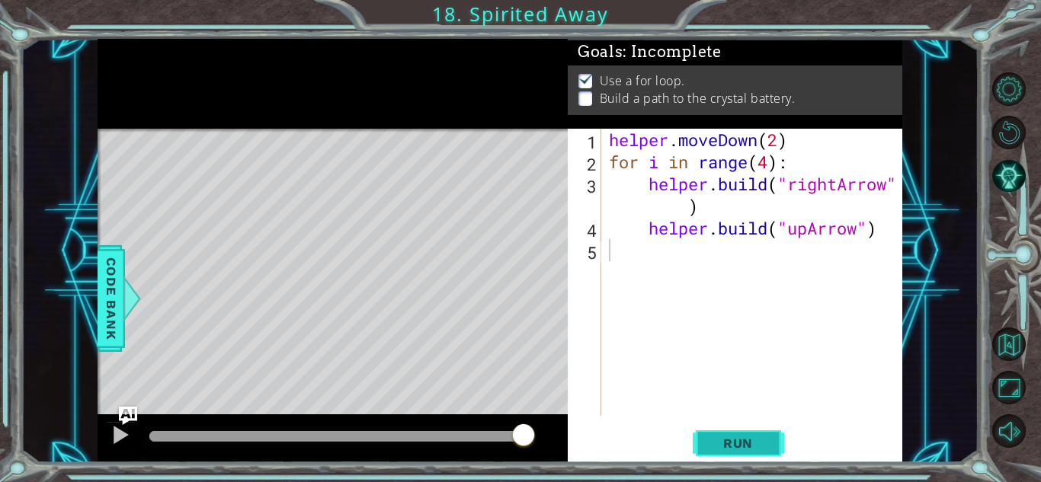
click at [733, 433] on button "Run" at bounding box center [738, 444] width 91 height 34
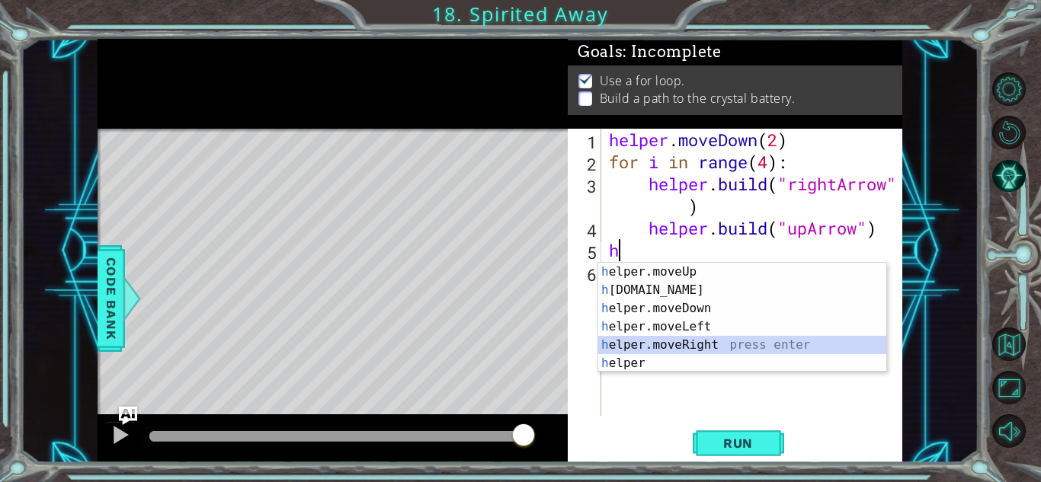
click at [739, 345] on div "h elper.moveUp press enter h [DOMAIN_NAME] press enter h elper.moveDown press e…" at bounding box center [742, 336] width 288 height 146
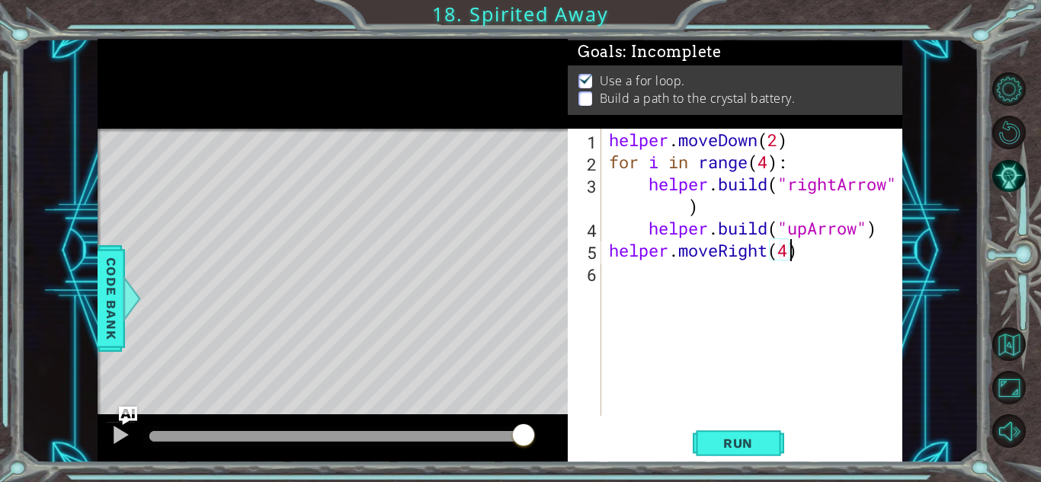
scroll to position [0, 8]
click at [758, 449] on span "Run" at bounding box center [738, 443] width 60 height 15
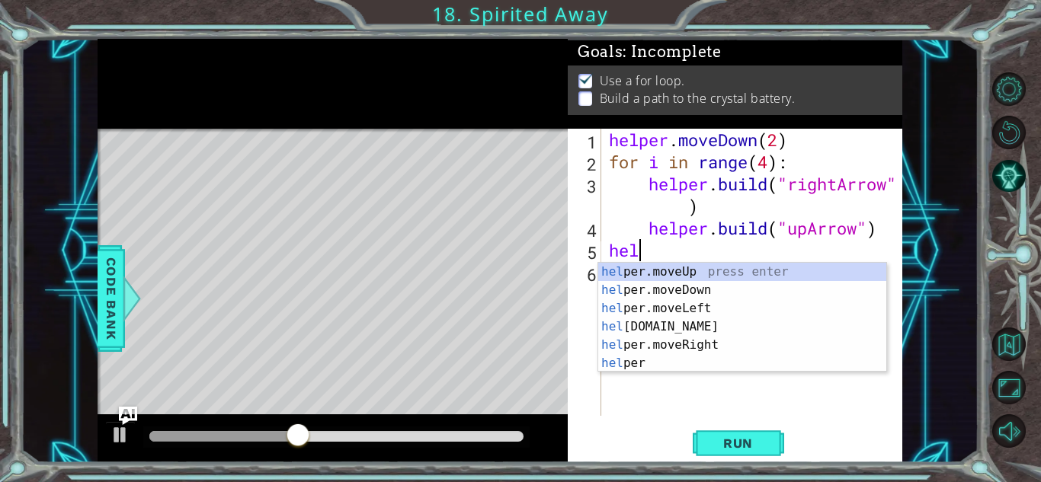
scroll to position [0, 0]
type textarea "h"
